Goal: Transaction & Acquisition: Purchase product/service

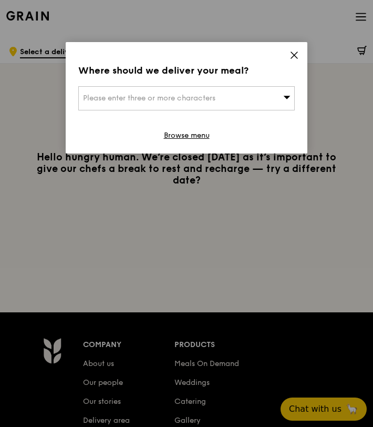
click at [177, 109] on div "Please enter three or more characters" at bounding box center [186, 98] width 217 height 24
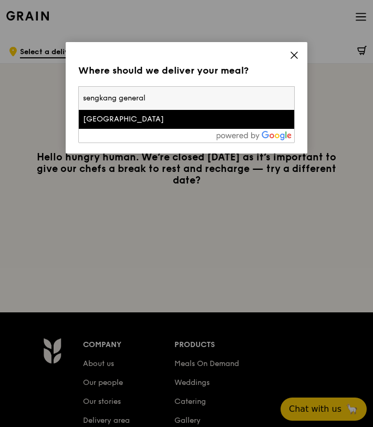
type input "sengkang general"
click at [137, 121] on div "[GEOGRAPHIC_DATA]" at bounding box center [161, 119] width 156 height 11
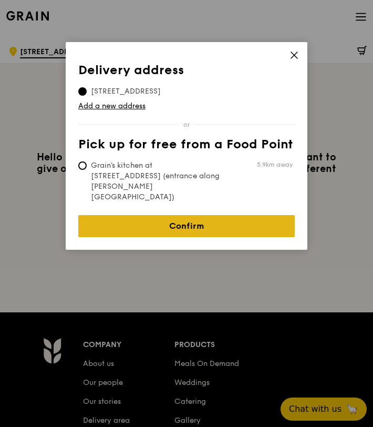
click at [155, 215] on link "Confirm" at bounding box center [186, 226] width 217 height 22
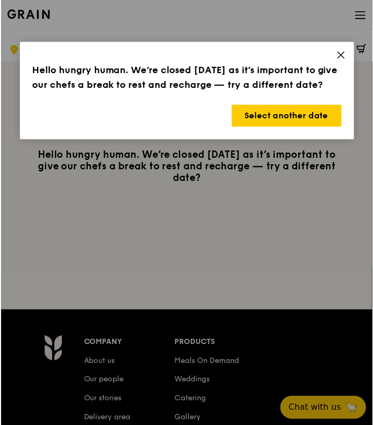
scroll to position [2, 0]
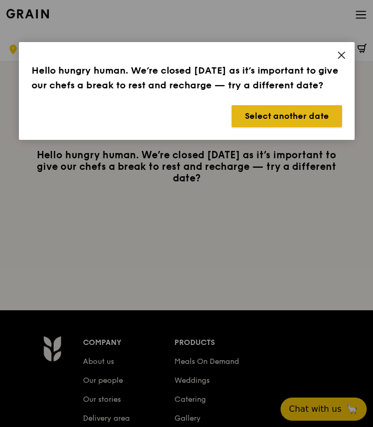
click at [316, 118] on button "Select another date" at bounding box center [287, 116] width 110 height 22
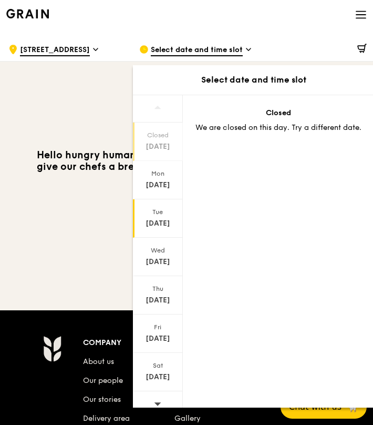
click at [158, 225] on div "[DATE]" at bounding box center [158, 223] width 47 height 11
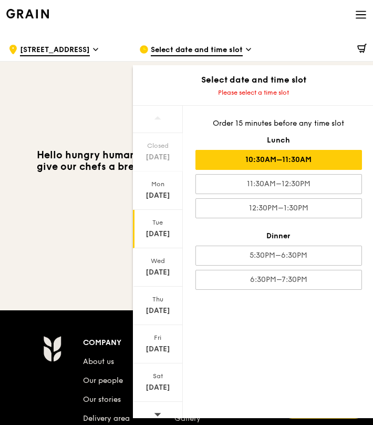
click at [267, 162] on div "10:30AM–11:30AM" at bounding box center [278, 160] width 167 height 20
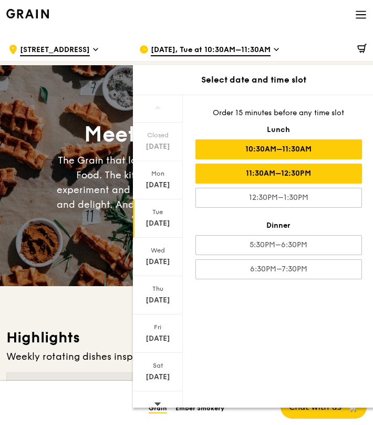
click at [217, 169] on div "11:30AM–12:30PM" at bounding box center [278, 173] width 167 height 20
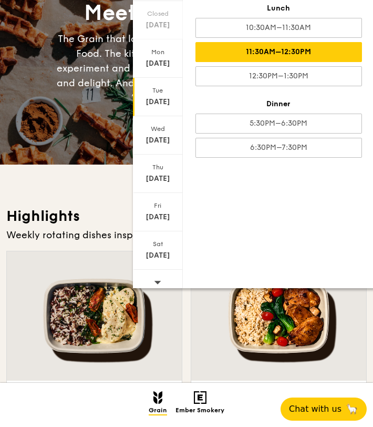
scroll to position [492, 0]
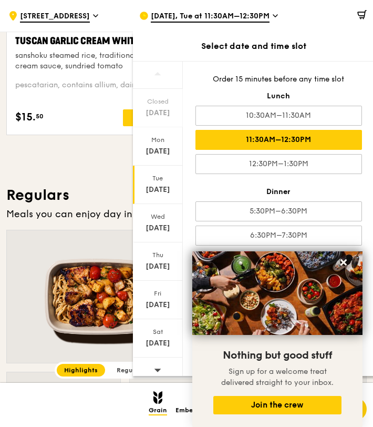
click at [268, 143] on div "11:30AM–12:30PM" at bounding box center [278, 140] width 167 height 20
click at [298, 410] on button "Join the crew" at bounding box center [277, 405] width 128 height 18
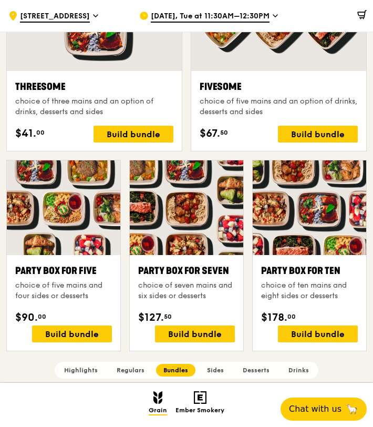
scroll to position [1792, 0]
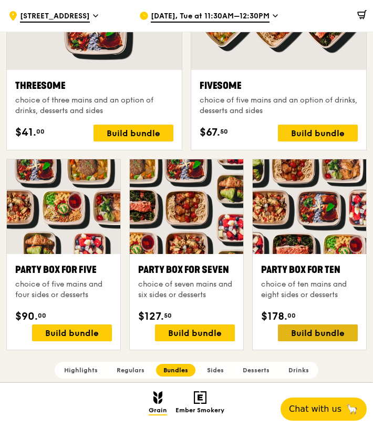
click at [325, 332] on div "Build bundle" at bounding box center [318, 332] width 80 height 17
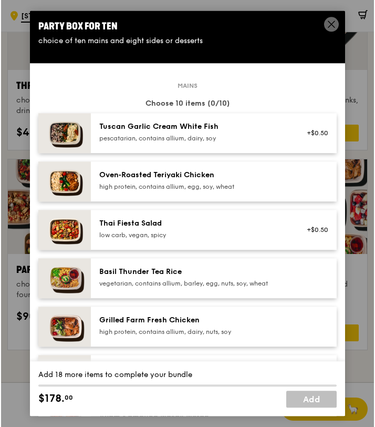
scroll to position [1793, 0]
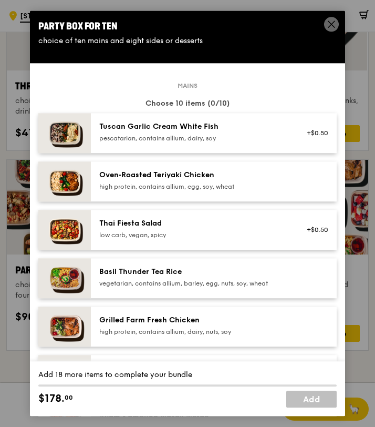
click at [222, 176] on div "Oven‑Roasted Teriyaki Chicken" at bounding box center [193, 175] width 189 height 11
click at [187, 279] on div "vegetarian, contains allium, barley, egg, nuts, soy, wheat" at bounding box center [193, 283] width 189 height 8
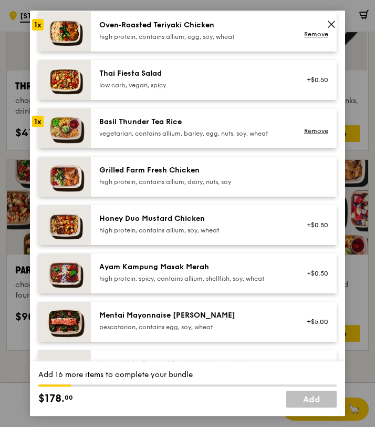
scroll to position [152, 0]
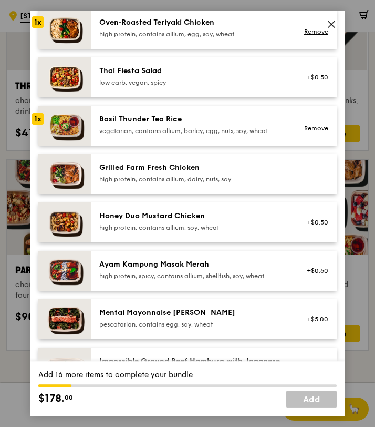
click at [176, 220] on div "Honey Duo Mustard Chicken" at bounding box center [193, 216] width 189 height 11
click at [139, 279] on div "high protein, spicy, contains allium, shellfish, soy, wheat" at bounding box center [193, 276] width 189 height 8
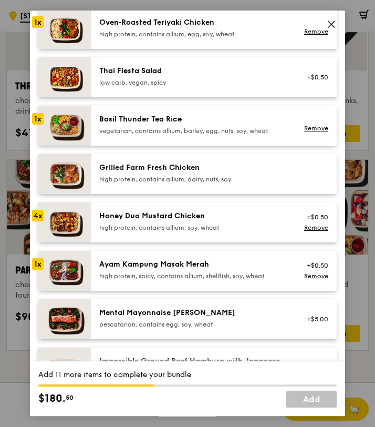
click at [168, 24] on div "Oven‑Roasted Teriyaki Chicken" at bounding box center [193, 22] width 189 height 11
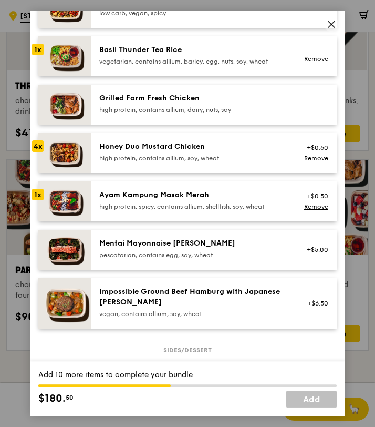
scroll to position [224, 0]
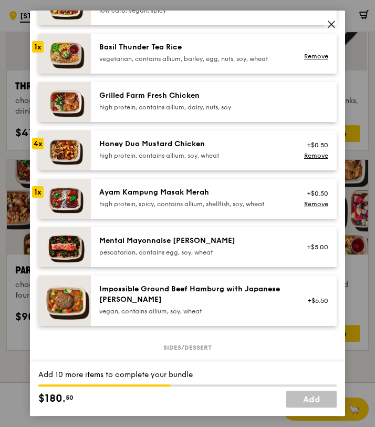
click at [192, 254] on div "pescatarian, contains egg, soy, wheat" at bounding box center [193, 252] width 189 height 8
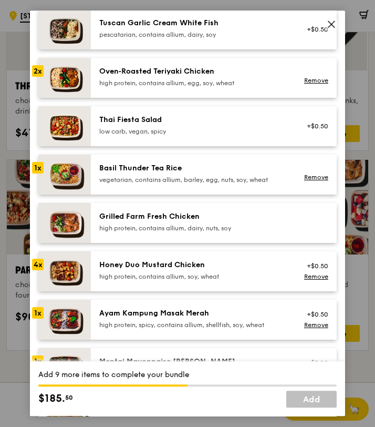
scroll to position [100, 0]
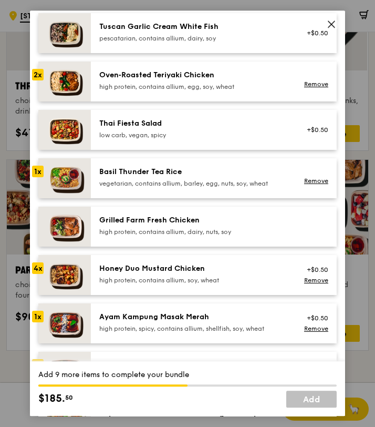
click at [123, 81] on div "Oven‑Roasted Teriyaki Chicken high protein, contains allium, egg, soy, wheat" at bounding box center [193, 80] width 189 height 21
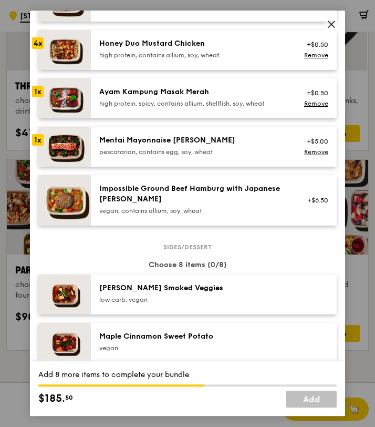
scroll to position [327, 0]
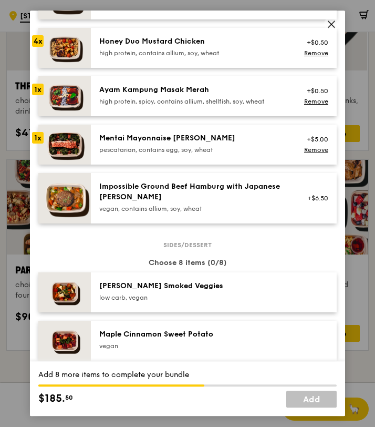
click at [155, 293] on div "low carb, vegan" at bounding box center [193, 297] width 189 height 8
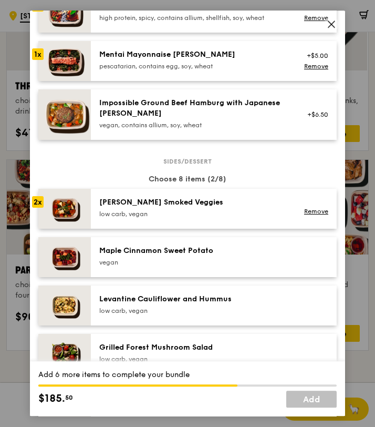
scroll to position [419, 0]
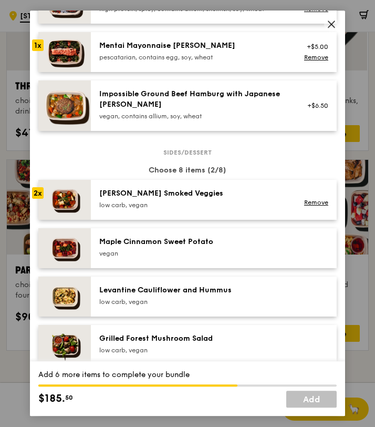
click at [150, 245] on div "Maple Cinnamon Sweet Potato" at bounding box center [193, 241] width 189 height 11
click at [167, 297] on div "Levantine Cauliflower and Hummus low carb, vegan" at bounding box center [193, 295] width 189 height 21
click at [167, 296] on div "Levantine Cauliflower and Hummus low carb, vegan" at bounding box center [193, 295] width 189 height 21
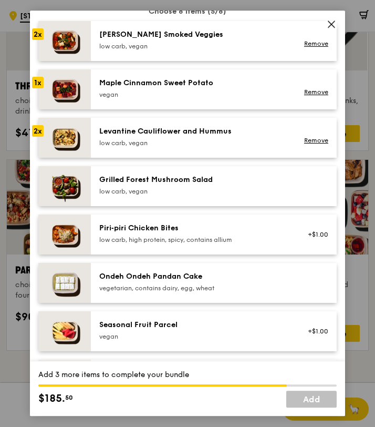
scroll to position [630, 0]
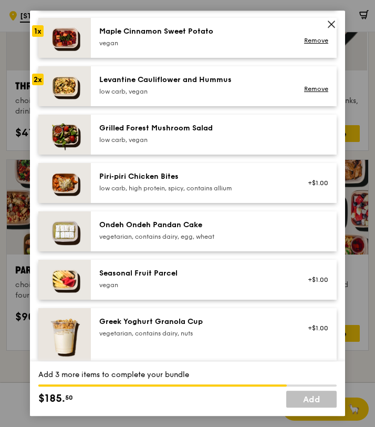
click at [164, 123] on div "Grilled Forest Mushroom Salad" at bounding box center [193, 128] width 189 height 11
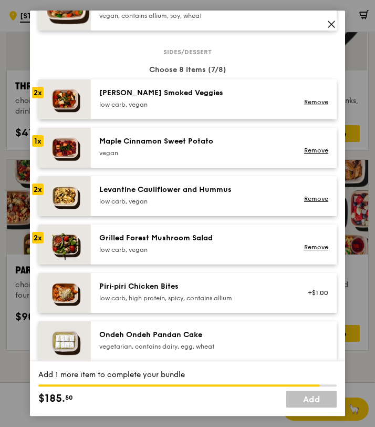
scroll to position [511, 0]
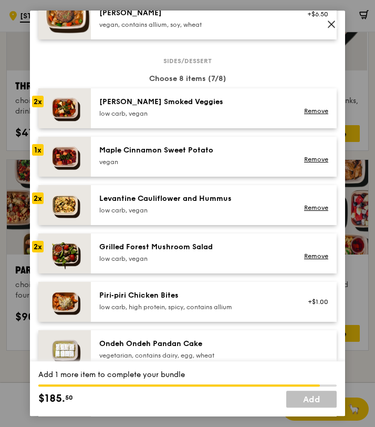
click at [183, 338] on div "Ondeh Ondeh Pandan Cake vegetarian, contains dairy, egg, wheat" at bounding box center [214, 350] width 246 height 40
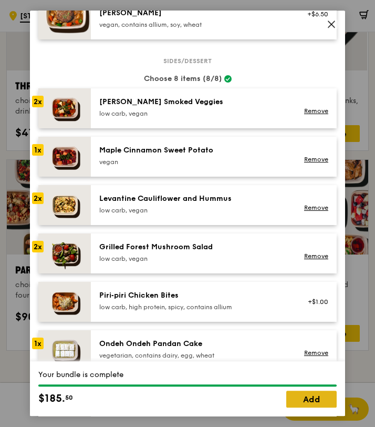
click at [314, 399] on link "Add" at bounding box center [311, 399] width 50 height 17
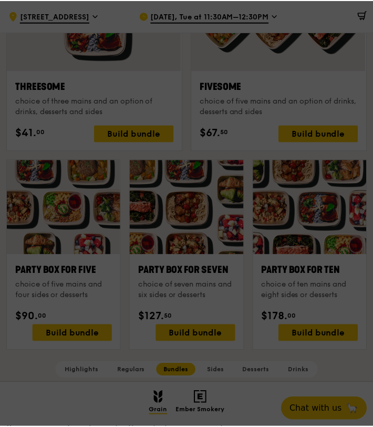
scroll to position [1793, 0]
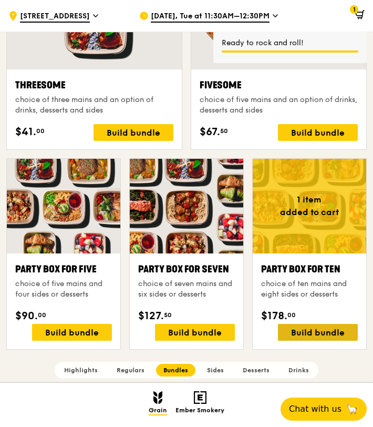
click at [312, 329] on div "Build bundle" at bounding box center [318, 332] width 80 height 17
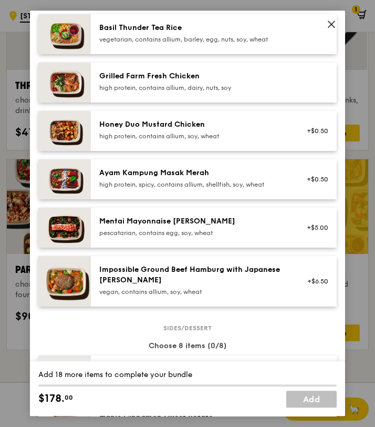
scroll to position [242, 0]
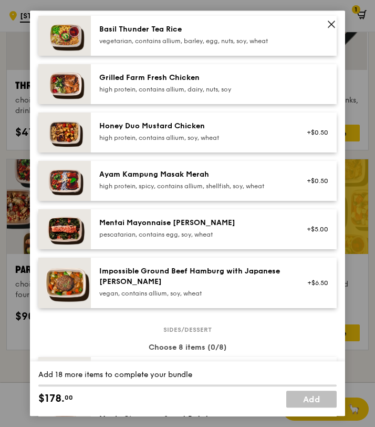
click at [173, 88] on div "high protein, contains allium, dairy, nuts, soy" at bounding box center [193, 89] width 189 height 8
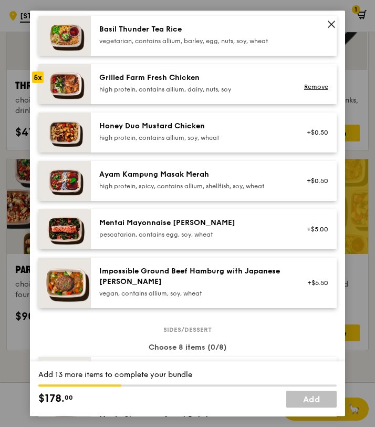
click at [173, 88] on div "high protein, contains allium, dairy, nuts, soy" at bounding box center [193, 89] width 189 height 8
click at [237, 126] on div "Honey Duo Mustard Chicken" at bounding box center [193, 126] width 189 height 11
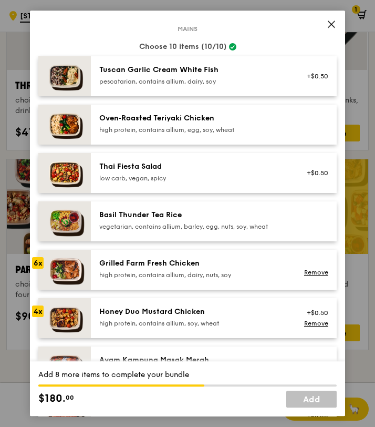
scroll to position [0, 0]
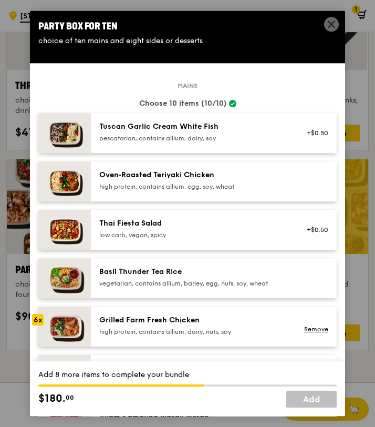
click at [239, 134] on div "pescatarian, contains allium, dairy, soy" at bounding box center [193, 138] width 189 height 8
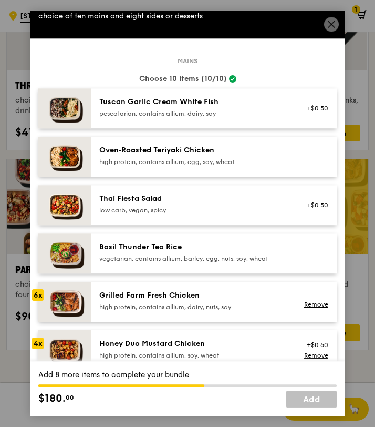
scroll to position [25, 0]
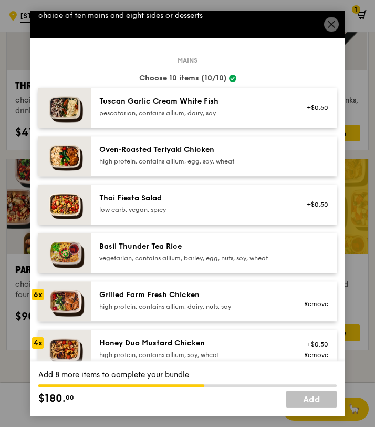
click at [250, 104] on div "Tuscan Garlic Cream White Fish" at bounding box center [193, 101] width 189 height 11
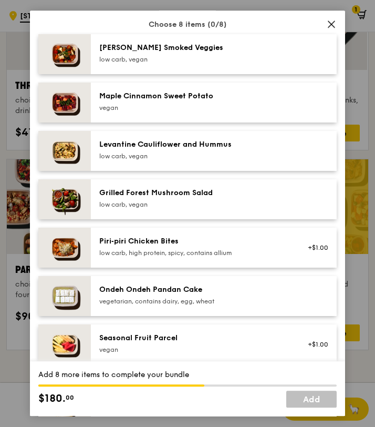
scroll to position [545, 0]
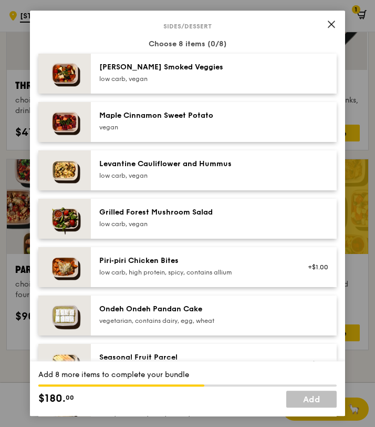
click at [167, 179] on div "low carb, vegan" at bounding box center [193, 175] width 189 height 8
click at [179, 70] on div "[PERSON_NAME] Smoked Veggies" at bounding box center [193, 67] width 189 height 11
click at [178, 68] on div "[PERSON_NAME] Smoked Veggies" at bounding box center [193, 67] width 189 height 11
click at [178, 119] on div "Maple Cinnamon Sweet Potato" at bounding box center [193, 115] width 189 height 11
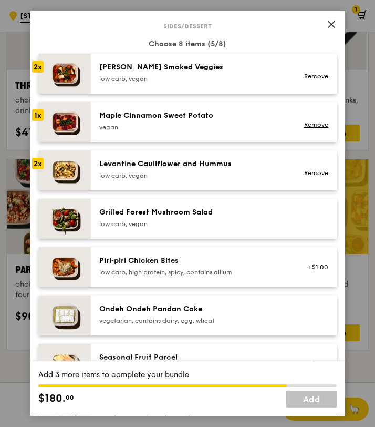
click at [228, 229] on div "Grilled Forest Mushroom Salad low carb, vegan" at bounding box center [193, 218] width 201 height 23
click at [234, 307] on div "Ondeh Ondeh Pandan Cake" at bounding box center [193, 309] width 189 height 11
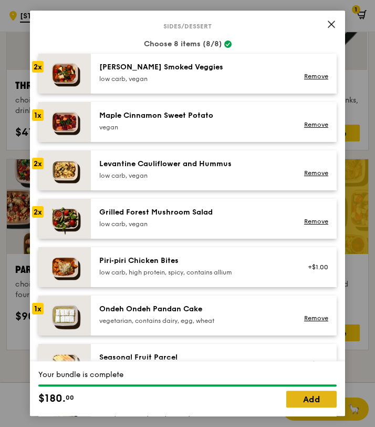
click at [320, 400] on link "Add" at bounding box center [311, 399] width 50 height 17
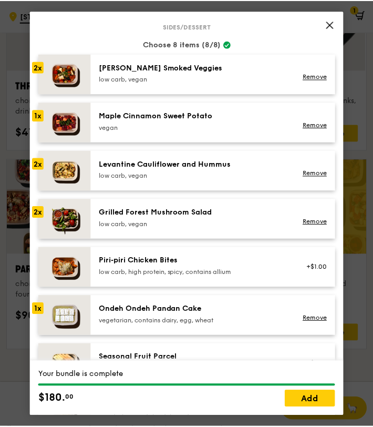
scroll to position [1793, 0]
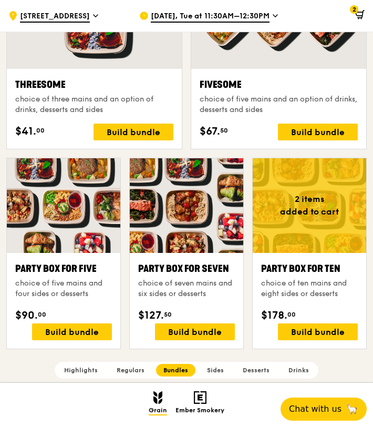
click at [357, 13] on icon at bounding box center [359, 14] width 9 height 9
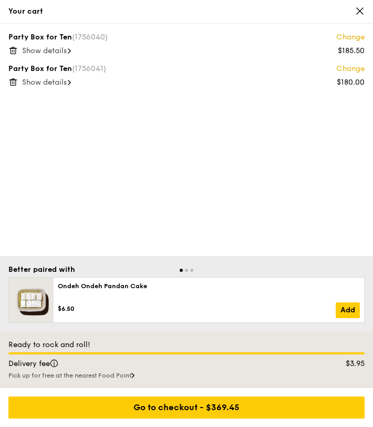
scroll to position [1793, 0]
click at [52, 50] on span "Show details" at bounding box center [44, 50] width 45 height 9
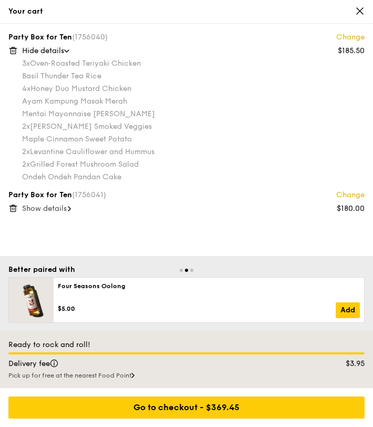
scroll to position [1795, 0]
click at [354, 34] on link "Change" at bounding box center [350, 37] width 28 height 11
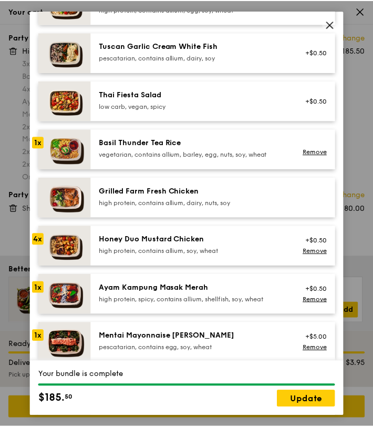
scroll to position [0, 0]
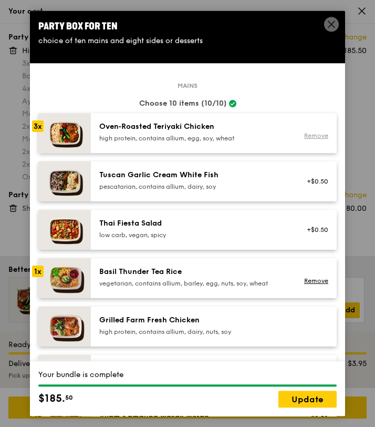
click at [314, 136] on link "Remove" at bounding box center [316, 135] width 24 height 7
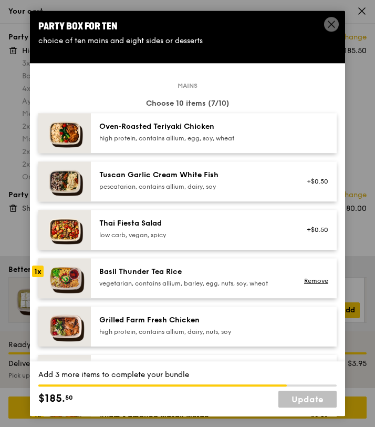
click at [231, 149] on div "Oven‑Roasted Teriyaki Chicken high protein, contains allium, egg, soy, wheat" at bounding box center [214, 133] width 246 height 40
click at [226, 181] on div "Tuscan Garlic Cream White Fish pescatarian, contains allium, dairy, soy" at bounding box center [193, 180] width 189 height 21
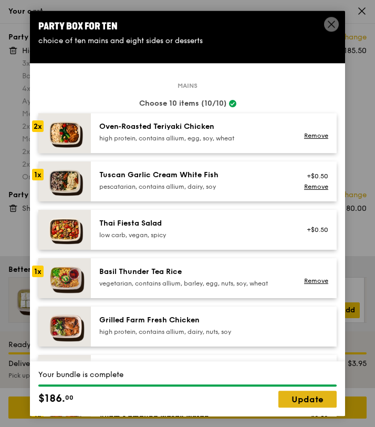
click at [310, 407] on link "Update" at bounding box center [308, 399] width 58 height 17
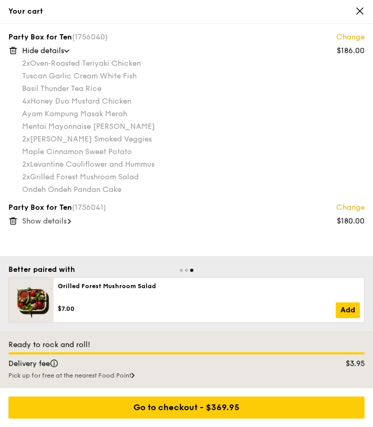
scroll to position [1888, 0]
click at [47, 218] on span "Show details" at bounding box center [44, 221] width 45 height 9
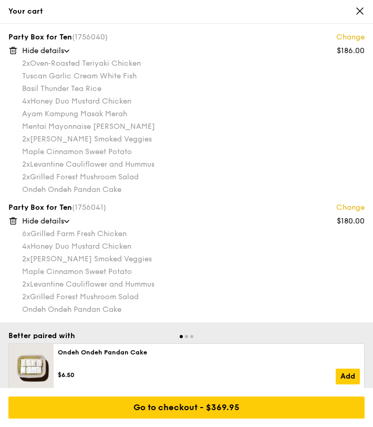
scroll to position [1886, 0]
click at [358, 14] on icon at bounding box center [359, 10] width 9 height 9
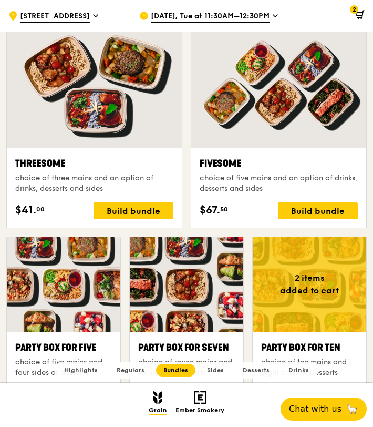
scroll to position [1712, 0]
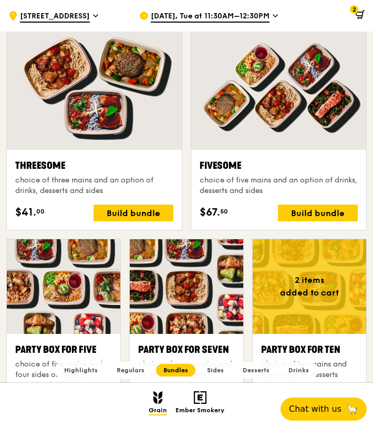
click at [318, 178] on div "choice of five mains and an option of drinks, desserts and sides" at bounding box center [279, 185] width 158 height 21
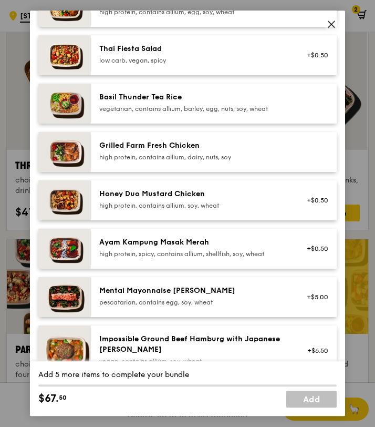
scroll to position [223, 0]
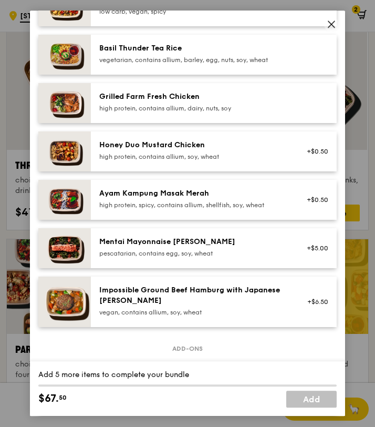
click at [180, 201] on div "high protein, spicy, contains allium, shellfish, soy, wheat" at bounding box center [193, 205] width 189 height 8
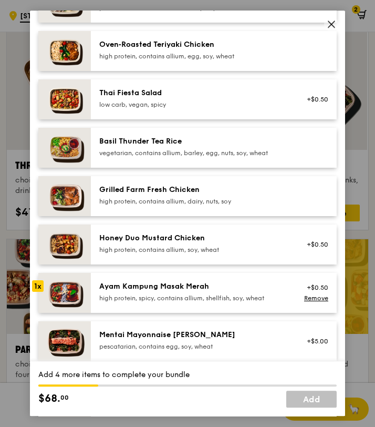
scroll to position [128, 0]
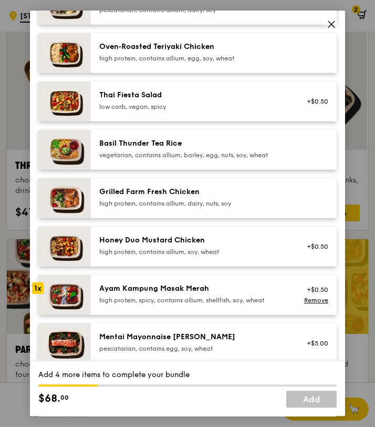
click at [191, 54] on div "high protein, contains allium, egg, soy, wheat" at bounding box center [193, 58] width 189 height 8
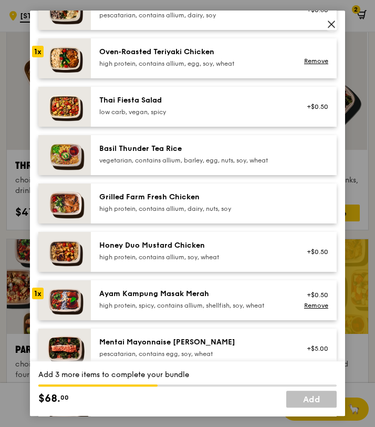
scroll to position [122, 0]
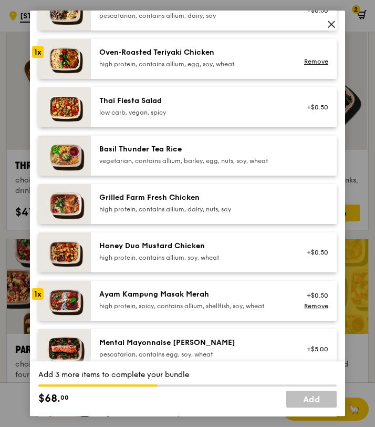
click at [196, 206] on div "high protein, contains allium, dairy, nuts, soy" at bounding box center [193, 209] width 189 height 8
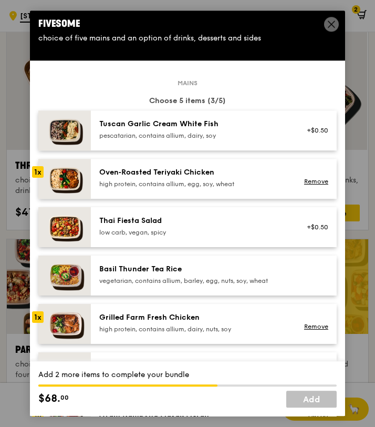
scroll to position [0, 0]
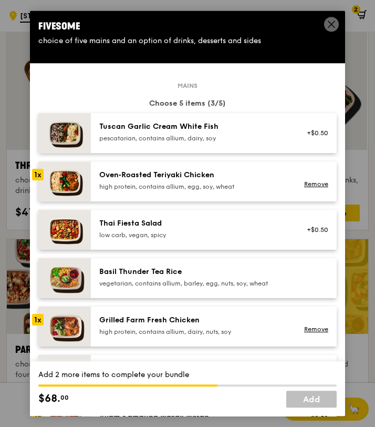
click at [204, 169] on div "Oven‑Roasted Teriyaki Chicken high protein, contains allium, egg, soy, wheat Re…" at bounding box center [214, 181] width 246 height 40
click at [217, 319] on div "Grilled Farm Fresh Chicken" at bounding box center [193, 320] width 189 height 11
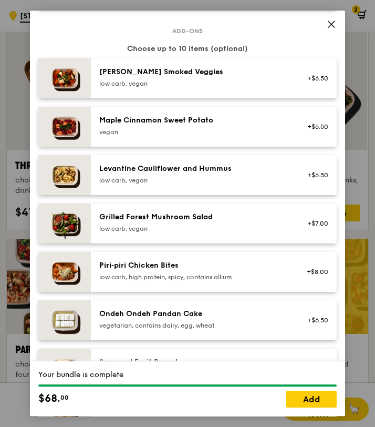
scroll to position [540, 0]
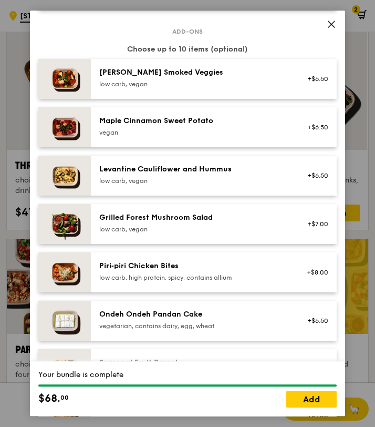
click at [203, 77] on div "[PERSON_NAME] Smoked Veggies" at bounding box center [193, 72] width 189 height 11
click at [313, 86] on link "Remove" at bounding box center [316, 83] width 24 height 7
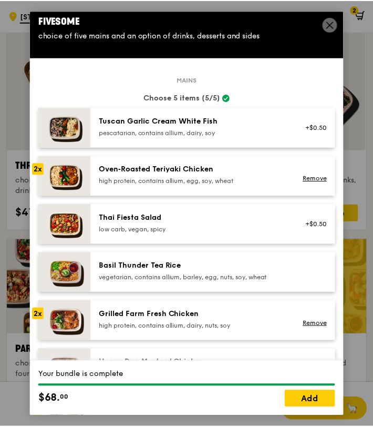
scroll to position [0, 0]
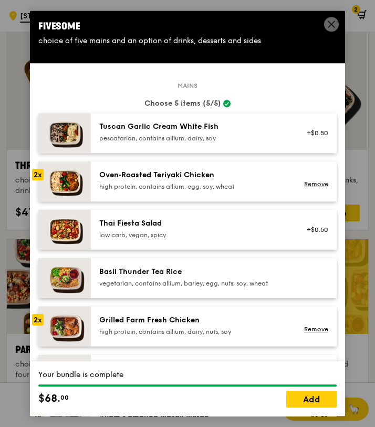
click at [331, 22] on icon at bounding box center [331, 23] width 9 height 9
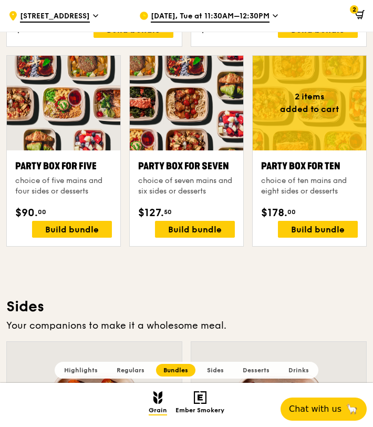
scroll to position [1923, 0]
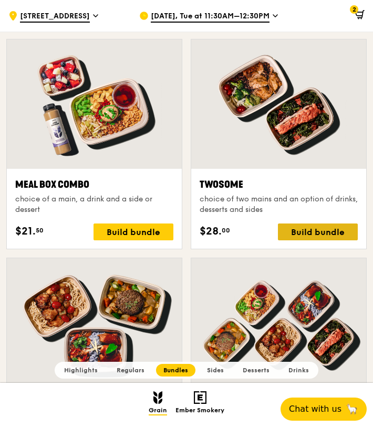
click at [335, 232] on div "Build bundle" at bounding box center [318, 231] width 80 height 17
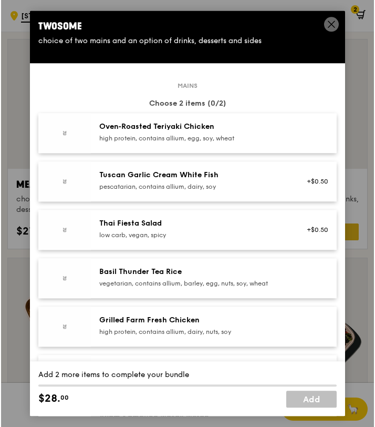
scroll to position [1476, 0]
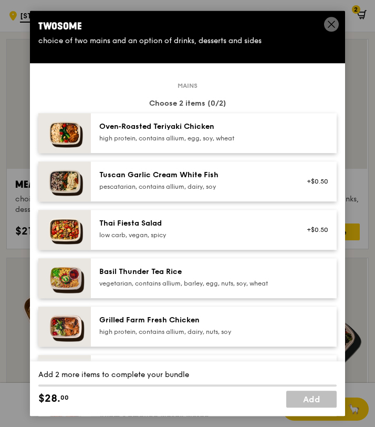
click at [329, 32] on div "Twosome choice of two mains and an option of drinks, desserts and sides" at bounding box center [187, 33] width 315 height 44
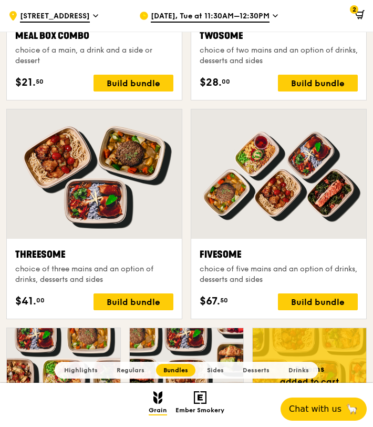
scroll to position [1643, 0]
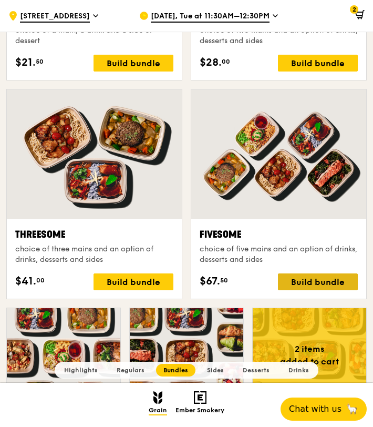
click at [328, 280] on div "Build bundle" at bounding box center [318, 281] width 80 height 17
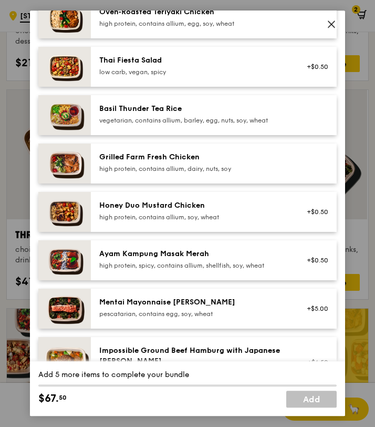
scroll to position [177, 0]
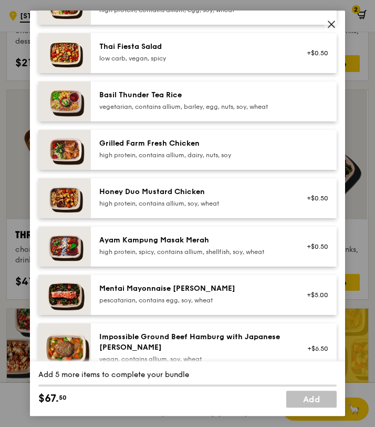
click at [187, 254] on div "high protein, spicy, contains allium, shellfish, soy, wheat" at bounding box center [193, 252] width 189 height 8
click at [168, 160] on div "Grilled Farm Fresh Chicken high protein, contains allium, dairy, nuts, soy" at bounding box center [193, 149] width 201 height 23
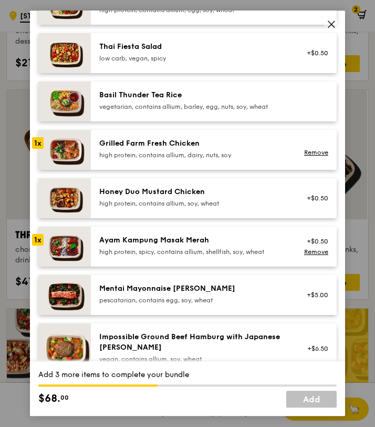
click at [168, 160] on div "Grilled Farm Fresh Chicken high protein, contains allium, dairy, nuts, soy" at bounding box center [193, 149] width 201 height 23
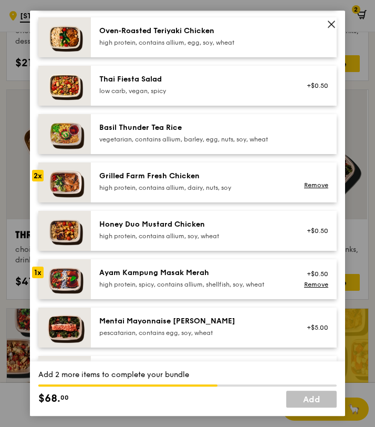
scroll to position [130, 0]
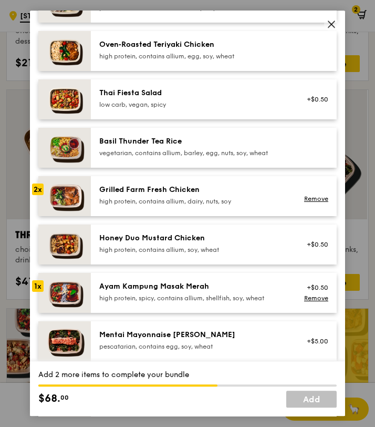
click at [179, 63] on div "Oven‑Roasted Teriyaki Chicken high protein, contains allium, egg, soy, wheat" at bounding box center [214, 51] width 246 height 40
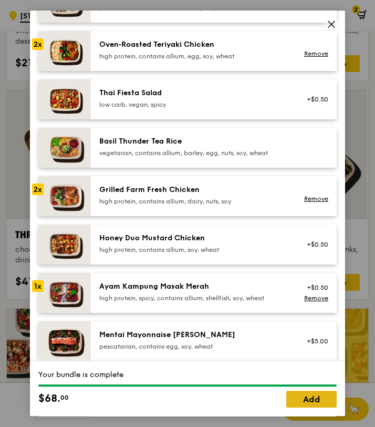
click at [304, 394] on link "Add" at bounding box center [311, 399] width 50 height 17
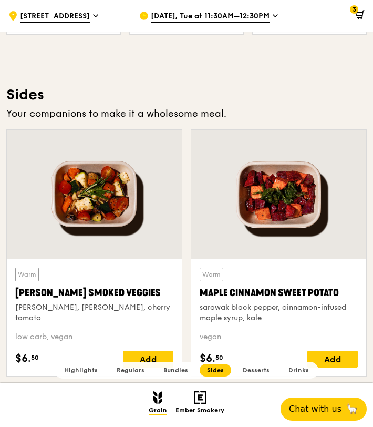
scroll to position [2415, 0]
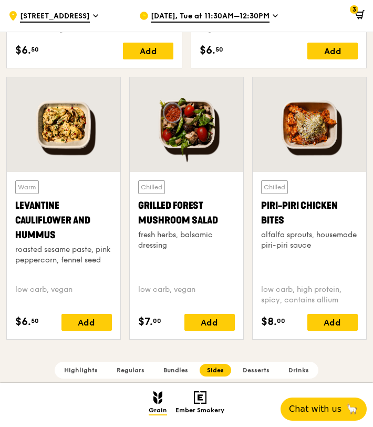
click at [356, 13] on icon at bounding box center [359, 14] width 9 height 9
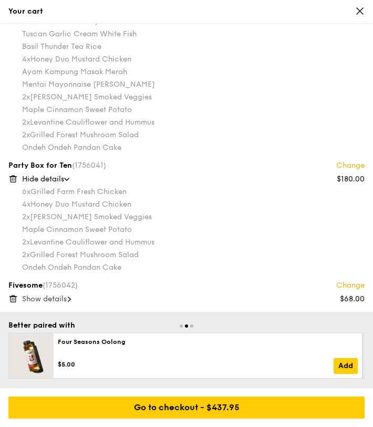
scroll to position [0, 0]
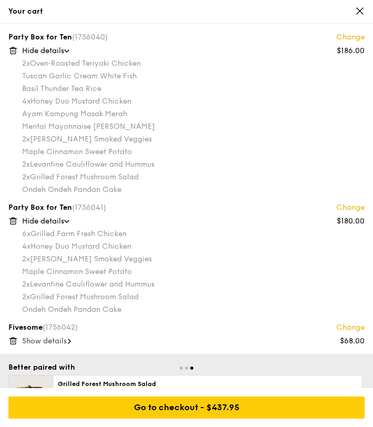
click at [351, 210] on link "Change" at bounding box center [350, 207] width 28 height 11
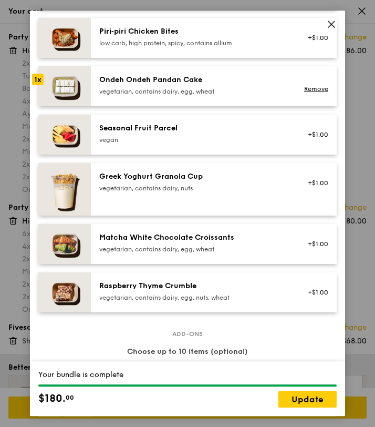
scroll to position [583, 0]
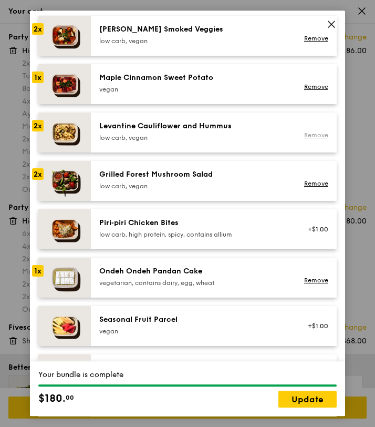
click at [313, 138] on link "Remove" at bounding box center [316, 134] width 24 height 7
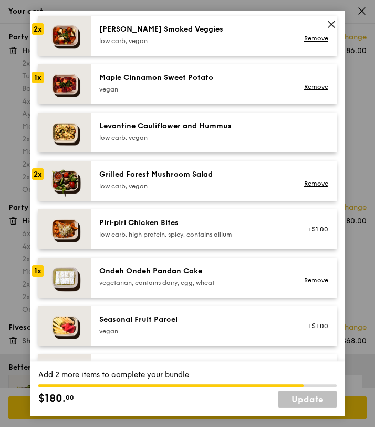
click at [294, 123] on div at bounding box center [314, 132] width 40 height 23
click at [139, 281] on div "vegetarian, contains dairy, egg, wheat" at bounding box center [193, 283] width 189 height 8
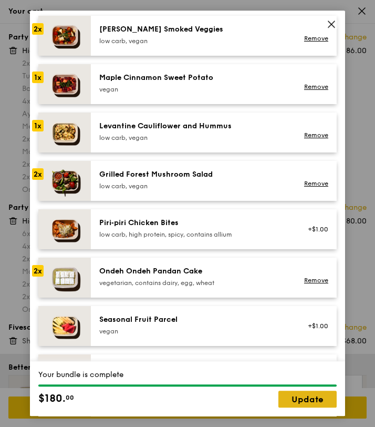
click at [309, 401] on link "Update" at bounding box center [308, 399] width 58 height 17
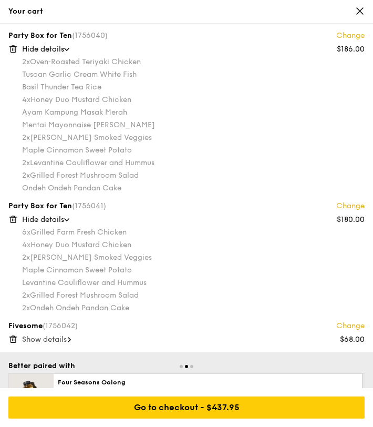
scroll to position [2, 0]
click at [349, 37] on link "Change" at bounding box center [350, 35] width 28 height 11
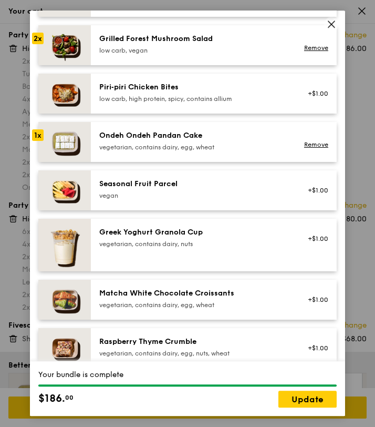
scroll to position [593, 0]
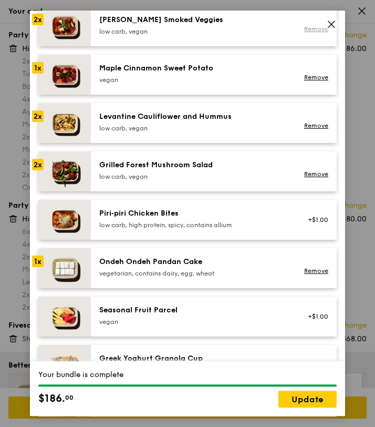
click at [315, 27] on link "Remove" at bounding box center [316, 28] width 24 height 7
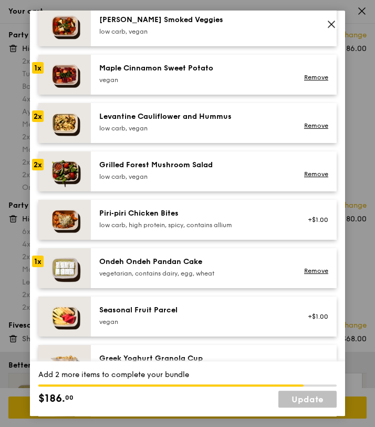
click at [313, 30] on div at bounding box center [314, 26] width 40 height 23
click at [222, 271] on div "vegetarian, contains dairy, egg, wheat" at bounding box center [193, 273] width 189 height 8
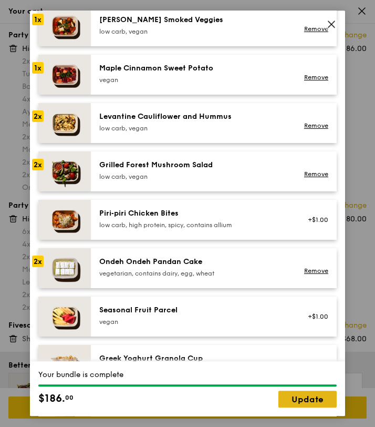
click at [317, 403] on link "Update" at bounding box center [308, 399] width 58 height 17
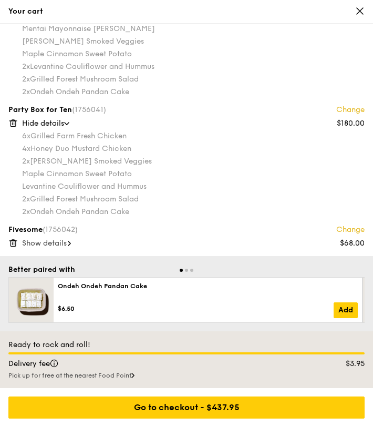
scroll to position [0, 0]
click at [357, 11] on icon at bounding box center [359, 10] width 9 height 9
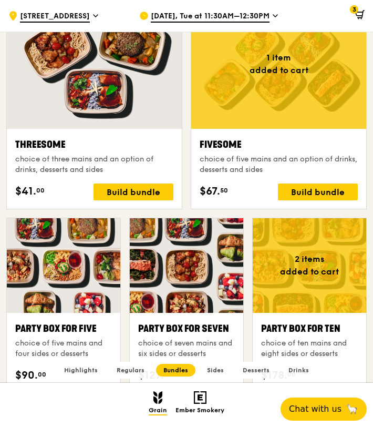
scroll to position [1761, 0]
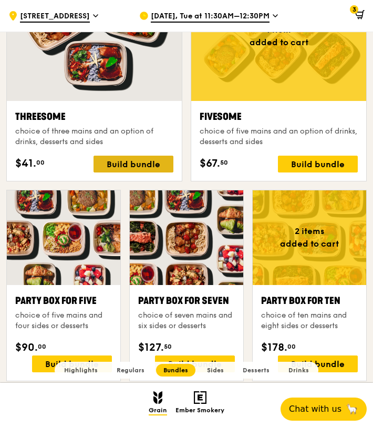
click at [130, 161] on div "Build bundle" at bounding box center [134, 164] width 80 height 17
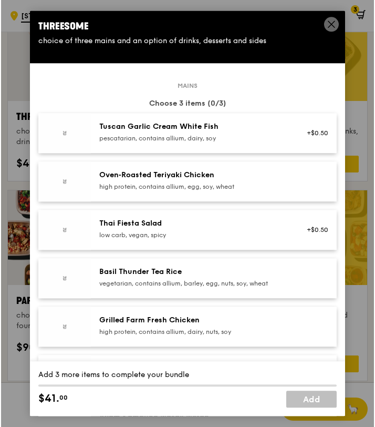
scroll to position [1762, 0]
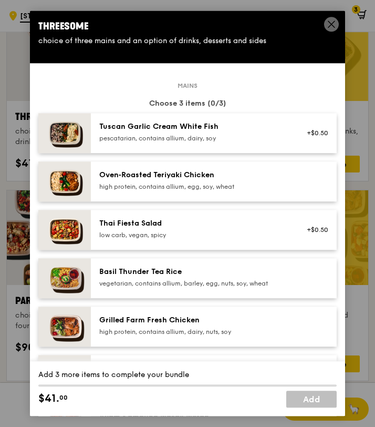
click at [144, 183] on div "high protein, contains allium, egg, soy, wheat" at bounding box center [193, 186] width 189 height 8
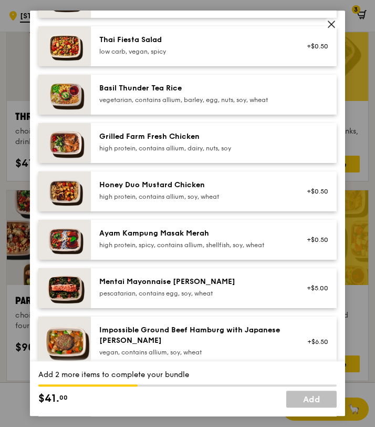
scroll to position [230, 0]
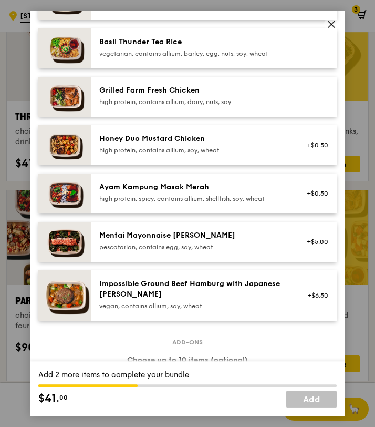
click at [186, 197] on div "high protein, spicy, contains allium, shellfish, soy, wheat" at bounding box center [193, 198] width 189 height 8
click at [188, 140] on div "Honey Duo Mustard Chicken" at bounding box center [193, 138] width 189 height 11
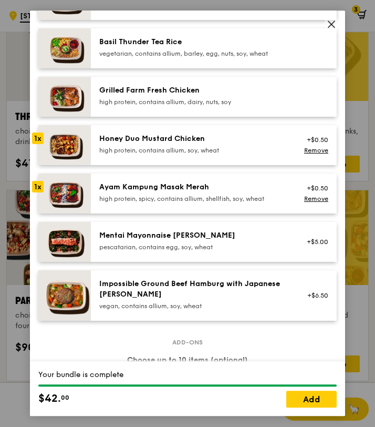
click at [187, 140] on div "Honey Duo Mustard Chicken" at bounding box center [193, 138] width 189 height 11
click at [278, 142] on div "Honey Duo Mustard Chicken" at bounding box center [193, 138] width 189 height 11
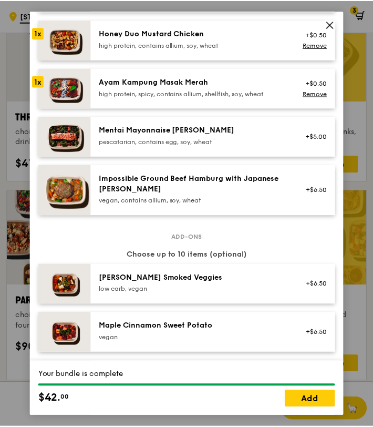
scroll to position [882, 0]
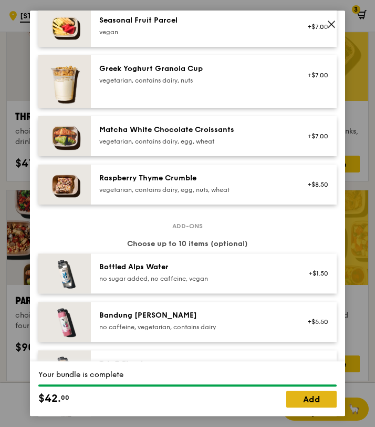
click at [312, 397] on link "Add" at bounding box center [311, 399] width 50 height 17
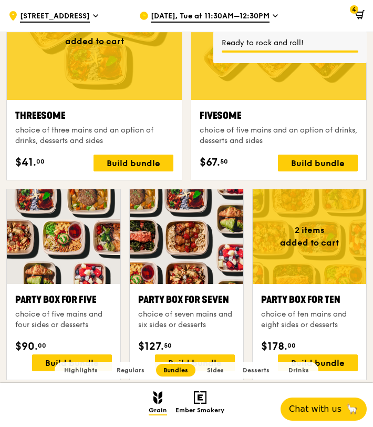
click at [96, 121] on div "Threesome" at bounding box center [94, 115] width 158 height 15
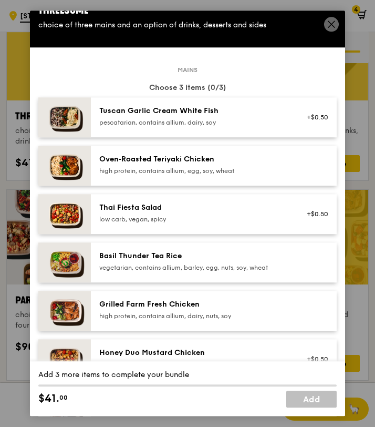
scroll to position [119, 0]
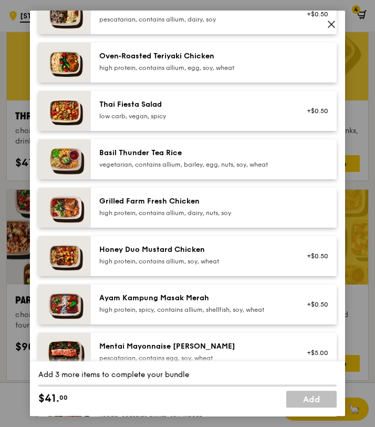
click at [179, 254] on div "Honey Duo Mustard Chicken" at bounding box center [193, 249] width 189 height 11
click at [171, 71] on div "high protein, contains allium, egg, soy, wheat" at bounding box center [193, 68] width 189 height 8
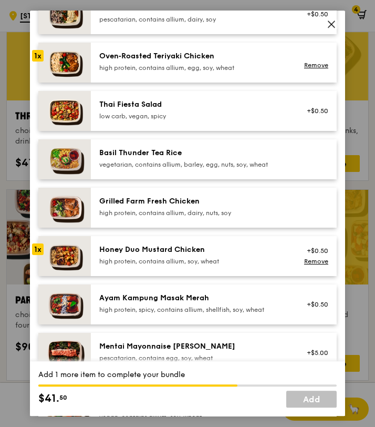
click at [180, 163] on div "vegetarian, contains allium, barley, egg, nuts, soy, wheat" at bounding box center [193, 164] width 189 height 8
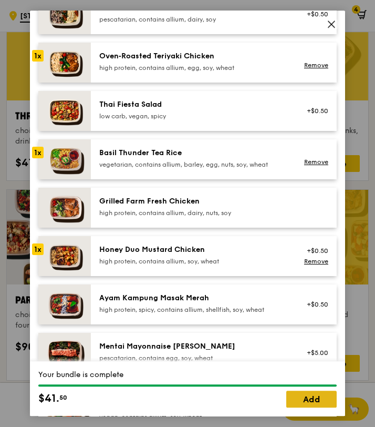
click at [298, 404] on link "Add" at bounding box center [311, 399] width 50 height 17
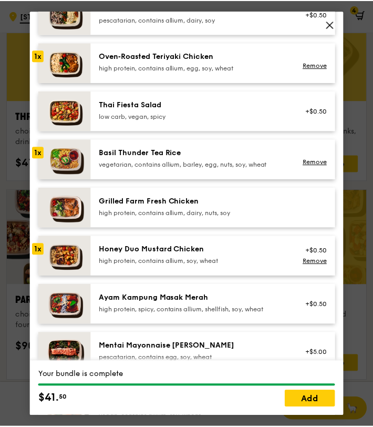
scroll to position [1763, 0]
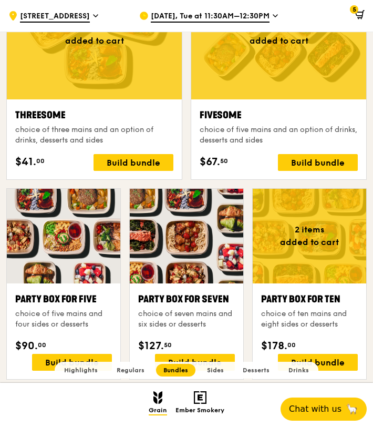
click at [356, 13] on span "5" at bounding box center [354, 9] width 8 height 8
click at [357, 13] on icon at bounding box center [359, 14] width 9 height 9
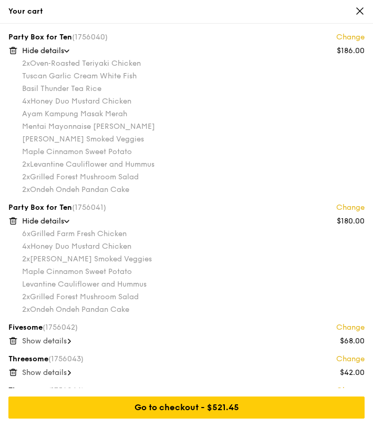
scroll to position [161, 0]
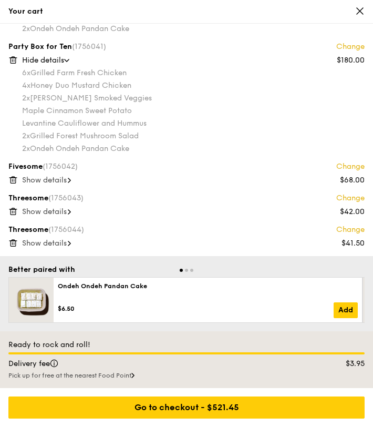
click at [356, 168] on link "Change" at bounding box center [350, 166] width 28 height 11
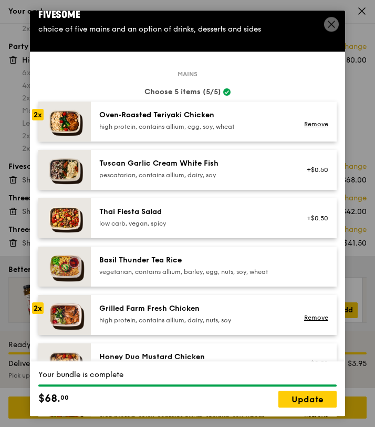
scroll to position [0, 0]
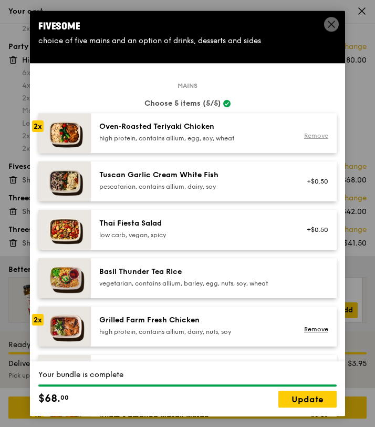
click at [304, 137] on link "Remove" at bounding box center [316, 135] width 24 height 7
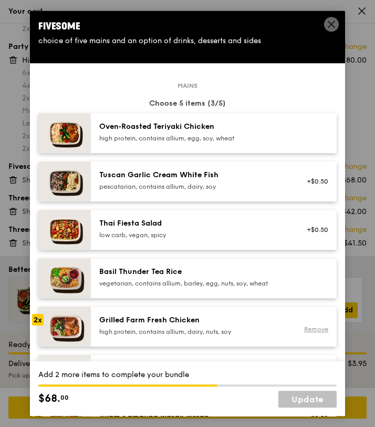
click at [309, 327] on link "Remove" at bounding box center [316, 328] width 24 height 7
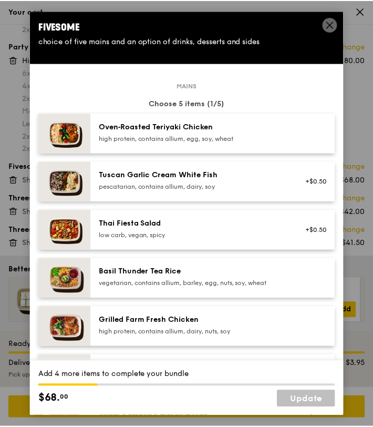
scroll to position [107, 0]
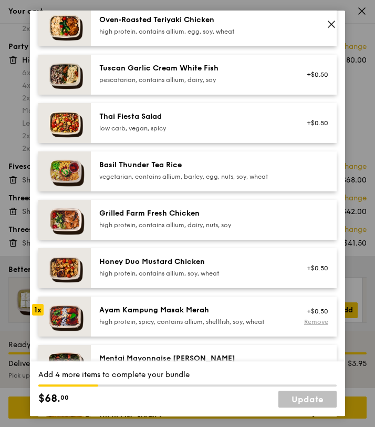
click at [310, 319] on link "Remove" at bounding box center [316, 321] width 24 height 7
click at [332, 23] on icon at bounding box center [331, 24] width 6 height 6
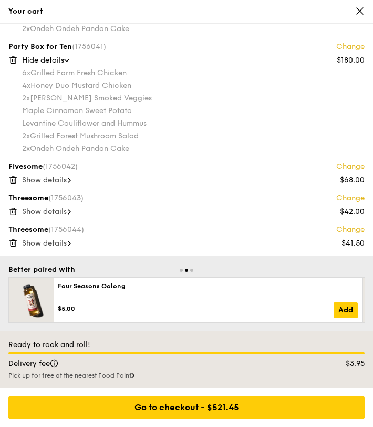
click at [11, 179] on icon at bounding box center [12, 179] width 9 height 9
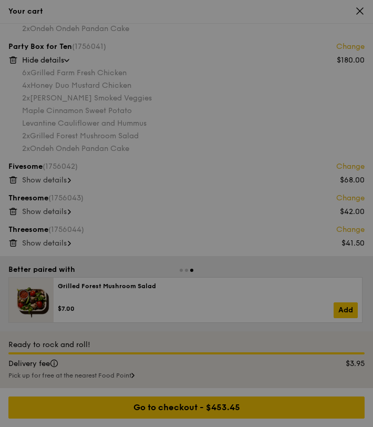
scroll to position [129, 0]
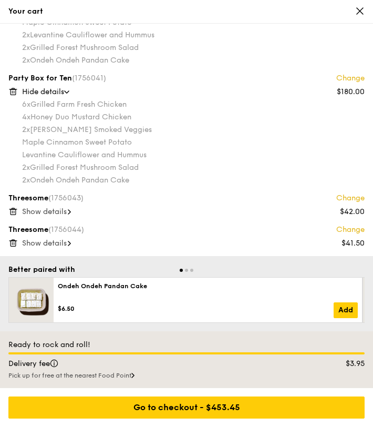
click at [14, 89] on icon at bounding box center [13, 88] width 3 height 1
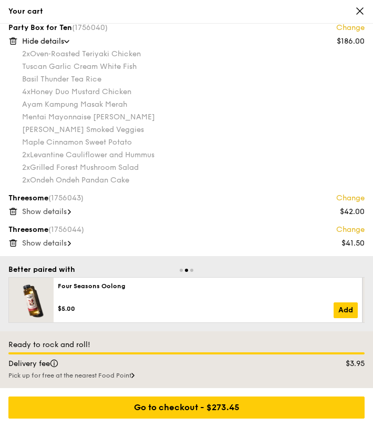
scroll to position [9, 0]
click at [15, 40] on icon at bounding box center [12, 40] width 9 height 9
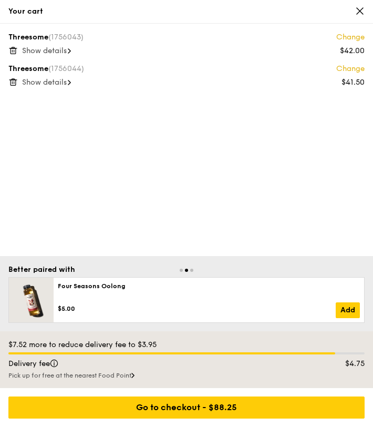
scroll to position [1532, 0]
click at [361, 8] on icon at bounding box center [359, 10] width 9 height 9
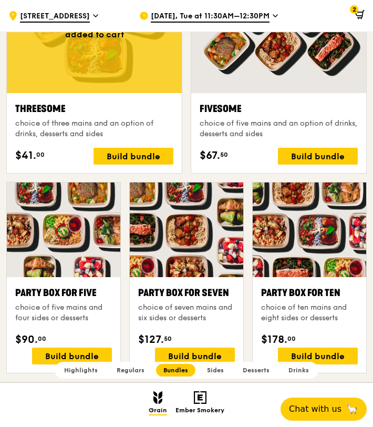
scroll to position [1825, 0]
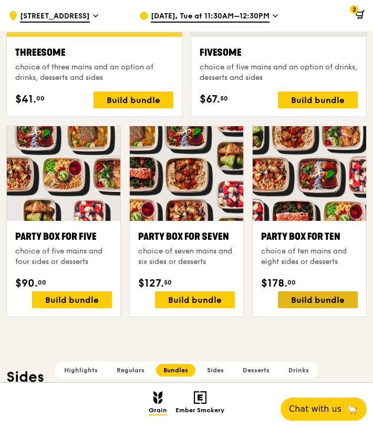
click at [326, 296] on div "Build bundle" at bounding box center [318, 299] width 80 height 17
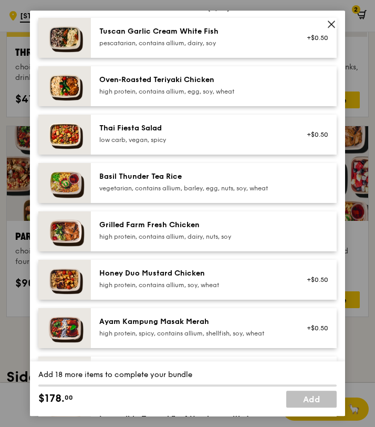
scroll to position [116, 0]
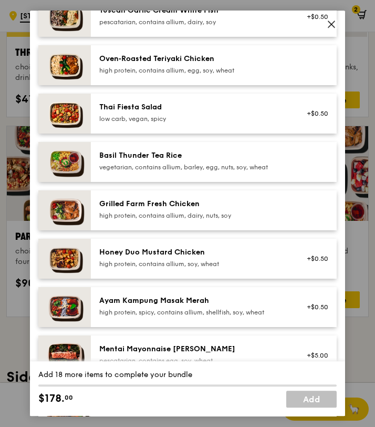
click at [186, 266] on div "high protein, contains allium, soy, wheat" at bounding box center [193, 264] width 189 height 8
click at [188, 263] on div "high protein, contains allium, soy, wheat" at bounding box center [193, 264] width 189 height 8
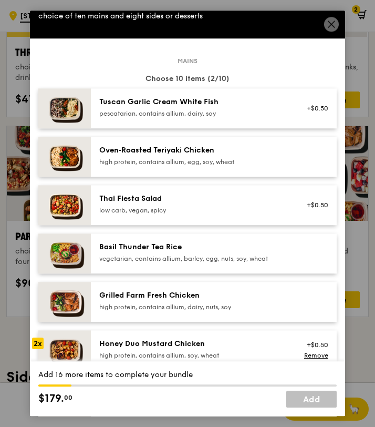
scroll to position [13, 0]
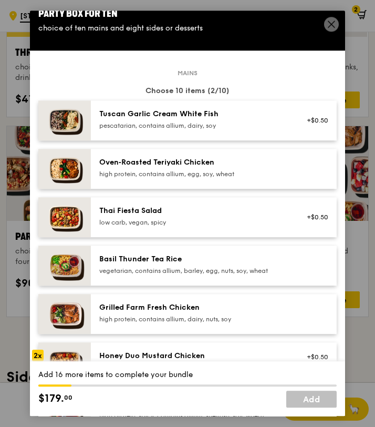
click at [188, 120] on div "Tuscan Garlic Cream White Fish pescatarian, contains allium, dairy, soy" at bounding box center [193, 119] width 189 height 21
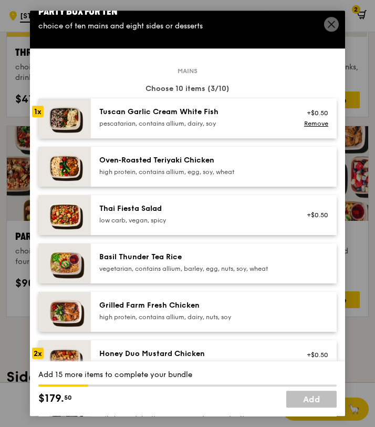
scroll to position [129, 0]
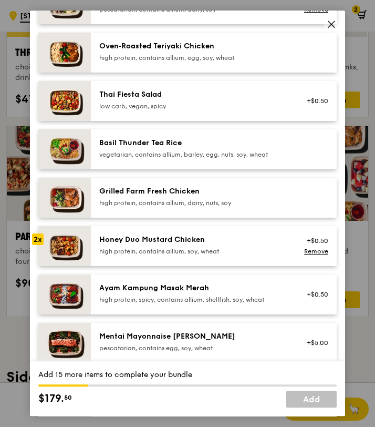
click at [271, 252] on div "high protein, contains allium, soy, wheat" at bounding box center [193, 251] width 189 height 8
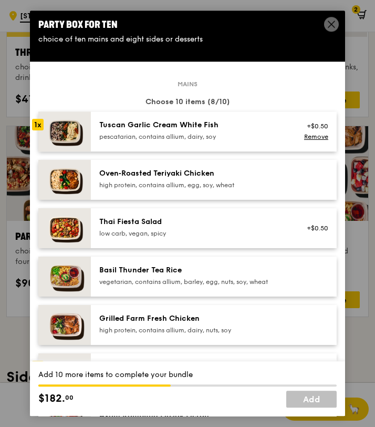
scroll to position [2, 0]
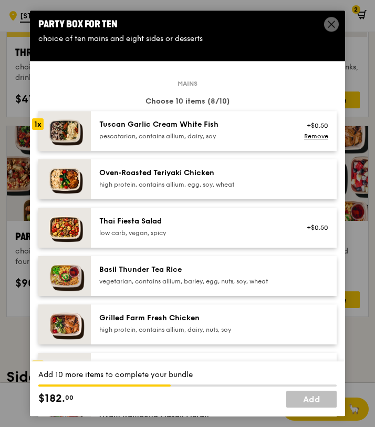
click at [229, 320] on div "Grilled Farm Fresh Chicken" at bounding box center [193, 318] width 189 height 11
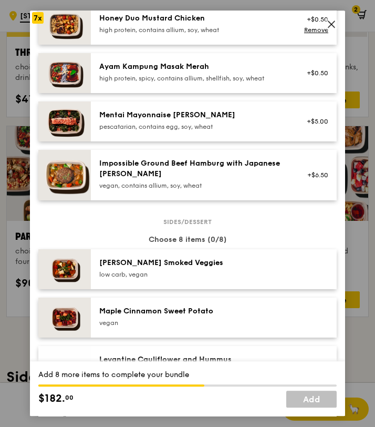
scroll to position [503, 0]
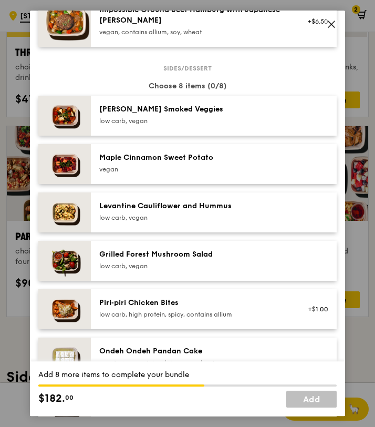
click at [205, 118] on div "low carb, vegan" at bounding box center [193, 121] width 189 height 8
click at [216, 222] on div "Levantine Cauliflower and Hummus low carb, vegan" at bounding box center [193, 212] width 201 height 23
click at [170, 270] on div "low carb, vegan" at bounding box center [193, 266] width 189 height 8
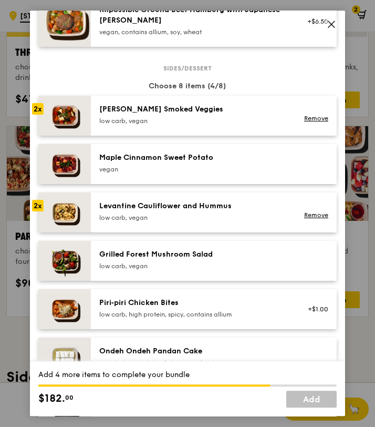
click at [170, 270] on div "low carb, vegan" at bounding box center [193, 266] width 189 height 8
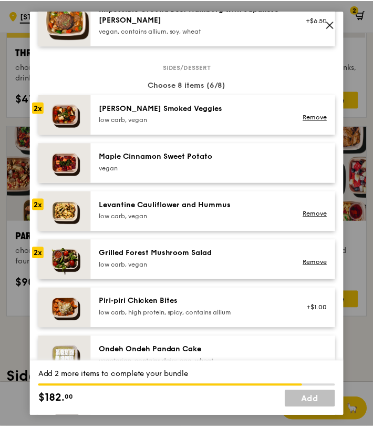
scroll to position [506, 0]
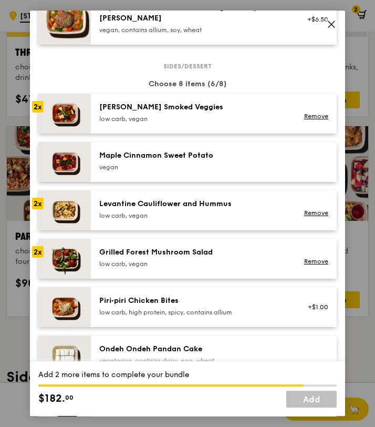
click at [171, 350] on div "Ondeh Ondeh Pandan Cake" at bounding box center [193, 349] width 189 height 11
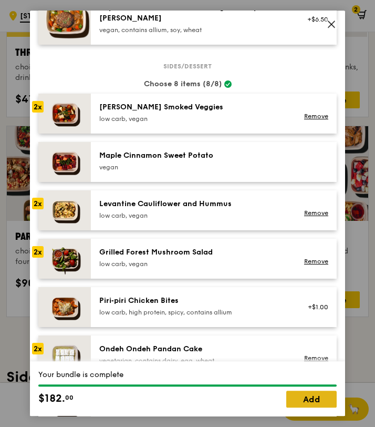
click at [298, 399] on link "Add" at bounding box center [311, 399] width 50 height 17
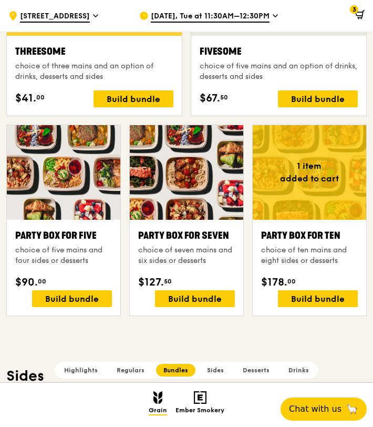
click at [358, 15] on icon at bounding box center [359, 14] width 9 height 9
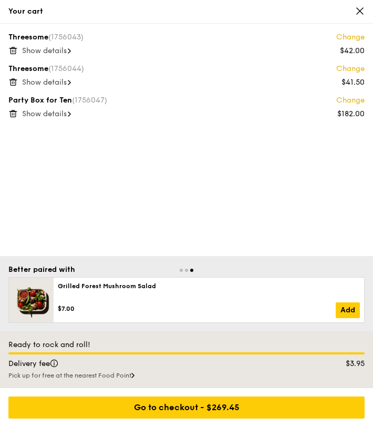
scroll to position [1825, 0]
click at [63, 53] on span "Show details" at bounding box center [44, 50] width 45 height 9
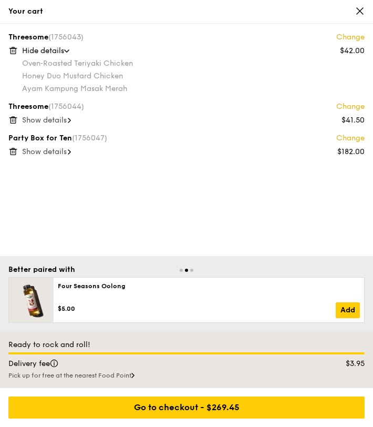
click at [59, 121] on span "Show details" at bounding box center [44, 120] width 45 height 9
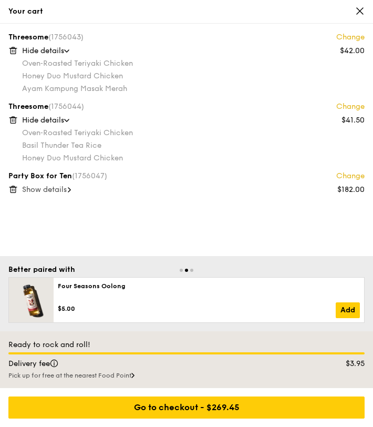
click at [363, 12] on icon at bounding box center [359, 10] width 9 height 9
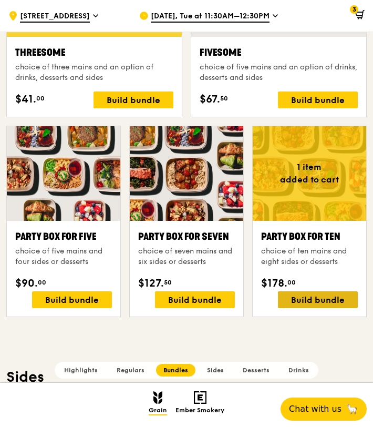
click at [320, 294] on div "Build bundle" at bounding box center [318, 299] width 80 height 17
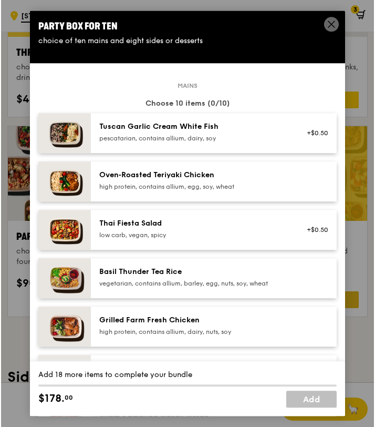
scroll to position [1826, 0]
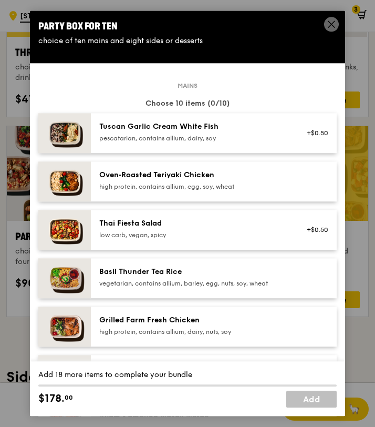
click at [177, 319] on div "Grilled Farm Fresh Chicken" at bounding box center [193, 320] width 189 height 11
click at [177, 318] on div "Grilled Farm Fresh Chicken" at bounding box center [193, 320] width 189 height 11
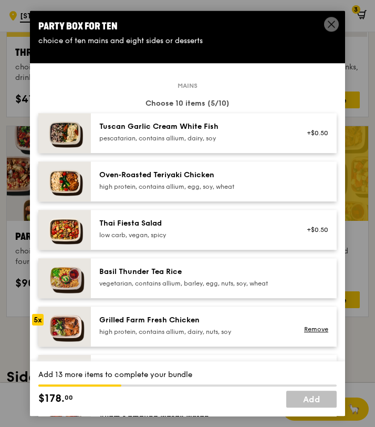
click at [177, 318] on div "Grilled Farm Fresh Chicken" at bounding box center [193, 320] width 189 height 11
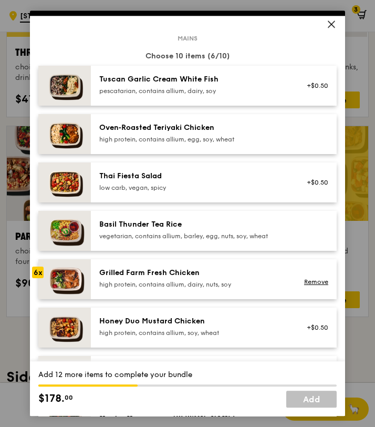
scroll to position [52, 0]
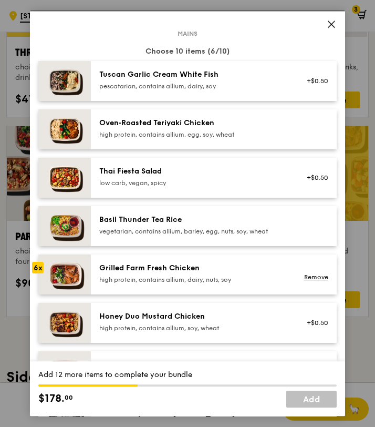
click at [155, 314] on div "Honey Duo Mustard Chicken" at bounding box center [193, 316] width 189 height 11
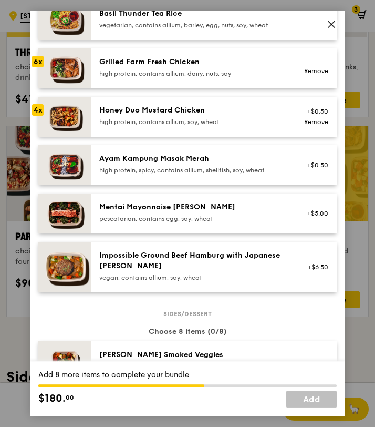
scroll to position [365, 0]
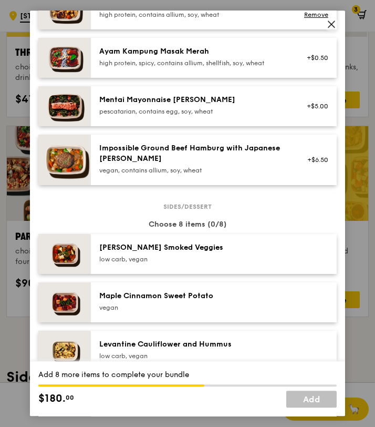
click at [227, 267] on div "[PERSON_NAME] Smoked Veggies low carb, vegan" at bounding box center [214, 254] width 246 height 40
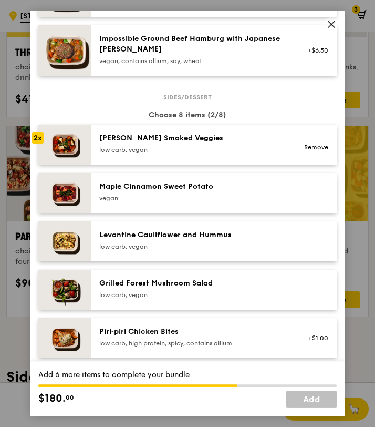
scroll to position [514, 0]
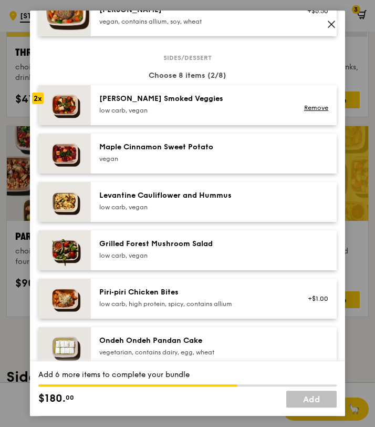
click at [181, 210] on div "low carb, vegan" at bounding box center [193, 207] width 189 height 8
click at [187, 245] on div "Grilled Forest Mushroom Salad" at bounding box center [193, 244] width 189 height 11
click at [173, 341] on div "Ondeh Ondeh Pandan Cake" at bounding box center [193, 340] width 189 height 11
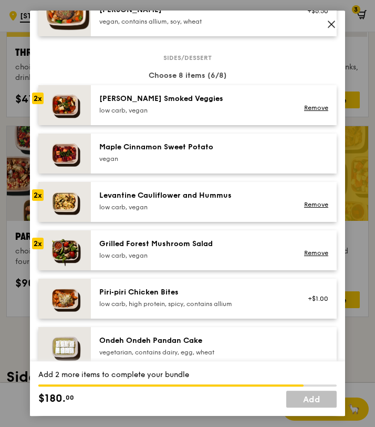
click at [173, 341] on div "Ondeh Ondeh Pandan Cake" at bounding box center [193, 340] width 189 height 11
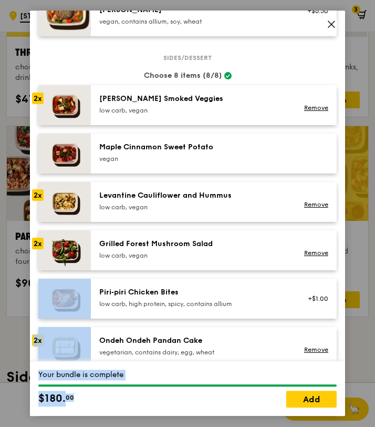
drag, startPoint x: 298, startPoint y: 400, endPoint x: 208, endPoint y: 233, distance: 189.5
click at [208, 233] on div "Mains Choose 10 items (10/10) Tuscan Garlic Cream White Fish pescatarian, conta…" at bounding box center [187, 324] width 315 height 1550
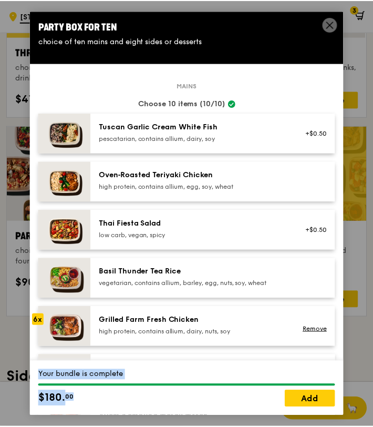
scroll to position [0, 0]
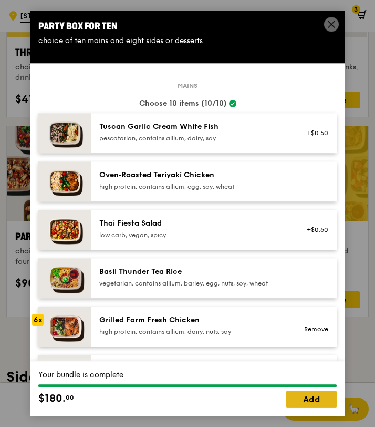
click at [313, 407] on link "Add" at bounding box center [311, 399] width 50 height 17
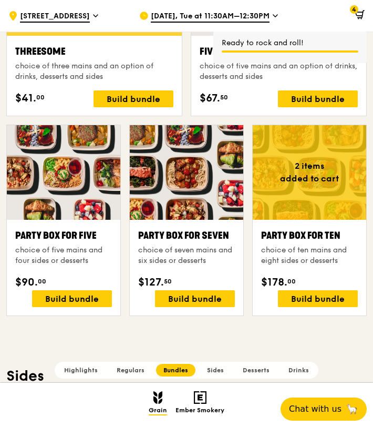
click at [361, 22] on span at bounding box center [358, 16] width 14 height 21
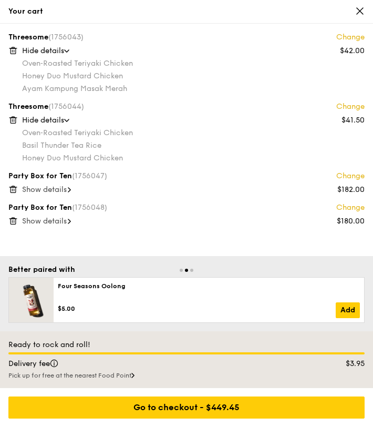
scroll to position [1826, 0]
click at [57, 188] on span "Show details" at bounding box center [44, 189] width 45 height 9
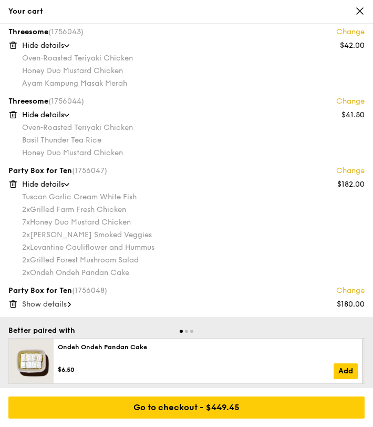
scroll to position [16, 0]
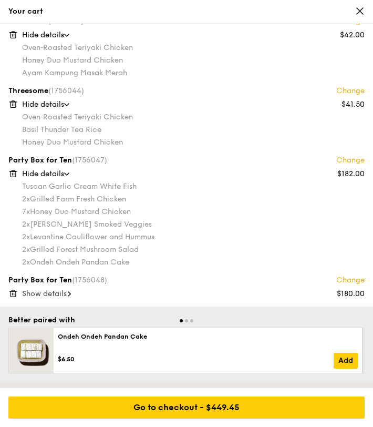
click at [69, 290] on div "Show details" at bounding box center [193, 294] width 343 height 11
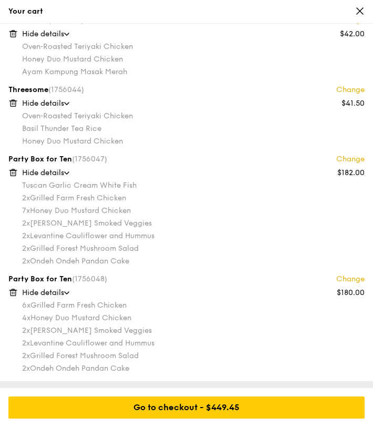
scroll to position [13, 0]
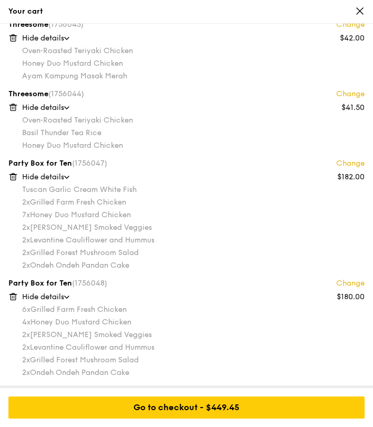
click at [354, 289] on div "Party Box for Ten (1756048) Change $180.00 Hide details 6x Grilled Farm Fresh C…" at bounding box center [186, 327] width 356 height 99
click at [13, 297] on icon at bounding box center [12, 296] width 9 height 9
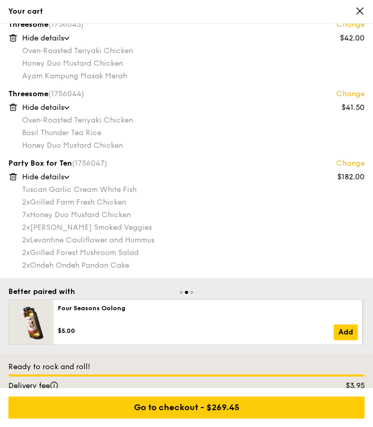
click at [16, 179] on icon at bounding box center [12, 176] width 9 height 9
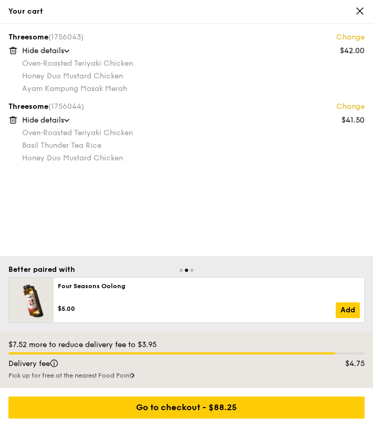
scroll to position [0, 0]
click at [359, 11] on icon at bounding box center [360, 11] width 6 height 6
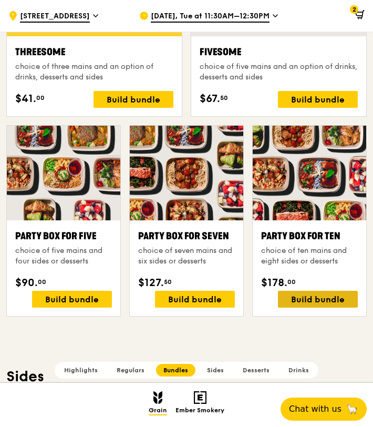
click at [323, 295] on div "Build bundle" at bounding box center [318, 299] width 80 height 17
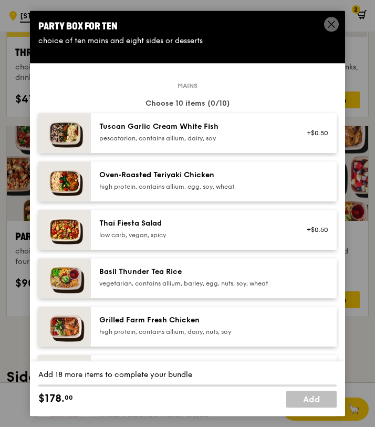
scroll to position [95, 0]
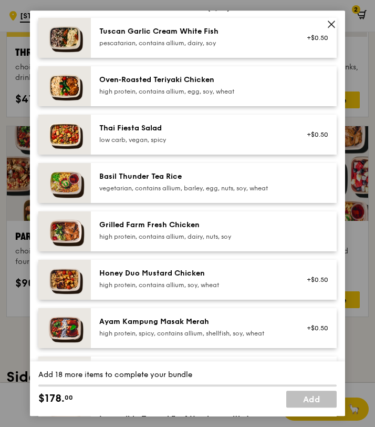
click at [191, 234] on div "high protein, contains allium, dairy, nuts, soy" at bounding box center [193, 236] width 189 height 8
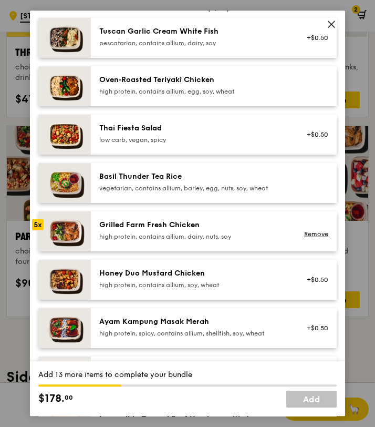
click at [191, 234] on div "high protein, contains allium, dairy, nuts, soy" at bounding box center [193, 236] width 189 height 8
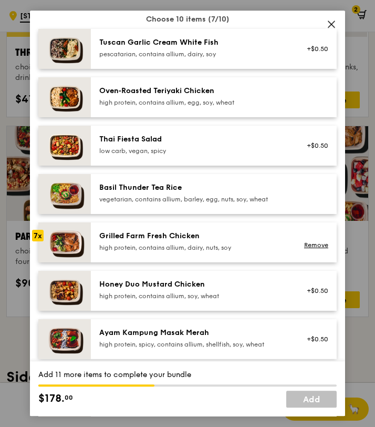
scroll to position [0, 0]
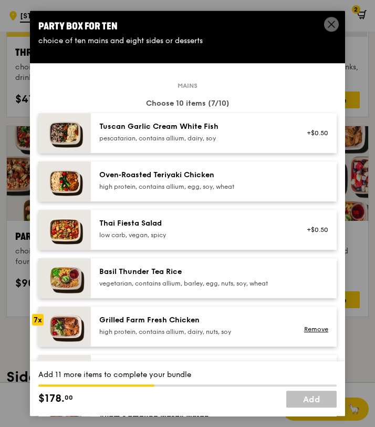
click at [190, 127] on div "Tuscan Garlic Cream White Fish" at bounding box center [193, 126] width 189 height 11
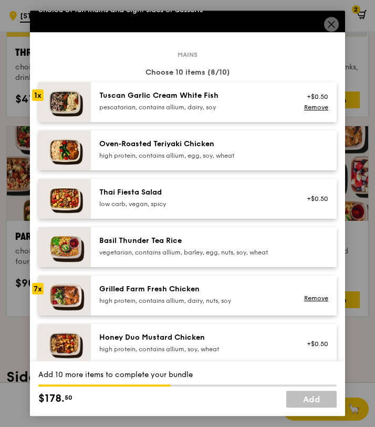
scroll to position [200, 0]
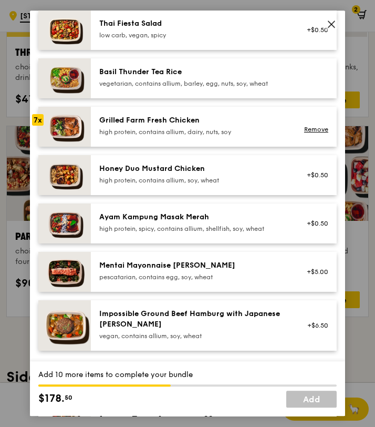
click at [155, 269] on div "Mentai Mayonnaise [PERSON_NAME]" at bounding box center [193, 265] width 189 height 11
click at [304, 275] on link "Remove" at bounding box center [316, 276] width 24 height 7
click at [149, 184] on div "high protein, contains allium, soy, wheat" at bounding box center [193, 180] width 189 height 8
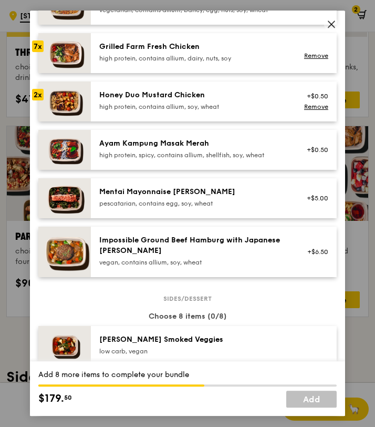
scroll to position [439, 0]
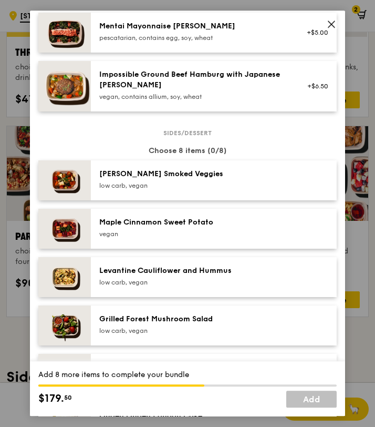
click at [175, 189] on div "low carb, vegan" at bounding box center [193, 185] width 189 height 8
click at [174, 276] on div "Levantine Cauliflower and Hummus low carb, vegan" at bounding box center [193, 275] width 189 height 21
click at [158, 318] on div "Grilled Forest Mushroom Salad" at bounding box center [193, 319] width 189 height 11
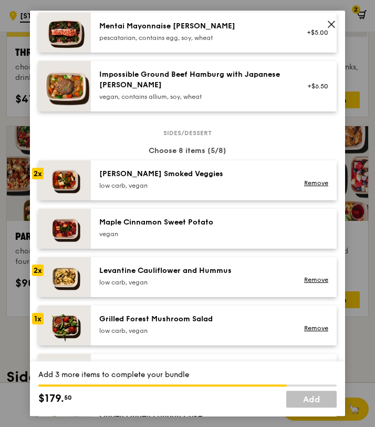
click at [158, 318] on div "Grilled Forest Mushroom Salad" at bounding box center [193, 319] width 189 height 11
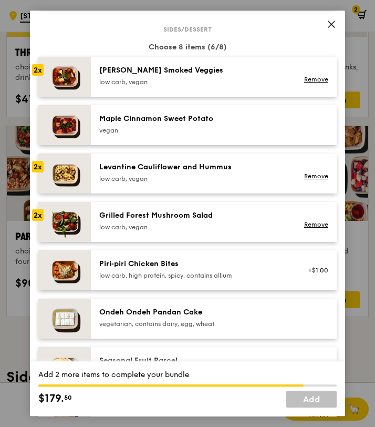
scroll to position [609, 0]
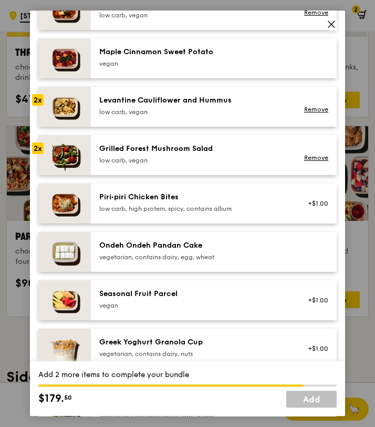
click at [174, 256] on div "vegetarian, contains dairy, egg, wheat" at bounding box center [193, 257] width 189 height 8
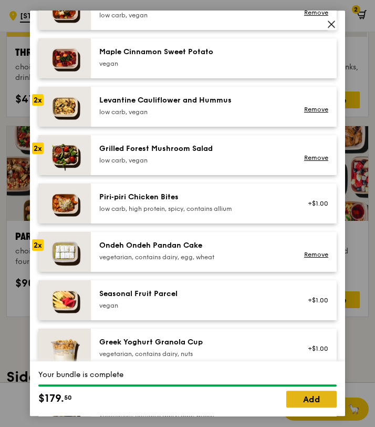
click at [298, 395] on link "Add" at bounding box center [311, 399] width 50 height 17
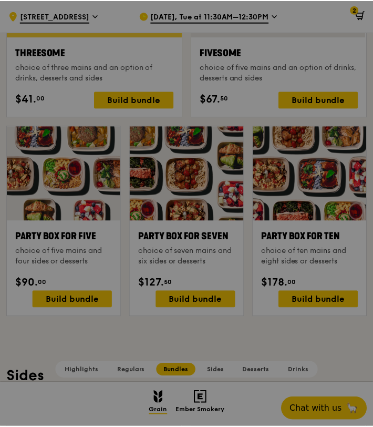
scroll to position [1826, 0]
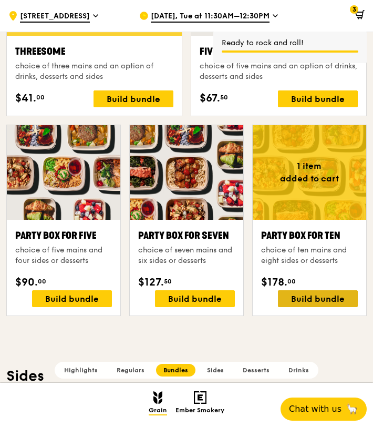
click at [311, 293] on div "Build bundle" at bounding box center [318, 298] width 80 height 17
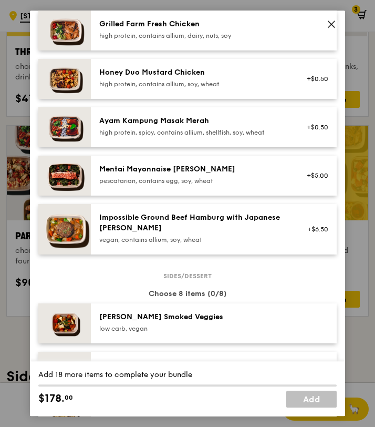
scroll to position [283, 0]
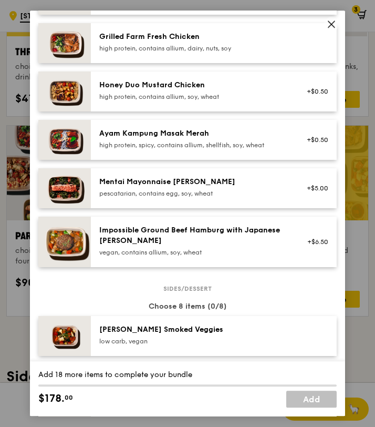
click at [184, 88] on div "Honey Duo Mustard Chicken" at bounding box center [193, 85] width 189 height 11
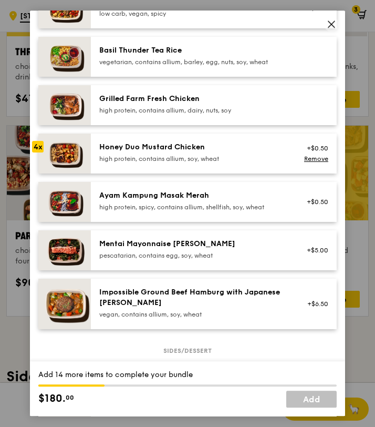
scroll to position [164, 0]
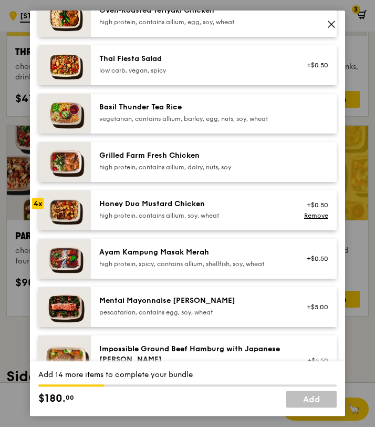
click at [201, 307] on div "Mentai Mayonnaise [PERSON_NAME] pescatarian, contains egg, soy, wheat" at bounding box center [193, 305] width 189 height 21
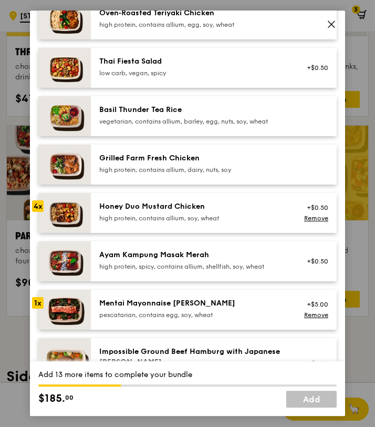
scroll to position [151, 0]
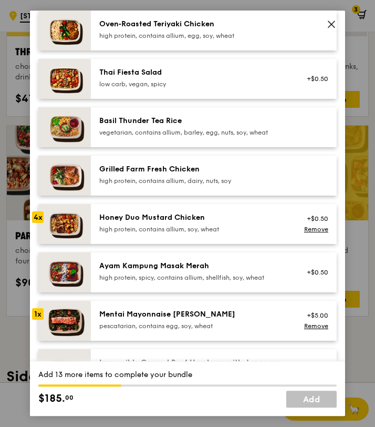
click at [162, 36] on div "high protein, contains allium, egg, soy, wheat" at bounding box center [193, 36] width 189 height 8
click at [167, 169] on div "Grilled Farm Fresh Chicken" at bounding box center [193, 169] width 189 height 11
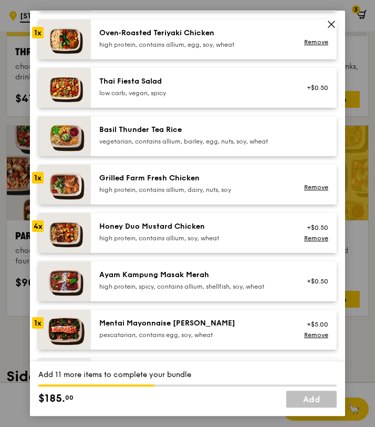
scroll to position [131, 0]
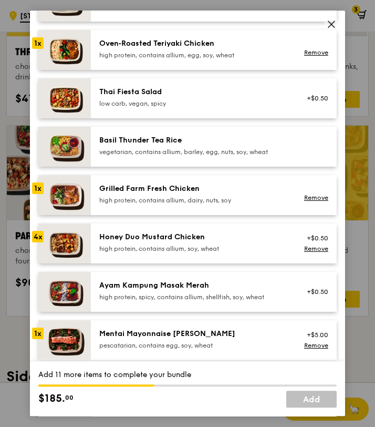
click at [179, 55] on div "high protein, contains allium, egg, soy, wheat" at bounding box center [193, 55] width 189 height 8
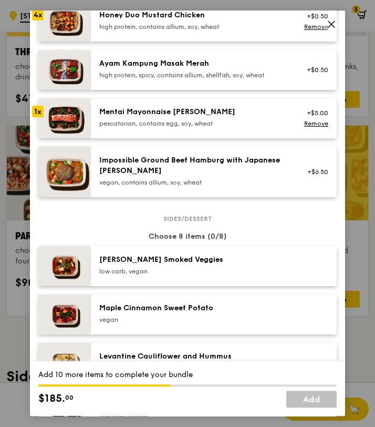
scroll to position [502, 0]
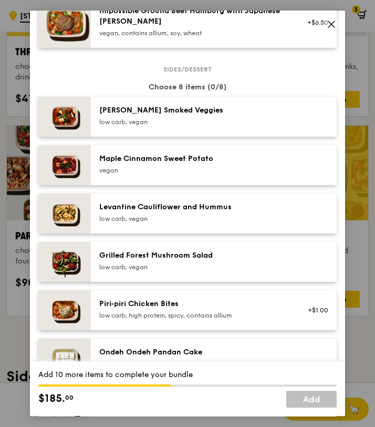
click at [205, 123] on div "low carb, vegan" at bounding box center [193, 122] width 189 height 8
click at [190, 204] on div "Levantine Cauliflower and Hummus" at bounding box center [193, 207] width 189 height 11
click at [166, 267] on div "low carb, vegan" at bounding box center [193, 267] width 189 height 8
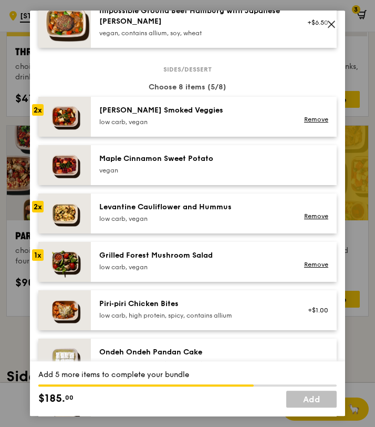
click at [166, 267] on div "low carb, vegan" at bounding box center [193, 267] width 189 height 8
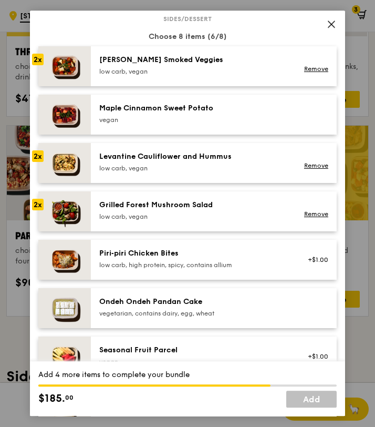
scroll to position [688, 0]
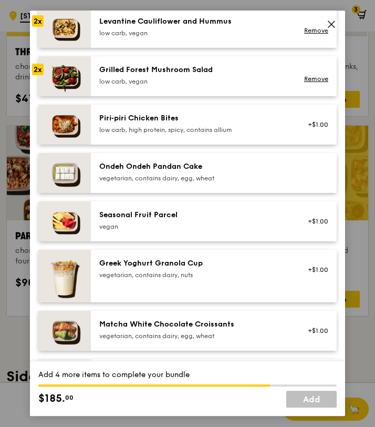
click at [159, 182] on div "Ondeh Ondeh Pandan Cake vegetarian, contains dairy, egg, wheat" at bounding box center [193, 172] width 201 height 23
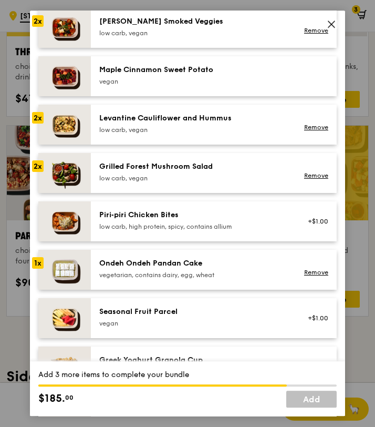
scroll to position [535, 0]
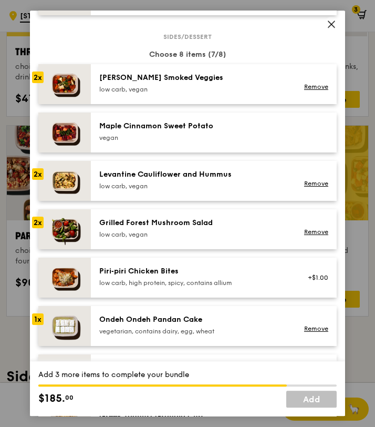
click at [173, 85] on div "low carb, vegan" at bounding box center [193, 89] width 189 height 8
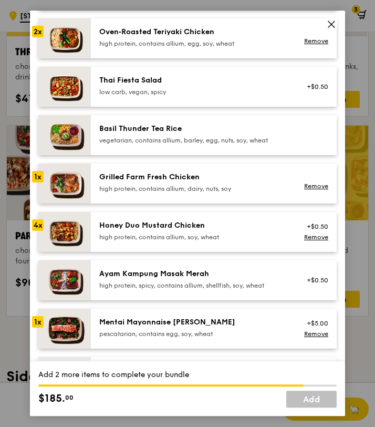
scroll to position [215, 0]
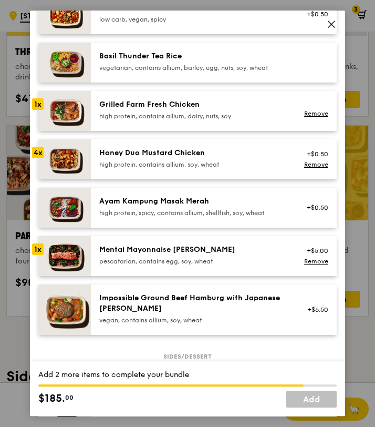
click at [136, 105] on div "Grilled Farm Fresh Chicken" at bounding box center [193, 104] width 189 height 11
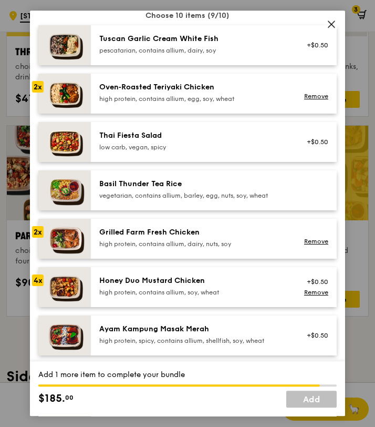
scroll to position [77, 0]
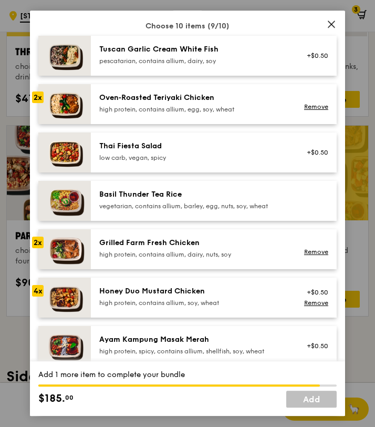
click at [188, 111] on div "high protein, contains allium, egg, soy, wheat" at bounding box center [193, 109] width 189 height 8
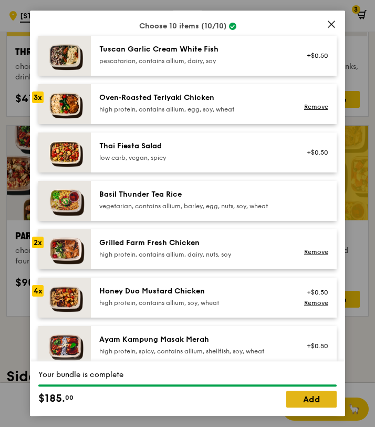
click at [311, 401] on link "Add" at bounding box center [311, 399] width 50 height 17
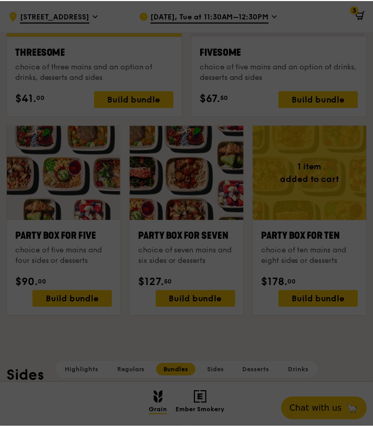
scroll to position [1827, 0]
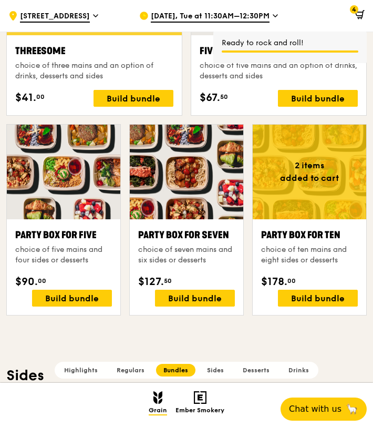
click at [362, 13] on icon at bounding box center [361, 14] width 6 height 7
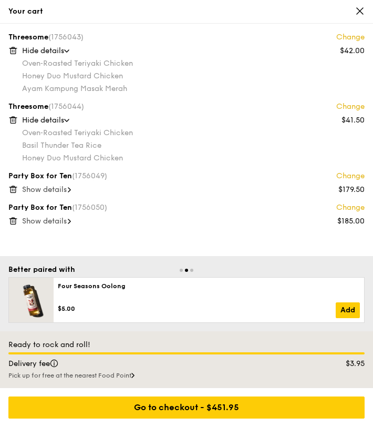
scroll to position [1835, 0]
click at [71, 186] on span at bounding box center [69, 189] width 3 height 11
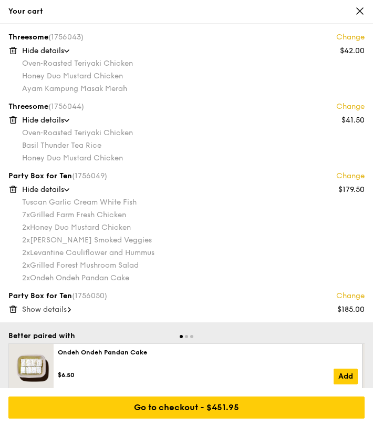
scroll to position [1835, 0]
click at [44, 311] on span "Show details" at bounding box center [44, 309] width 45 height 9
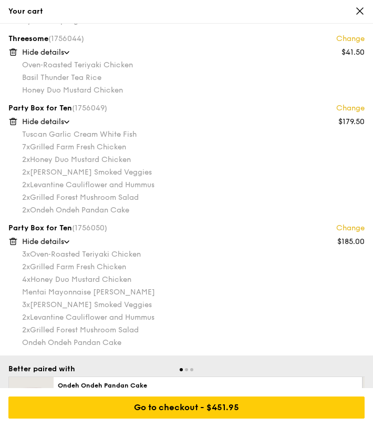
scroll to position [83, 0]
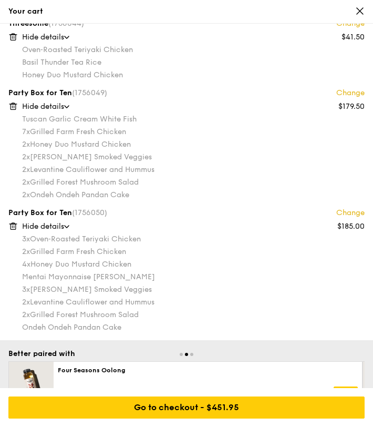
click at [365, 7] on div "Your cart" at bounding box center [186, 12] width 373 height 24
click at [361, 14] on icon at bounding box center [359, 10] width 9 height 9
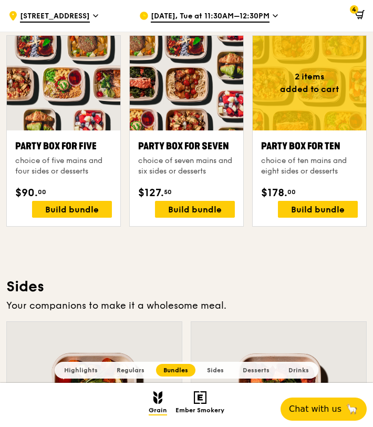
scroll to position [1922, 0]
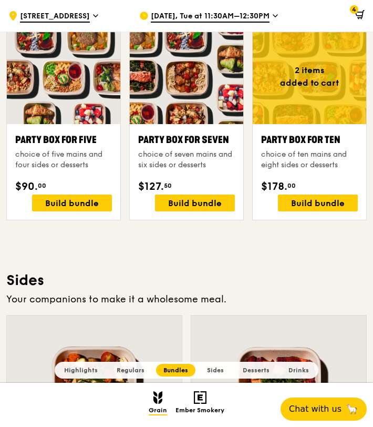
click at [356, 11] on span "4" at bounding box center [354, 9] width 8 height 8
click at [360, 11] on icon at bounding box center [359, 14] width 9 height 9
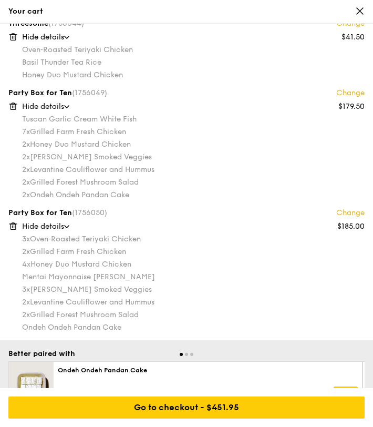
click at [360, 11] on icon at bounding box center [360, 11] width 6 height 6
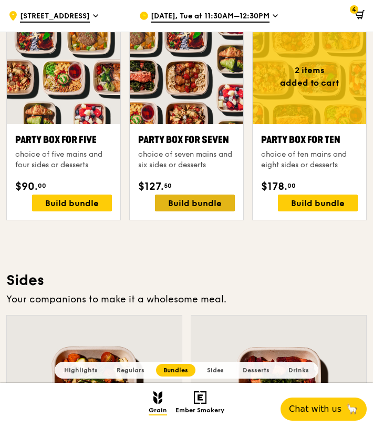
click at [209, 199] on div "Build bundle" at bounding box center [195, 202] width 80 height 17
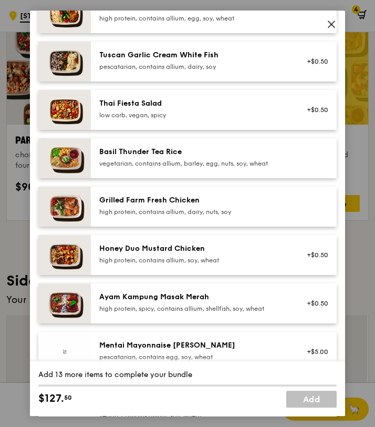
scroll to position [136, 0]
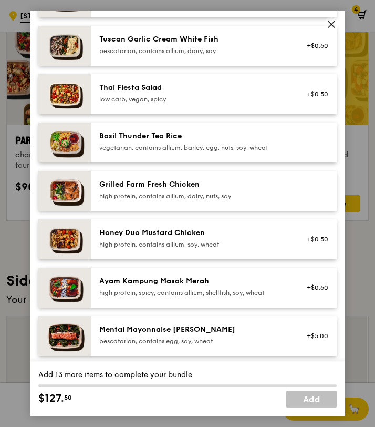
click at [222, 237] on div "Honey Duo Mustard Chicken" at bounding box center [193, 233] width 189 height 11
click at [175, 327] on div "Mentai Mayonnaise [PERSON_NAME]" at bounding box center [193, 329] width 189 height 11
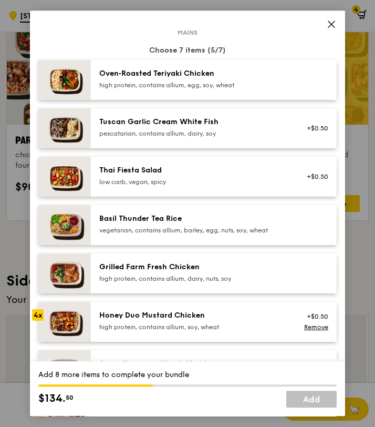
scroll to position [53, 0]
click at [171, 88] on div "high protein, contains allium, egg, soy, wheat" at bounding box center [193, 85] width 189 height 8
click at [207, 267] on div "Grilled Farm Fresh Chicken" at bounding box center [193, 267] width 189 height 11
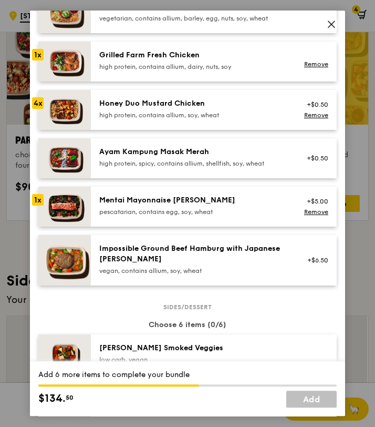
scroll to position [349, 0]
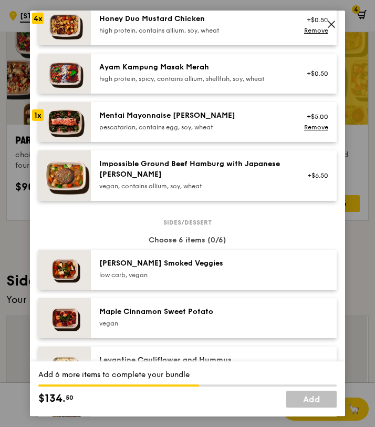
click at [194, 274] on div "low carb, vegan" at bounding box center [193, 275] width 189 height 8
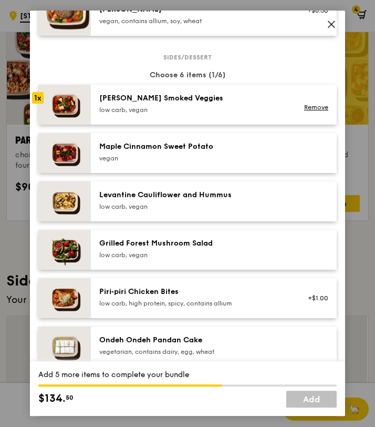
scroll to position [780, 0]
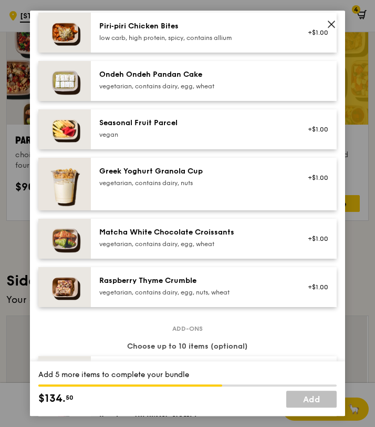
click at [173, 89] on div "vegetarian, contains dairy, egg, wheat" at bounding box center [193, 86] width 189 height 8
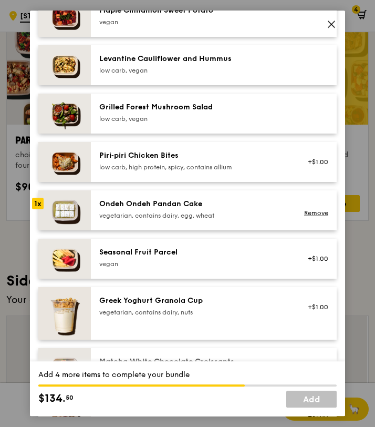
click at [194, 114] on div "Grilled Forest Mushroom Salad low carb, vegan" at bounding box center [193, 112] width 189 height 21
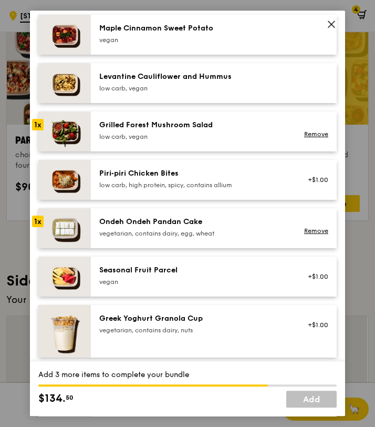
click at [196, 91] on div "low carb, vegan" at bounding box center [193, 88] width 189 height 8
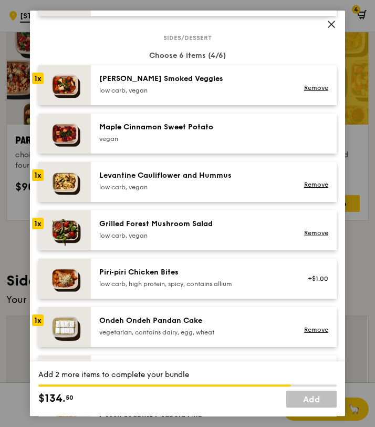
scroll to position [533, 0]
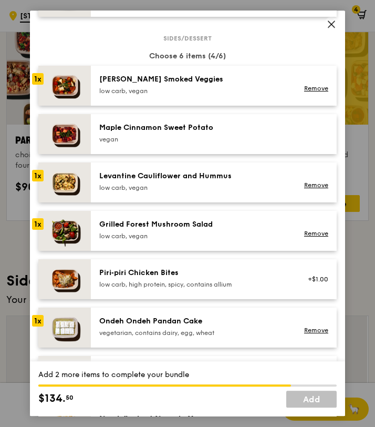
click at [224, 87] on div "low carb, vegan" at bounding box center [193, 91] width 189 height 8
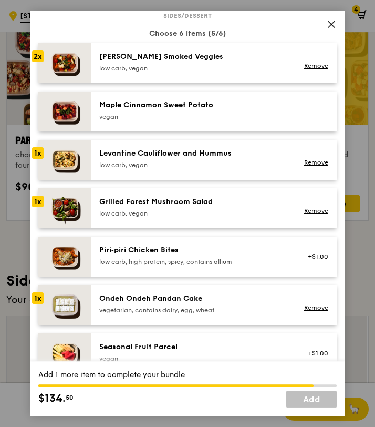
scroll to position [555, 0]
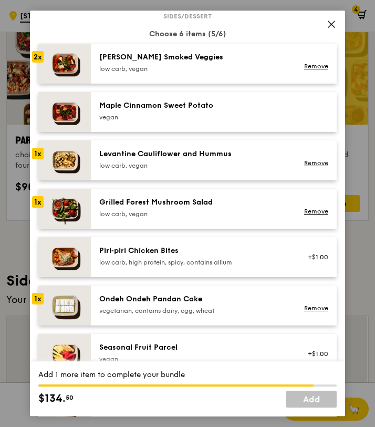
click at [162, 204] on div "Grilled Forest Mushroom Salad" at bounding box center [193, 202] width 189 height 11
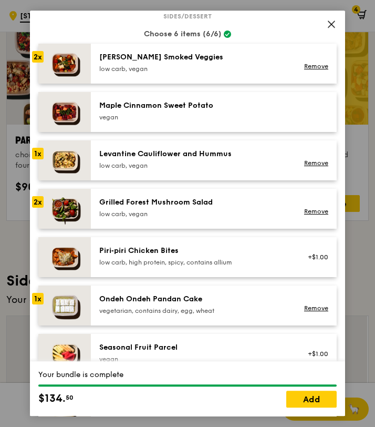
drag, startPoint x: 306, startPoint y: 406, endPoint x: 304, endPoint y: 387, distance: 19.6
click at [306, 406] on link "Add" at bounding box center [311, 399] width 50 height 17
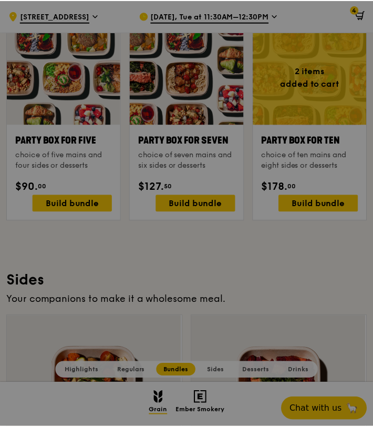
scroll to position [1922, 0]
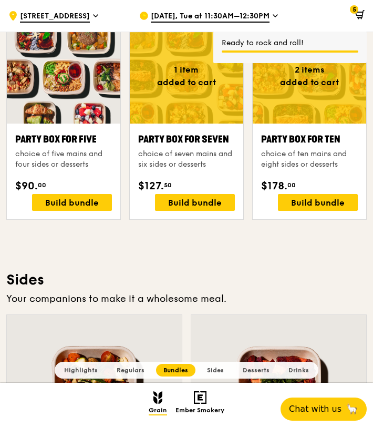
click at [358, 9] on span at bounding box center [358, 16] width 14 height 21
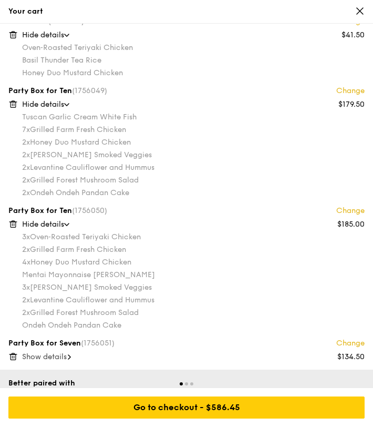
scroll to position [199, 0]
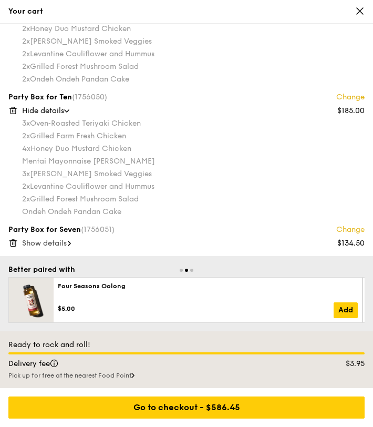
click at [67, 245] on span "Show details" at bounding box center [44, 243] width 45 height 9
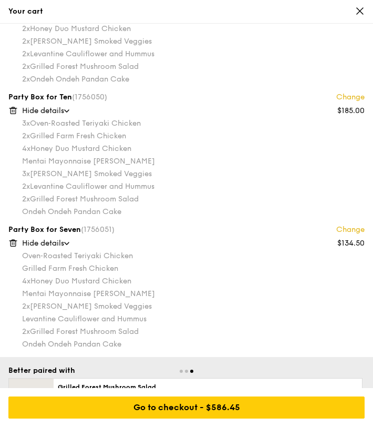
click at [14, 114] on icon at bounding box center [12, 110] width 9 height 9
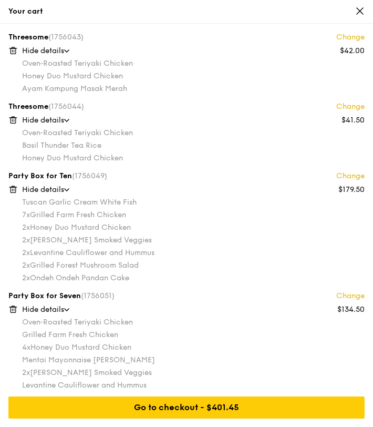
scroll to position [1689, 0]
click at [349, 295] on link "Change" at bounding box center [350, 296] width 28 height 11
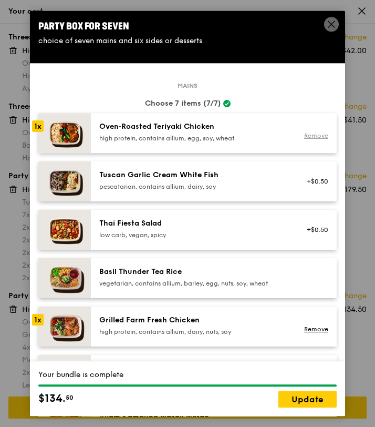
click at [304, 134] on link "Remove" at bounding box center [316, 135] width 24 height 7
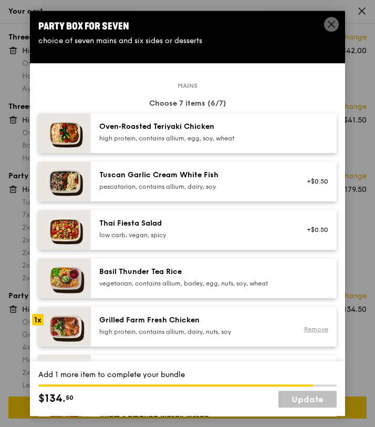
click at [317, 326] on link "Remove" at bounding box center [316, 328] width 24 height 7
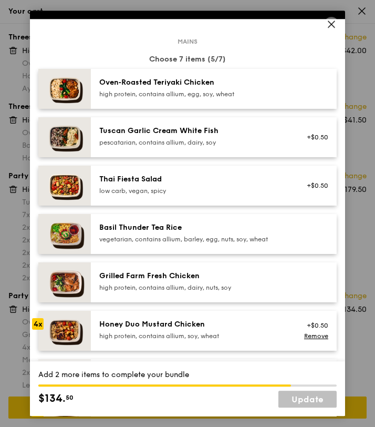
scroll to position [46, 0]
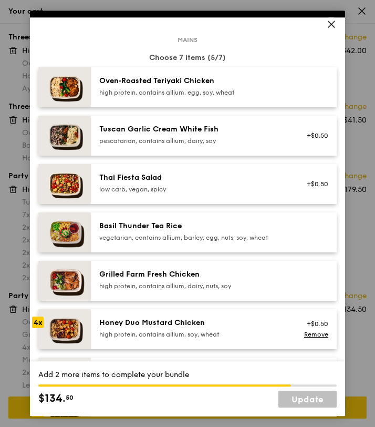
click at [158, 325] on div "Honey Duo Mustard Chicken" at bounding box center [193, 322] width 189 height 11
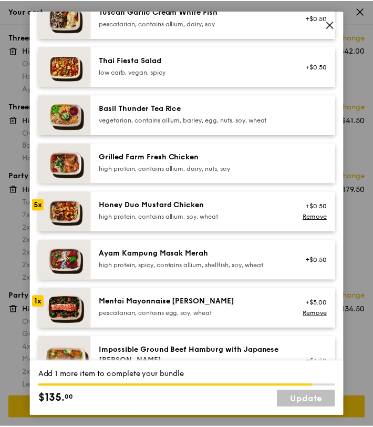
scroll to position [159, 0]
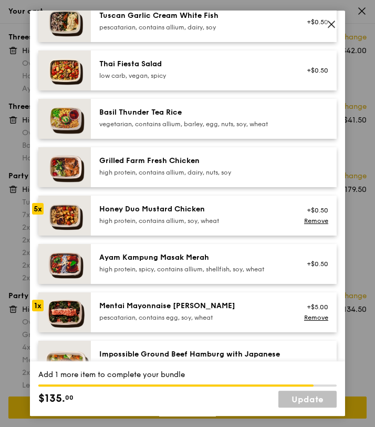
click at [207, 176] on div "high protein, contains allium, dairy, nuts, soy" at bounding box center [193, 172] width 189 height 8
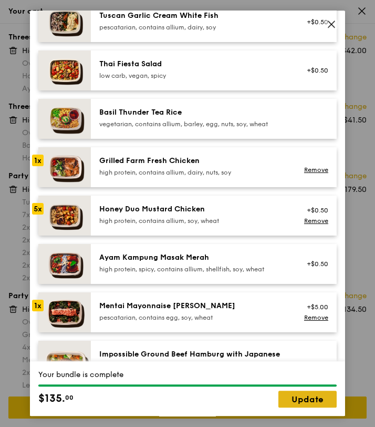
click at [295, 408] on link "Update" at bounding box center [308, 399] width 58 height 17
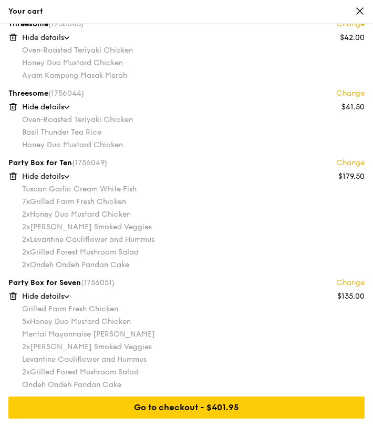
scroll to position [0, 0]
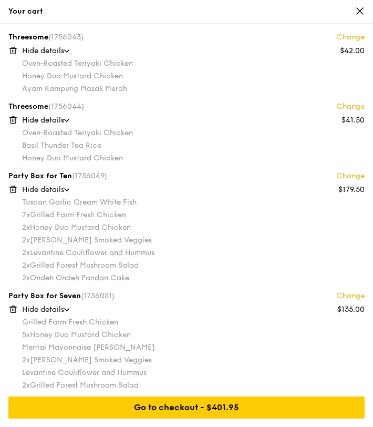
click at [361, 13] on icon at bounding box center [360, 11] width 6 height 6
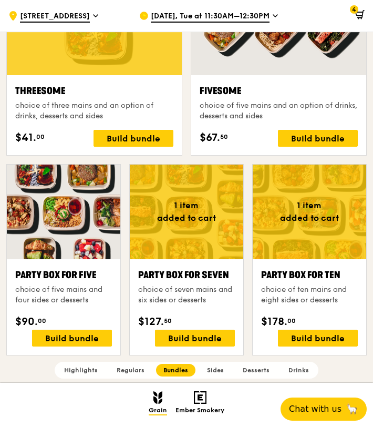
scroll to position [1840, 0]
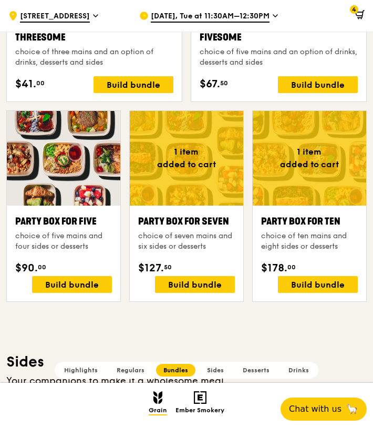
click at [355, 15] on icon at bounding box center [359, 14] width 9 height 9
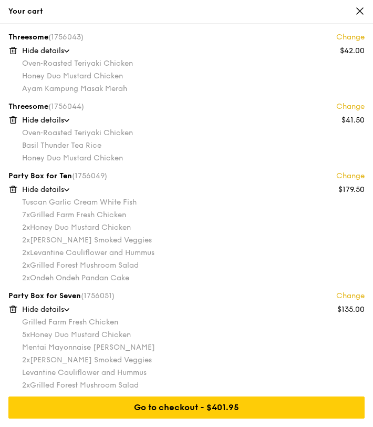
scroll to position [1616, 0]
click at [362, 9] on icon at bounding box center [359, 10] width 9 height 9
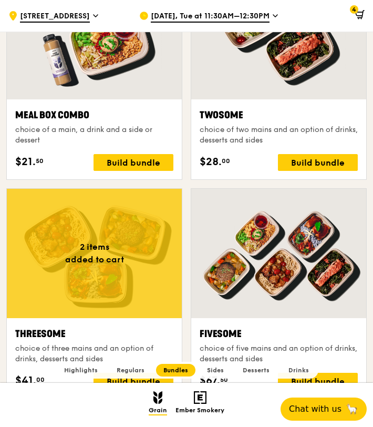
scroll to position [1486, 0]
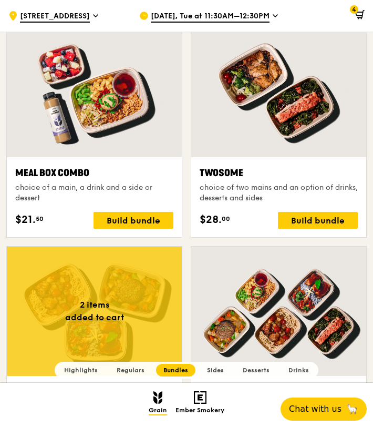
click at [358, 12] on icon at bounding box center [359, 14] width 7 height 4
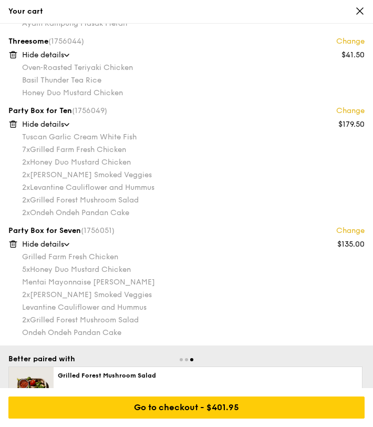
scroll to position [0, 0]
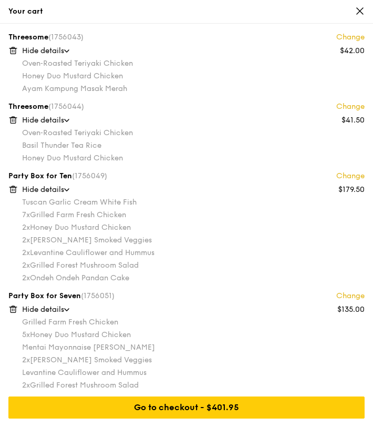
click at [362, 9] on icon at bounding box center [360, 11] width 6 height 6
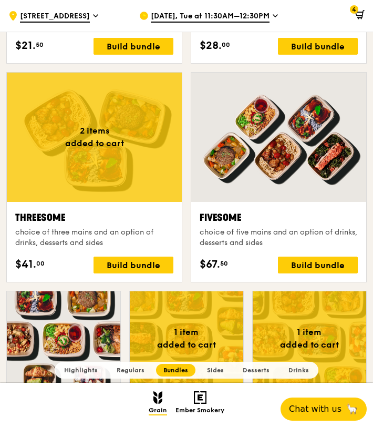
scroll to position [1660, 0]
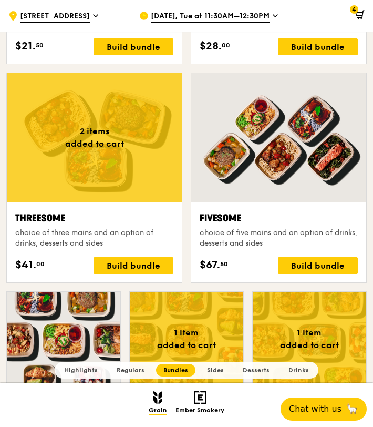
click at [356, 13] on icon at bounding box center [359, 14] width 7 height 4
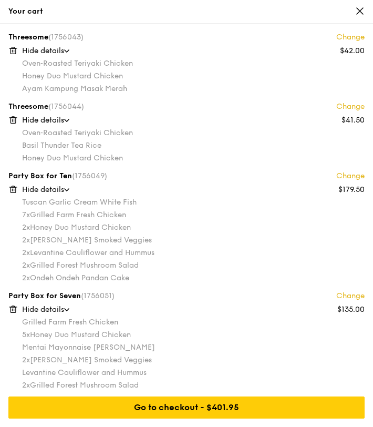
scroll to position [1839, 0]
click at [359, 8] on icon at bounding box center [359, 10] width 9 height 9
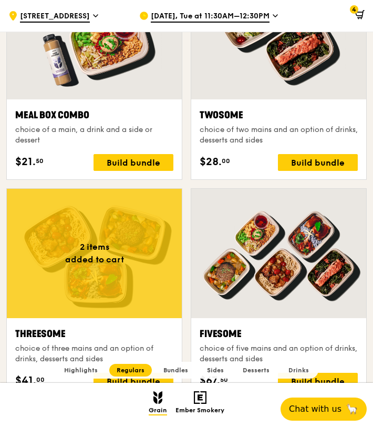
scroll to position [1346, 0]
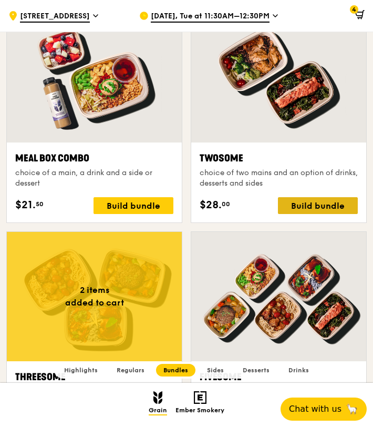
click at [311, 205] on div "Build bundle" at bounding box center [318, 205] width 80 height 17
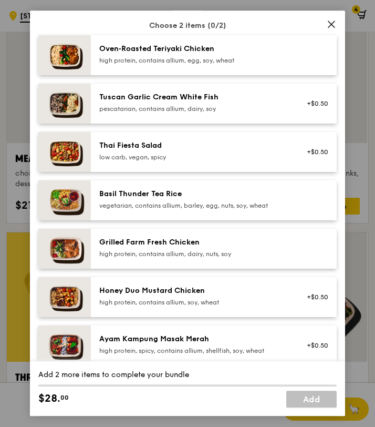
scroll to position [77, 0]
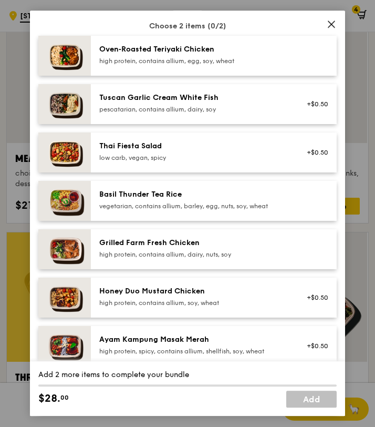
click at [173, 296] on div "Honey Duo Mustard Chicken high protein, contains allium, soy, wheat" at bounding box center [193, 296] width 189 height 21
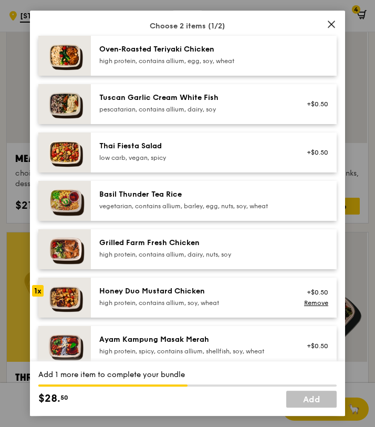
click at [173, 296] on div "Honey Duo Mustard Chicken high protein, contains allium, soy, wheat" at bounding box center [193, 296] width 189 height 21
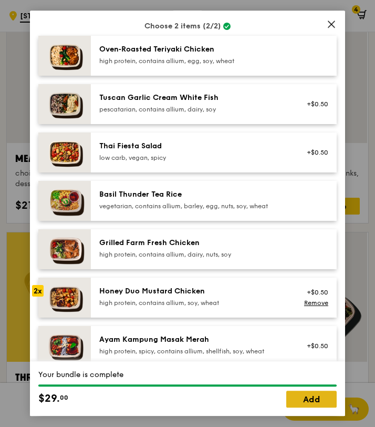
click at [312, 405] on link "Add" at bounding box center [311, 399] width 50 height 17
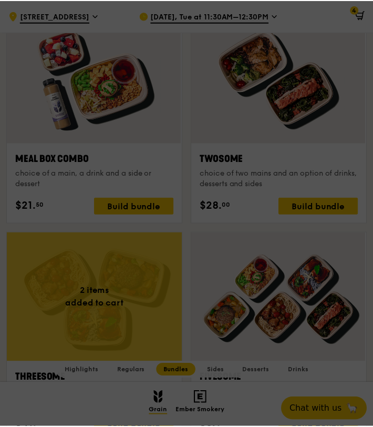
scroll to position [1501, 0]
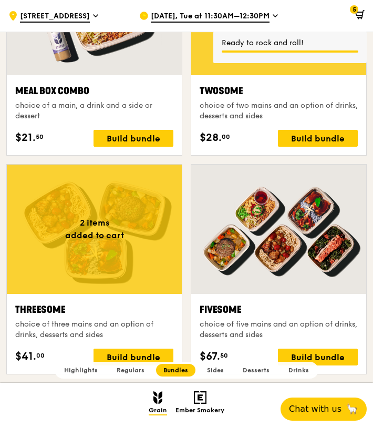
click at [249, 265] on div at bounding box center [278, 228] width 175 height 129
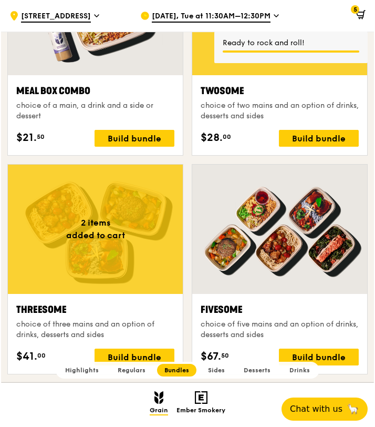
scroll to position [1569, 0]
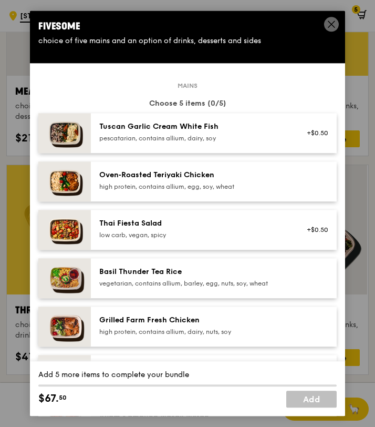
click at [333, 30] on span at bounding box center [331, 26] width 9 height 12
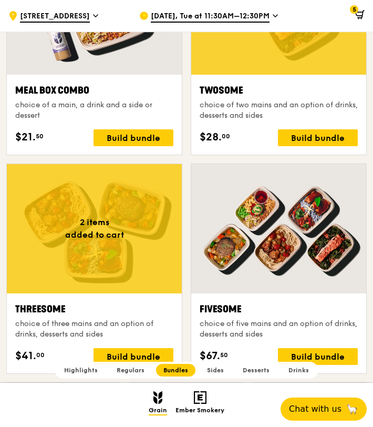
click at [352, 14] on span at bounding box center [358, 16] width 14 height 21
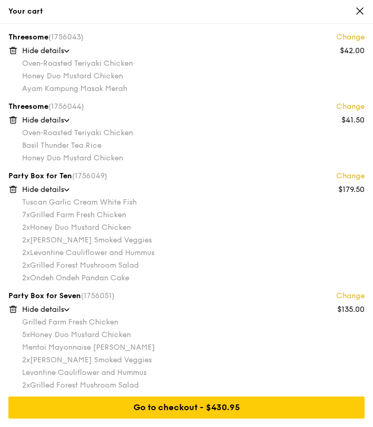
click at [357, 13] on icon at bounding box center [359, 10] width 9 height 9
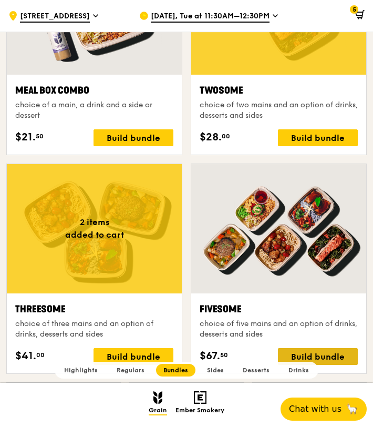
click at [331, 354] on div "Build bundle" at bounding box center [318, 356] width 80 height 17
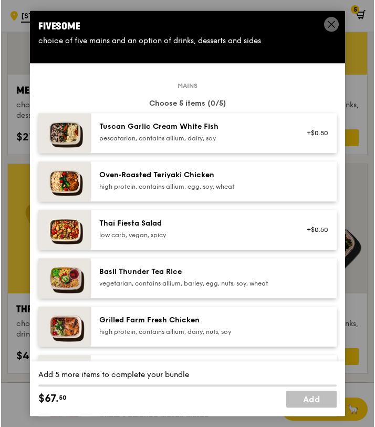
scroll to position [1569, 0]
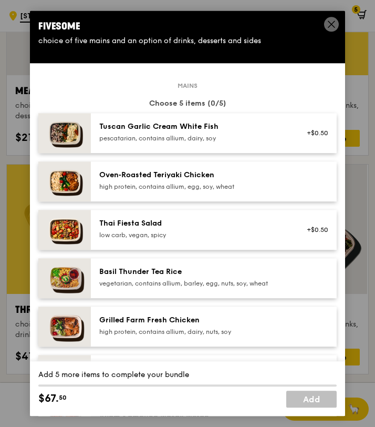
click at [125, 183] on div "high protein, contains allium, egg, soy, wheat" at bounding box center [193, 186] width 189 height 8
click at [169, 280] on div "vegetarian, contains allium, barley, egg, nuts, soy, wheat" at bounding box center [193, 283] width 189 height 8
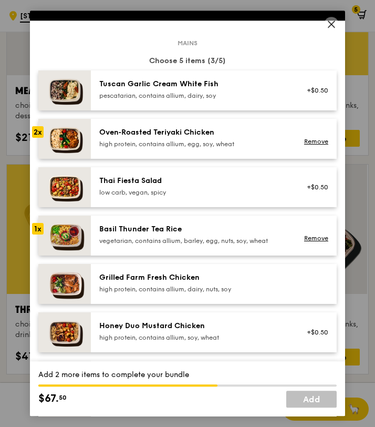
scroll to position [142, 0]
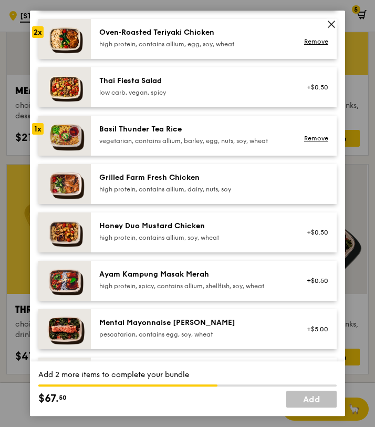
click at [162, 277] on div "Ayam Kampung Masak Merah" at bounding box center [193, 274] width 189 height 11
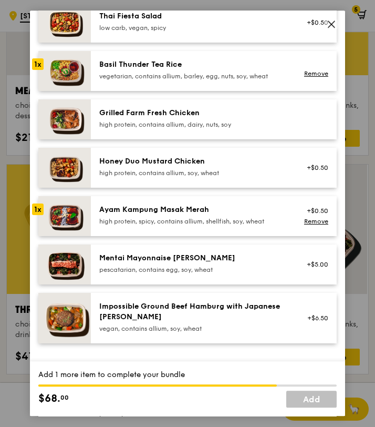
scroll to position [251, 0]
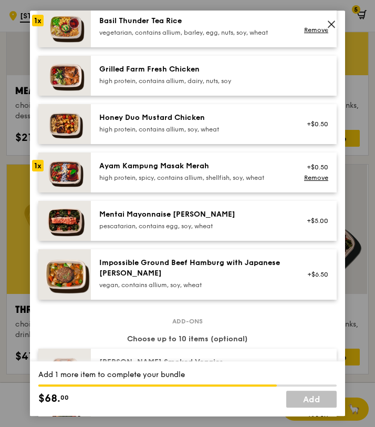
click at [214, 74] on div "Grilled Farm Fresh Chicken" at bounding box center [193, 69] width 189 height 11
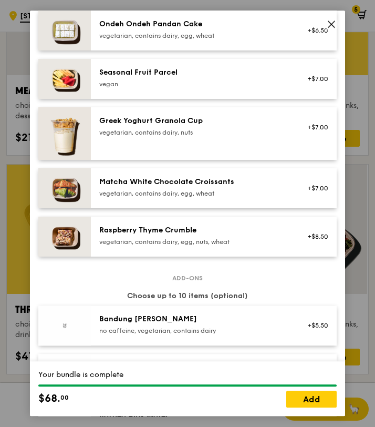
scroll to position [994, 0]
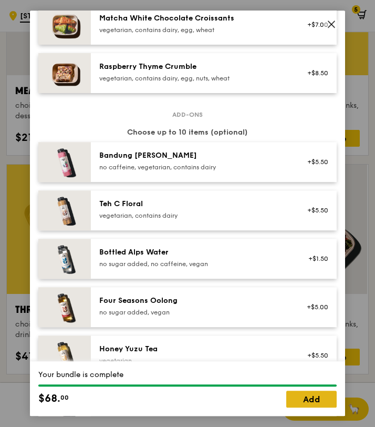
click at [306, 406] on link "Add" at bounding box center [311, 399] width 50 height 17
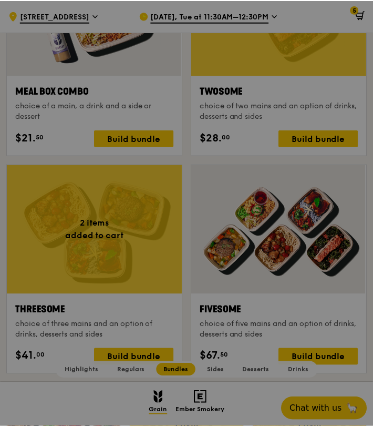
scroll to position [1569, 0]
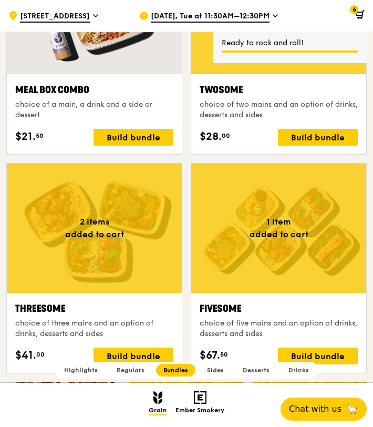
click at [356, 12] on span "6" at bounding box center [354, 9] width 8 height 8
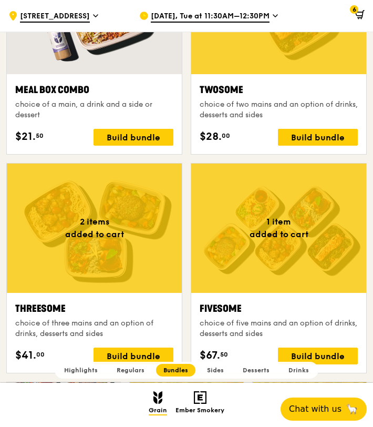
click at [359, 17] on icon at bounding box center [361, 14] width 6 height 7
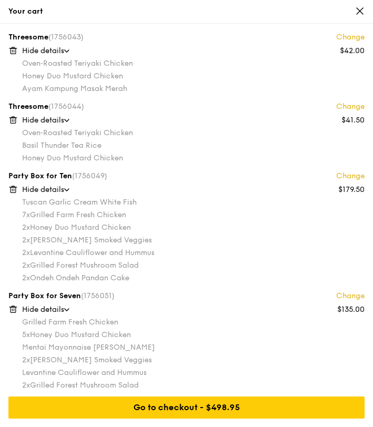
click at [12, 47] on icon at bounding box center [12, 50] width 9 height 9
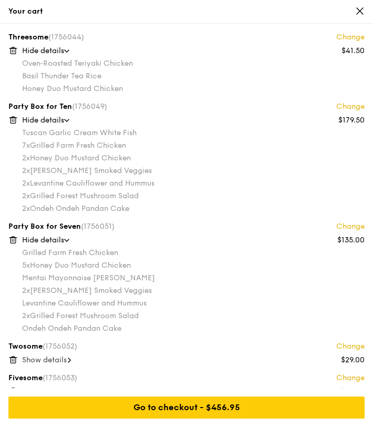
click at [13, 48] on icon at bounding box center [13, 47] width 3 height 1
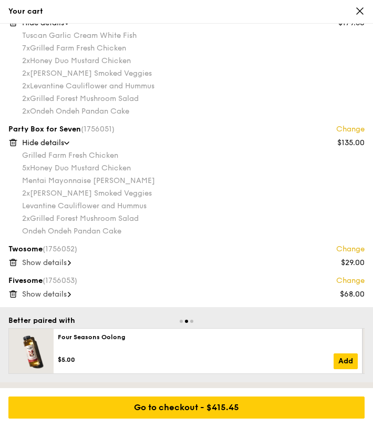
scroll to position [79, 0]
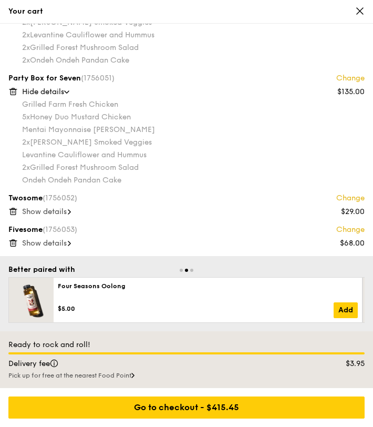
click at [67, 242] on span "Show details" at bounding box center [44, 243] width 45 height 9
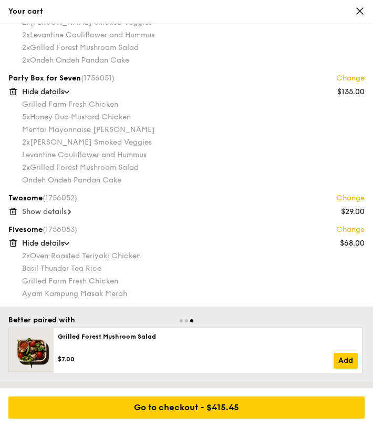
click at [56, 212] on span "Show details" at bounding box center [44, 211] width 45 height 9
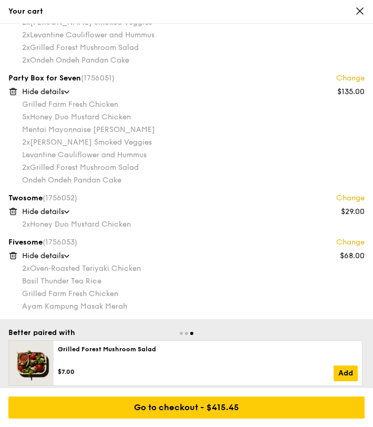
click at [60, 96] on div "Hide details" at bounding box center [193, 92] width 343 height 11
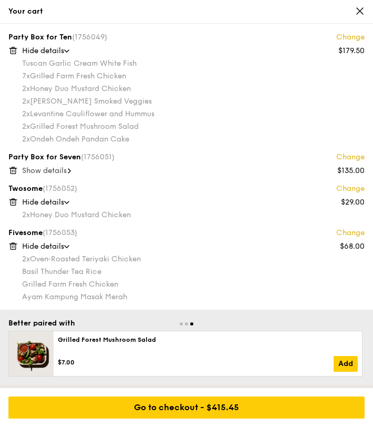
scroll to position [1270, 0]
click at [56, 52] on span "Hide details" at bounding box center [43, 50] width 42 height 9
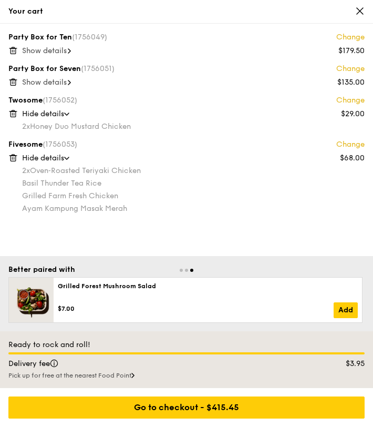
scroll to position [218, 0]
click at [61, 81] on span "Show details" at bounding box center [44, 82] width 45 height 9
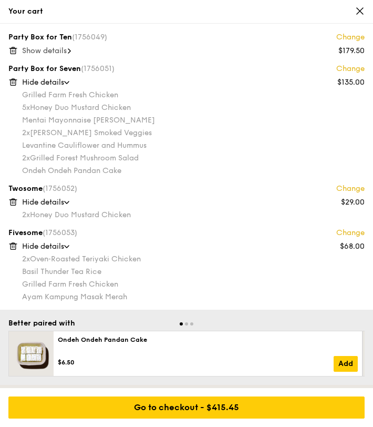
click at [61, 81] on span "Hide details" at bounding box center [43, 82] width 42 height 9
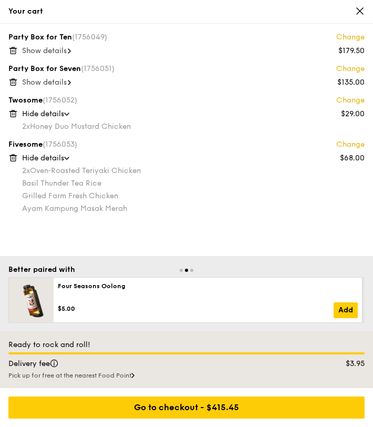
click at [56, 47] on span "Show details" at bounding box center [44, 50] width 45 height 9
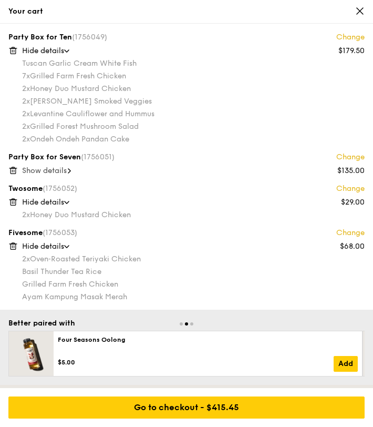
click at [56, 47] on span "Hide details" at bounding box center [43, 50] width 42 height 9
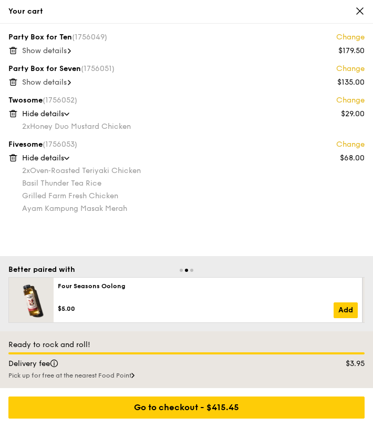
click at [56, 47] on span "Show details" at bounding box center [44, 50] width 45 height 9
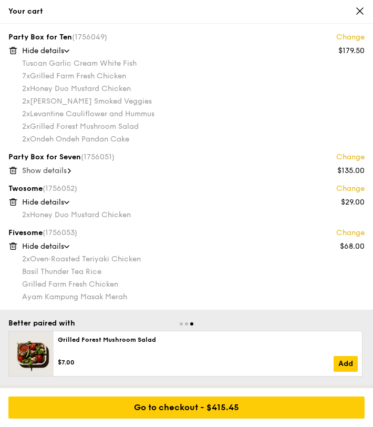
click at [56, 47] on span "Hide details" at bounding box center [43, 50] width 42 height 9
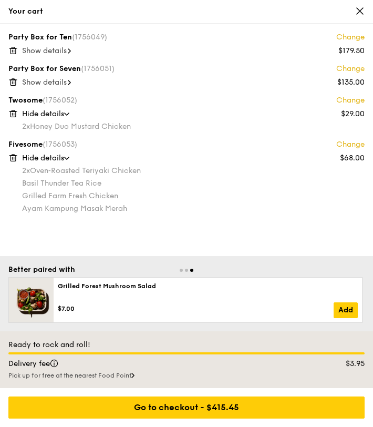
click at [53, 80] on span "Show details" at bounding box center [44, 82] width 45 height 9
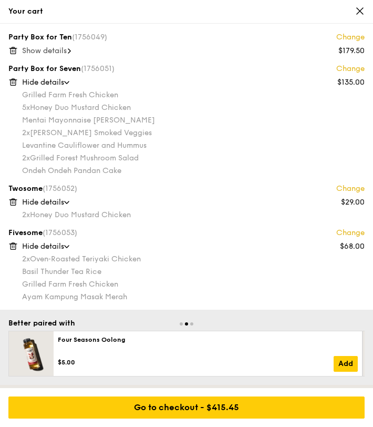
click at [50, 82] on span "Hide details" at bounding box center [43, 82] width 42 height 9
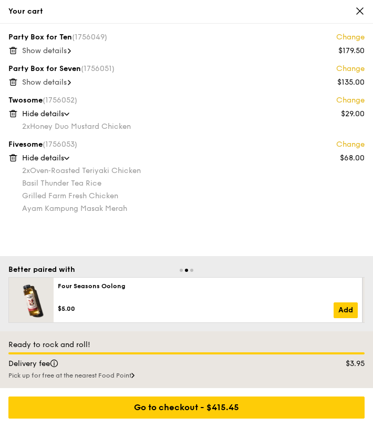
click at [361, 10] on icon at bounding box center [360, 11] width 6 height 6
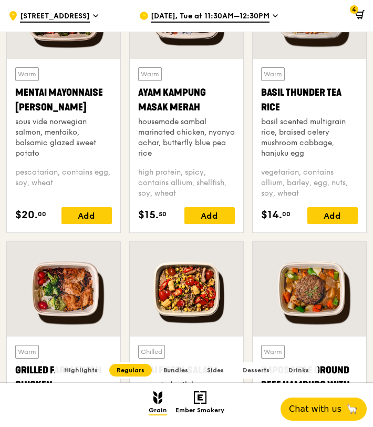
scroll to position [716, 0]
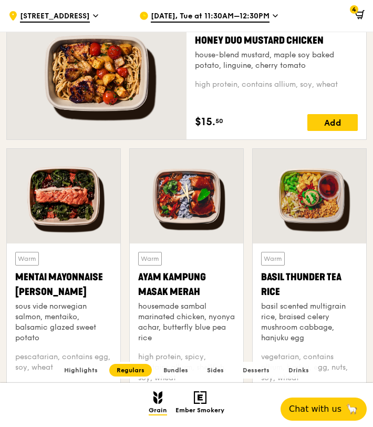
click at [52, 288] on div "Mentai Mayonnaise [PERSON_NAME]" at bounding box center [63, 284] width 97 height 29
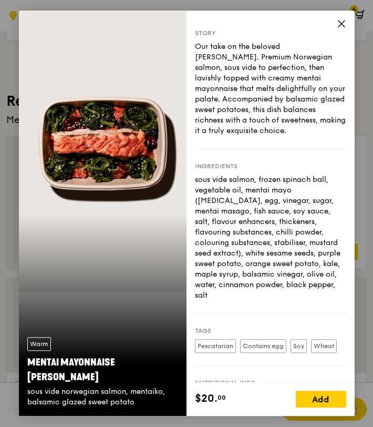
scroll to position [4, 0]
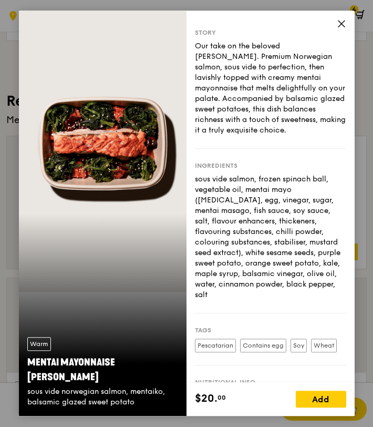
click at [337, 24] on icon at bounding box center [341, 23] width 9 height 9
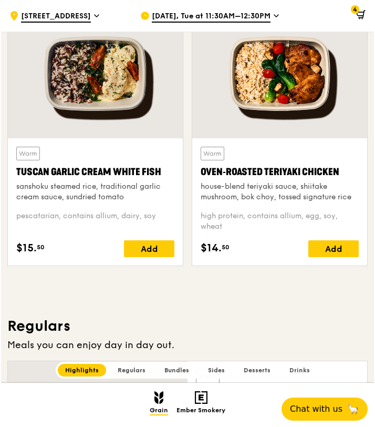
scroll to position [341, 0]
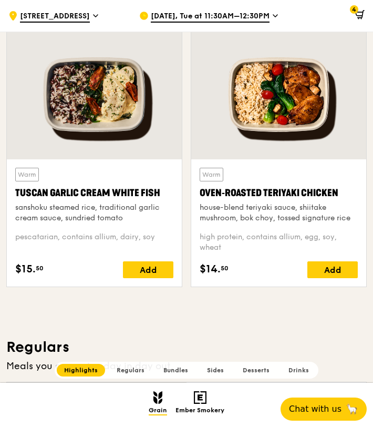
click at [362, 18] on icon at bounding box center [359, 14] width 9 height 9
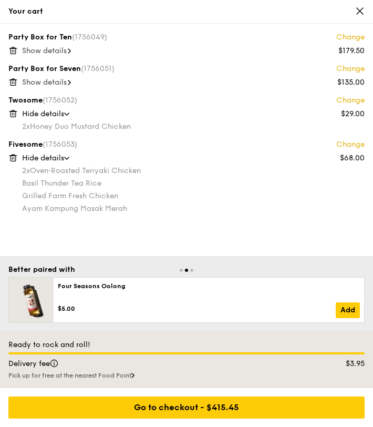
click at [345, 146] on link "Change" at bounding box center [350, 144] width 28 height 11
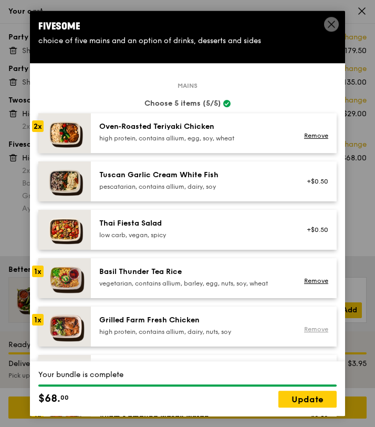
click at [304, 328] on link "Remove" at bounding box center [316, 328] width 24 height 7
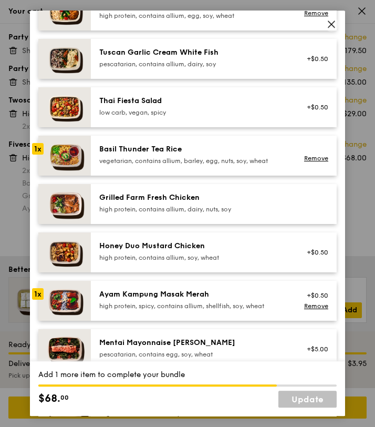
scroll to position [135, 0]
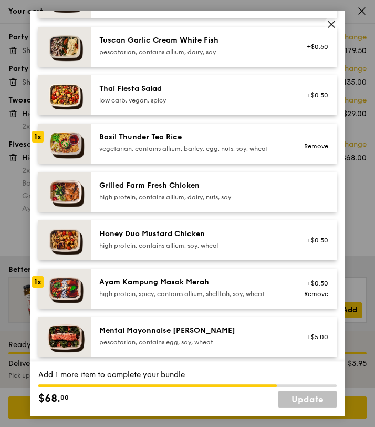
click at [191, 239] on div "Honey Duo Mustard Chicken high protein, contains allium, soy, wheat" at bounding box center [193, 239] width 189 height 21
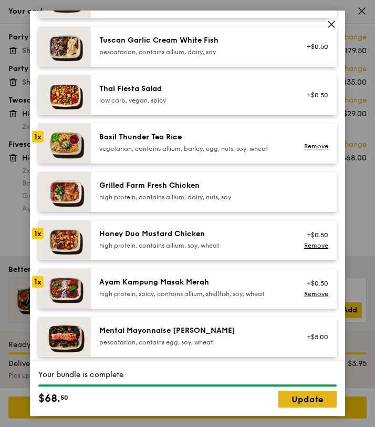
click at [298, 401] on link "Update" at bounding box center [308, 399] width 58 height 17
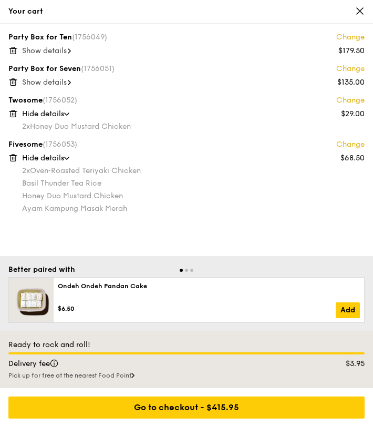
scroll to position [0, 0]
click at [357, 11] on icon at bounding box center [359, 10] width 9 height 9
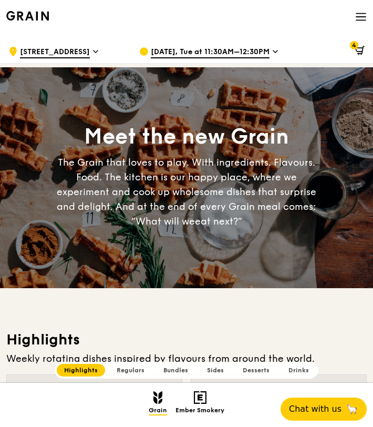
click at [359, 52] on icon at bounding box center [359, 50] width 7 height 4
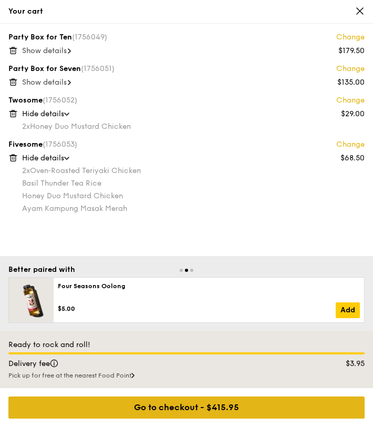
click at [229, 403] on div "Go to checkout - $415.95" at bounding box center [186, 407] width 356 height 22
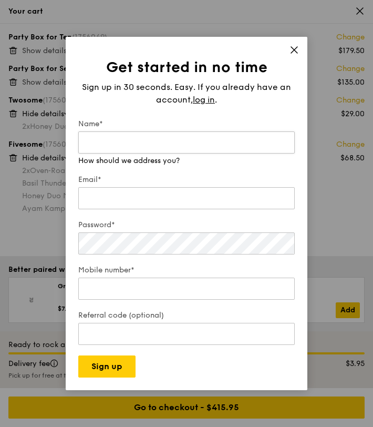
click at [142, 146] on input "Name*" at bounding box center [186, 142] width 217 height 22
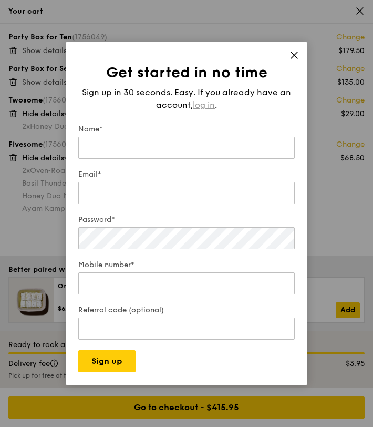
click at [201, 101] on span "log in" at bounding box center [204, 105] width 22 height 13
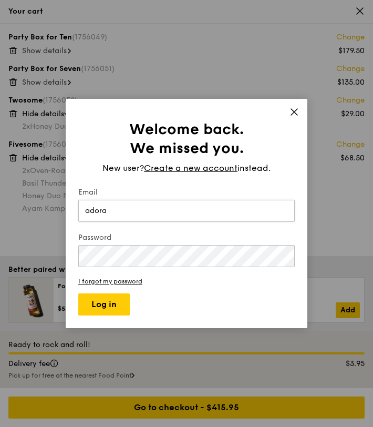
type input "[DOMAIN_NAME][EMAIL_ADDRESS][DOMAIN_NAME]"
click at [78, 293] on button "Log in" at bounding box center [104, 304] width 52 height 22
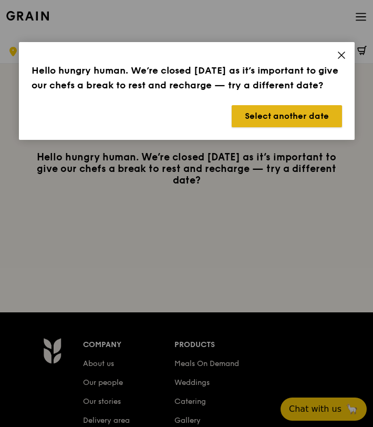
click at [265, 122] on button "Select another date" at bounding box center [287, 116] width 110 height 22
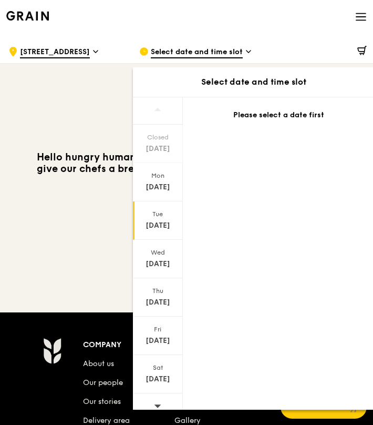
click at [155, 223] on div "[DATE]" at bounding box center [158, 225] width 47 height 11
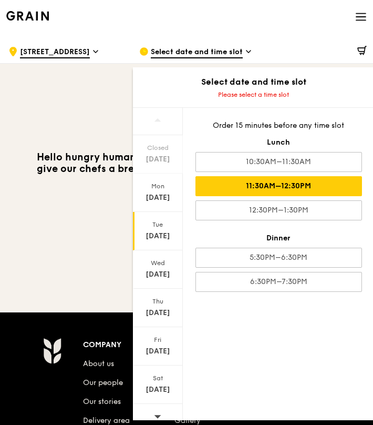
click at [266, 187] on div "11:30AM–12:30PM" at bounding box center [278, 186] width 167 height 20
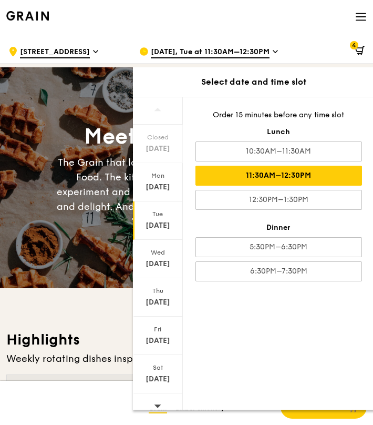
click at [352, 48] on span "4" at bounding box center [354, 45] width 8 height 8
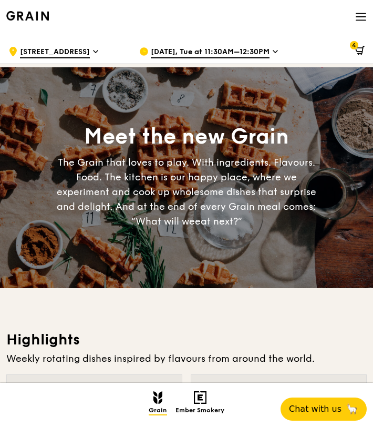
click at [356, 48] on span "4" at bounding box center [354, 45] width 8 height 8
click at [361, 49] on icon at bounding box center [359, 50] width 9 height 9
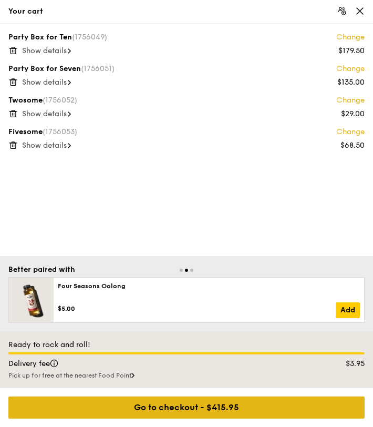
click at [250, 407] on div "Go to checkout - $415.95" at bounding box center [186, 407] width 356 height 22
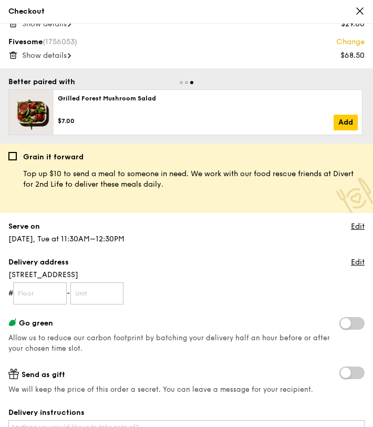
scroll to position [98, 0]
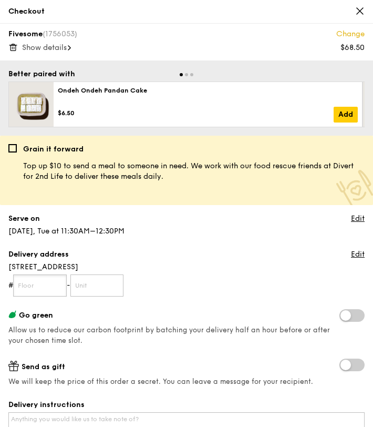
click at [52, 287] on input "text" at bounding box center [40, 285] width 54 height 22
type input "0"
type input "00"
click at [109, 289] on input "text" at bounding box center [97, 285] width 54 height 22
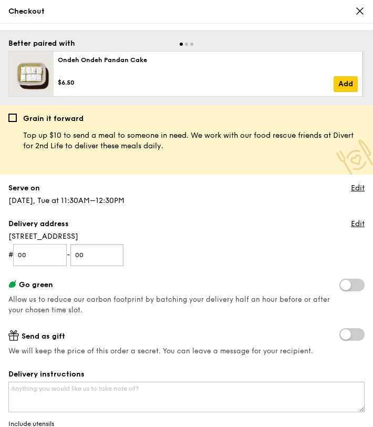
scroll to position [143, 0]
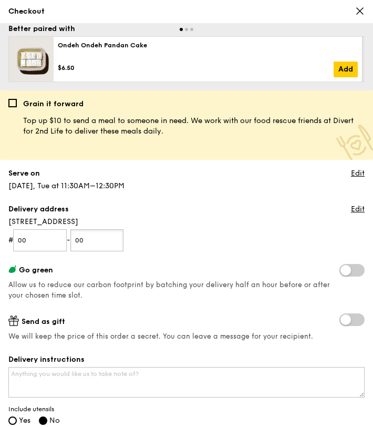
type input "00"
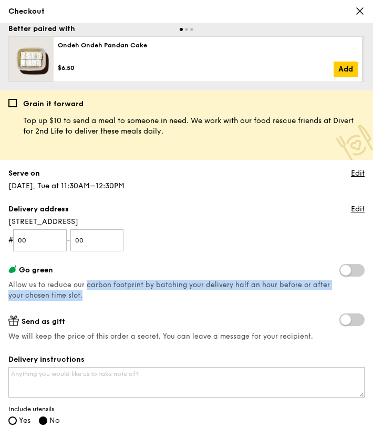
drag, startPoint x: 84, startPoint y: 281, endPoint x: 190, endPoint y: 301, distance: 108.4
click at [190, 301] on div "Go green Allow us to reduce our carbon footprint by batching your delivery half…" at bounding box center [186, 282] width 356 height 37
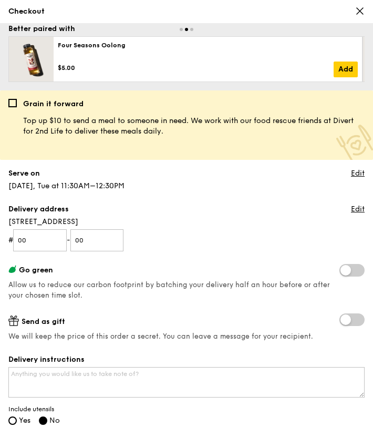
click at [347, 271] on span at bounding box center [351, 270] width 25 height 13
click at [342, 271] on input "checkbox" at bounding box center [342, 271] width 0 height 0
click at [347, 271] on span at bounding box center [351, 270] width 25 height 13
click at [342, 271] on input "checkbox" at bounding box center [342, 271] width 0 height 0
click at [215, 377] on textarea "Delivery instructions" at bounding box center [186, 382] width 356 height 30
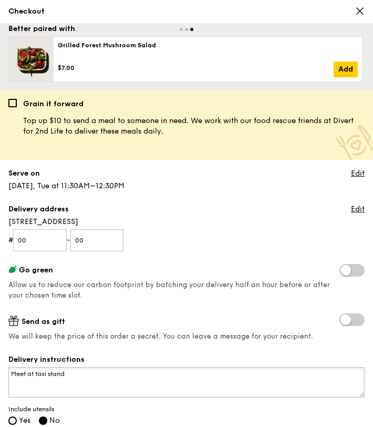
click at [37, 372] on textarea "Meet at taxi stand" at bounding box center [186, 382] width 356 height 30
click at [78, 370] on textarea "Meet at taxi stand" at bounding box center [186, 382] width 356 height 30
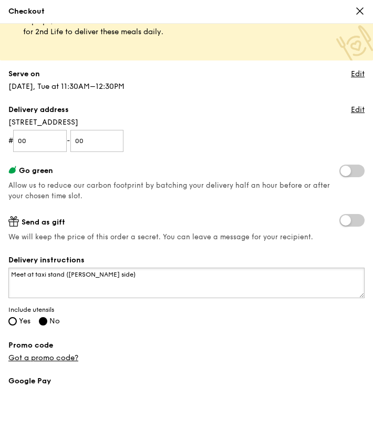
scroll to position [243, 0]
type textarea "Meet at taxi stand (Ward side)"
click at [20, 321] on span "Yes" at bounding box center [25, 320] width 12 height 9
click at [17, 321] on input "Yes" at bounding box center [12, 320] width 8 height 8
radio input "true"
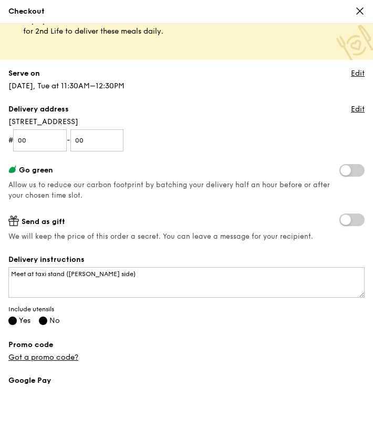
radio input "false"
click at [71, 356] on link "Got a promo code?" at bounding box center [43, 357] width 70 height 9
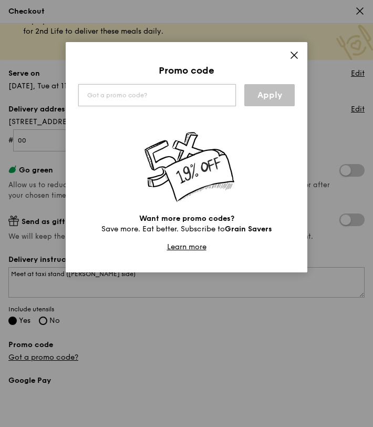
click at [181, 97] on input "text" at bounding box center [157, 95] width 158 height 22
type input "SKH"
click at [267, 96] on link "Apply" at bounding box center [269, 95] width 50 height 22
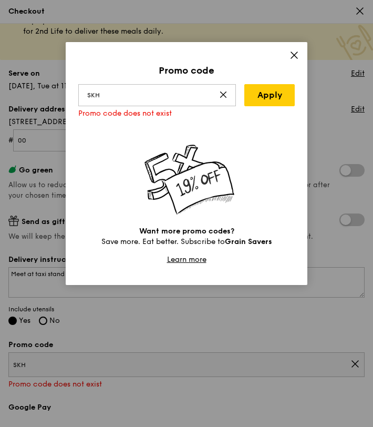
click at [223, 92] on icon at bounding box center [223, 94] width 8 height 8
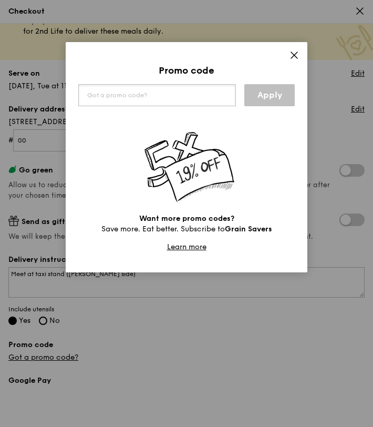
click at [179, 87] on input "text" at bounding box center [157, 95] width 158 height 22
paste input "RF49570"
type input "RF49570"
click at [270, 86] on link "Apply" at bounding box center [269, 95] width 50 height 22
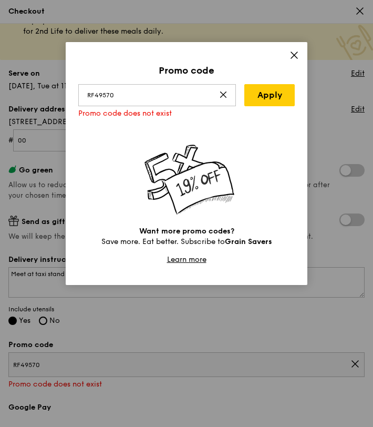
click at [221, 95] on icon at bounding box center [223, 94] width 8 height 8
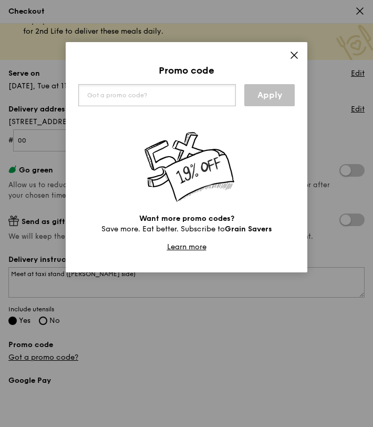
click at [173, 95] on input "text" at bounding box center [157, 95] width 158 height 22
paste input "UOBGV10"
type input "UOBGV10"
click at [255, 98] on link "Apply" at bounding box center [269, 95] width 50 height 22
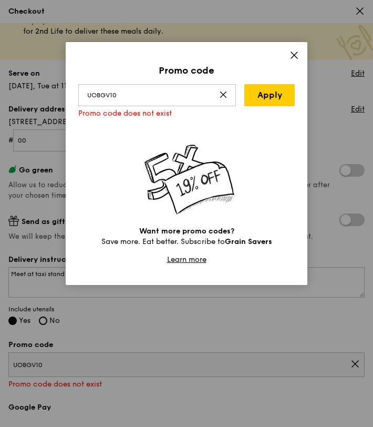
click at [223, 94] on icon at bounding box center [224, 95] width 6 height 6
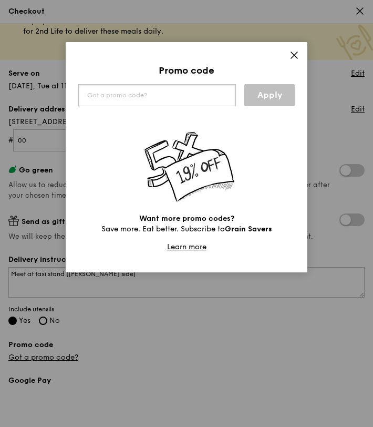
click at [176, 99] on input "text" at bounding box center [157, 95] width 158 height 22
paste input "UOB30"
type input "UOB30"
click at [271, 97] on link "Apply" at bounding box center [269, 95] width 50 height 22
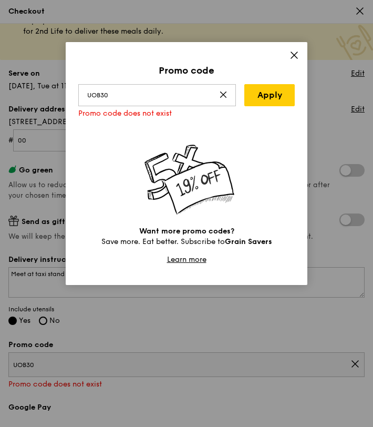
click at [224, 94] on icon at bounding box center [224, 95] width 6 height 6
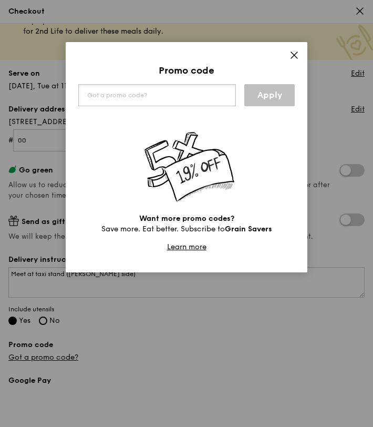
click at [164, 92] on input "text" at bounding box center [157, 95] width 158 height 22
paste input "GNC10"
type input "GNC10"
click at [257, 93] on link "Apply" at bounding box center [269, 95] width 50 height 22
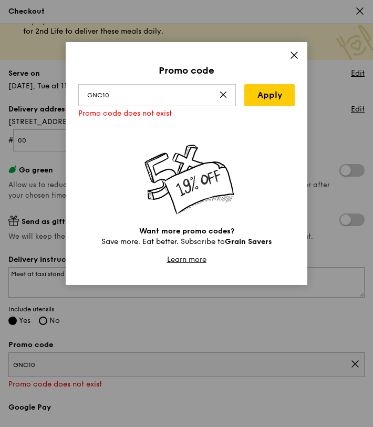
click at [225, 95] on icon at bounding box center [223, 94] width 8 height 8
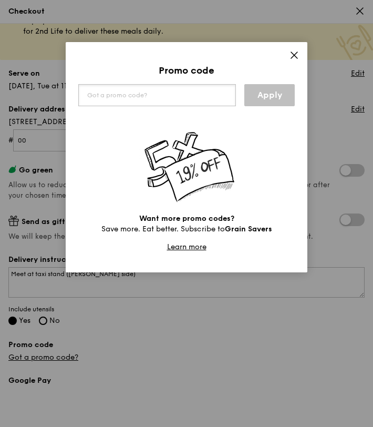
click at [174, 86] on input "text" at bounding box center [157, 95] width 158 height 22
type input "NEVERWORRY"
click at [272, 100] on link "Apply" at bounding box center [269, 95] width 50 height 22
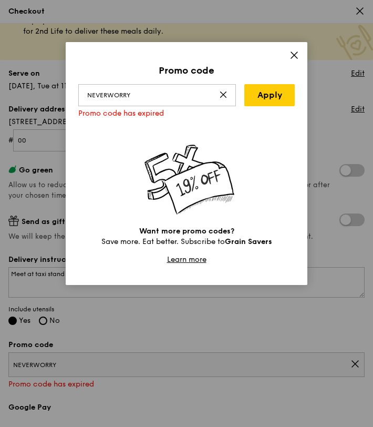
click at [226, 94] on icon at bounding box center [223, 94] width 8 height 8
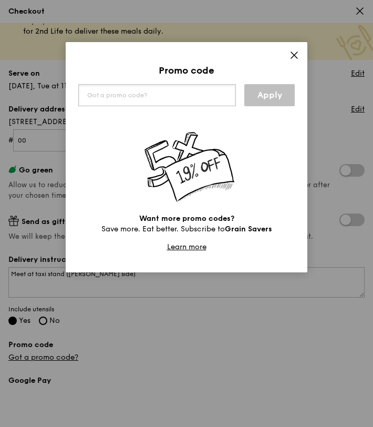
click at [224, 90] on input "text" at bounding box center [157, 95] width 158 height 22
type input "MAJULAH"
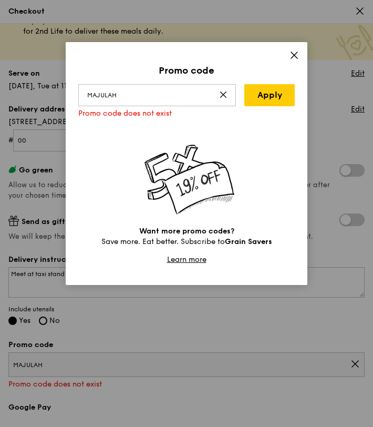
click at [226, 96] on icon at bounding box center [223, 94] width 8 height 8
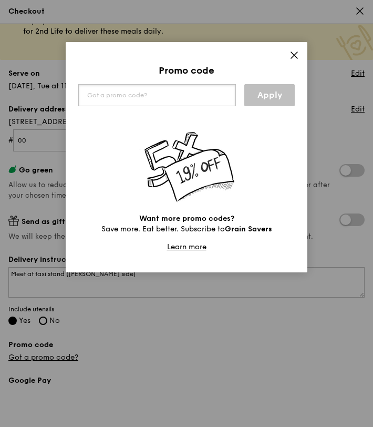
click at [177, 97] on input "text" at bounding box center [157, 95] width 158 height 22
type input "SINGHEALTH"
click at [264, 90] on link "Apply" at bounding box center [269, 95] width 50 height 22
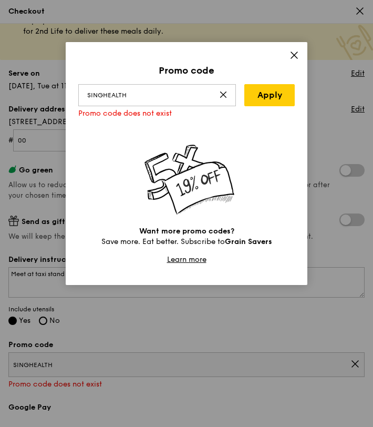
click at [224, 95] on icon at bounding box center [223, 94] width 8 height 8
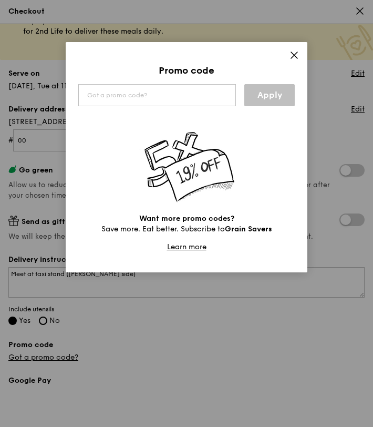
click at [293, 55] on icon at bounding box center [294, 54] width 9 height 9
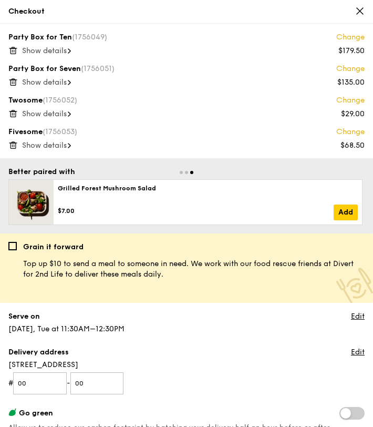
scroll to position [437, 0]
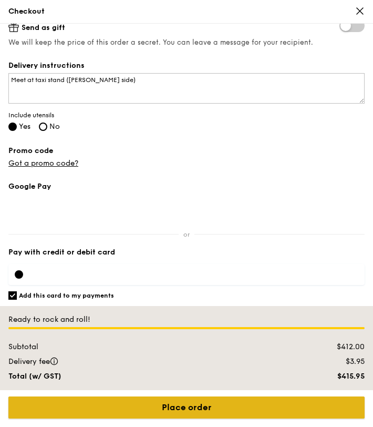
click at [162, 407] on input "Place order" at bounding box center [186, 407] width 356 height 22
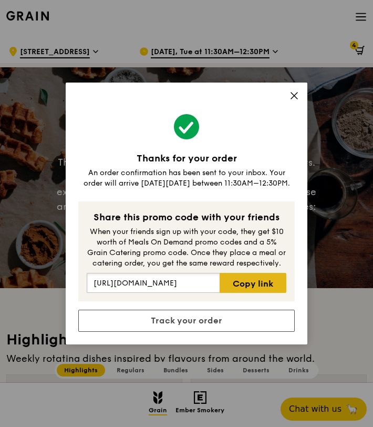
scroll to position [0, 50]
drag, startPoint x: 207, startPoint y: 283, endPoint x: 253, endPoint y: 279, distance: 47.0
click at [253, 279] on div "https://grain.com.sg/signup?coupon=RF576006 Copy link" at bounding box center [187, 283] width 200 height 20
click at [236, 284] on link "Copy link" at bounding box center [253, 283] width 67 height 20
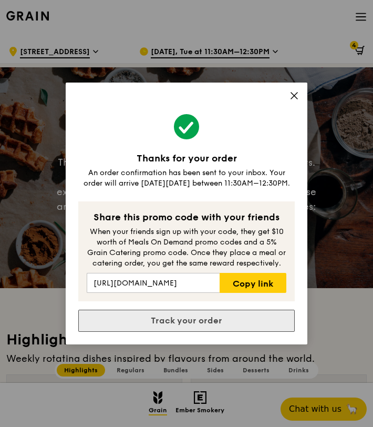
click at [224, 329] on link "Track your order" at bounding box center [186, 321] width 217 height 22
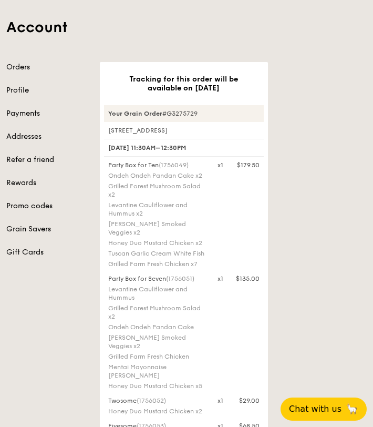
scroll to position [48, 0]
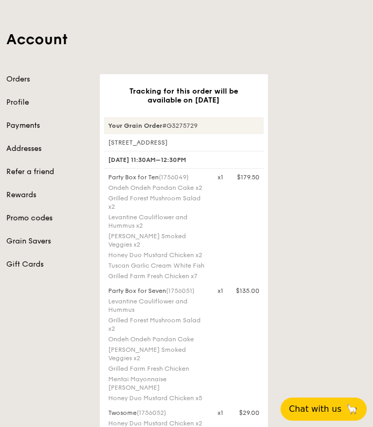
click at [51, 217] on link "Promo codes" at bounding box center [46, 218] width 81 height 11
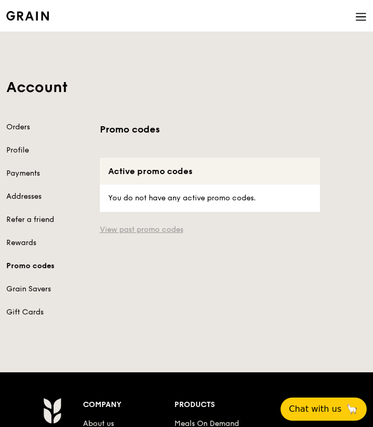
click at [145, 232] on link "View past promo codes" at bounding box center [210, 229] width 221 height 11
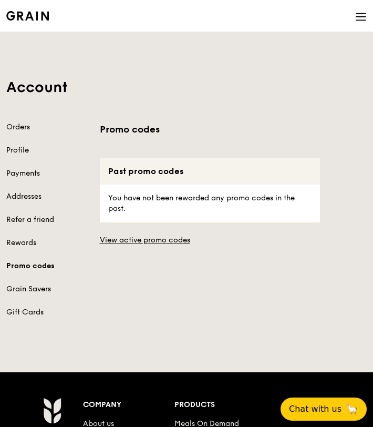
click at [27, 121] on div "Account Orders Profile Payments Addresses Refer a friend Rewards Promo codes Gr…" at bounding box center [186, 183] width 373 height 294
click at [27, 126] on link "Orders" at bounding box center [46, 127] width 81 height 11
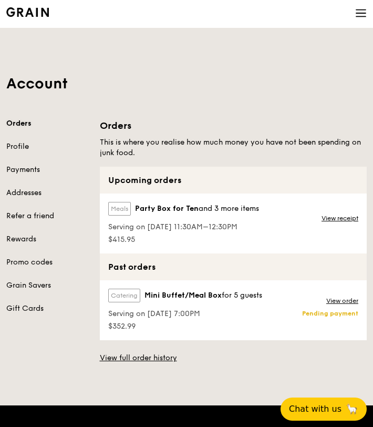
scroll to position [4, 0]
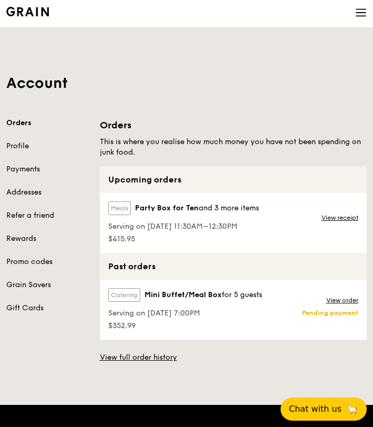
click at [12, 154] on div "Orders Profile Payments Addresses Refer a friend Rewards Promo codes Grain Save…" at bounding box center [46, 215] width 81 height 195
click at [33, 186] on div "Orders Profile Payments Addresses Refer a friend Rewards Promo codes Grain Save…" at bounding box center [46, 215] width 81 height 195
click at [32, 199] on div "Orders Profile Payments Addresses Refer a friend Rewards Promo codes Grain Save…" at bounding box center [46, 215] width 81 height 195
click at [30, 194] on link "Addresses" at bounding box center [46, 192] width 81 height 11
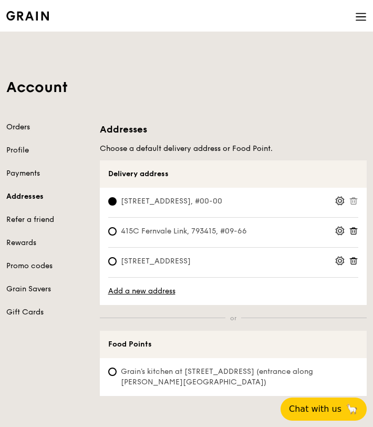
click at [23, 124] on link "Orders" at bounding box center [46, 127] width 81 height 11
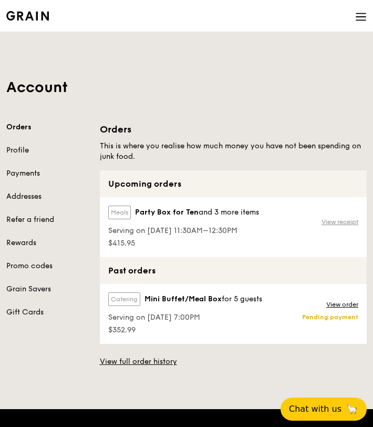
click at [346, 221] on link "View receipt" at bounding box center [340, 222] width 37 height 8
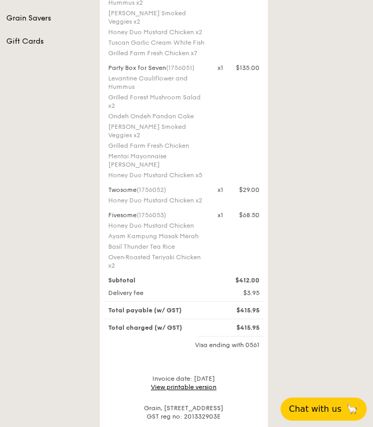
scroll to position [271, 0]
click at [336, 126] on div "Tracking for this order will be available on Aug 26 Your Grain Order #G3275729 …" at bounding box center [234, 156] width 280 height 611
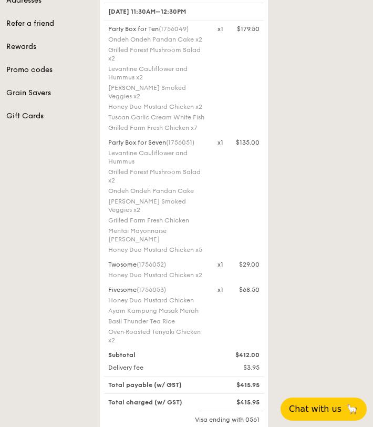
scroll to position [100, 0]
